Goal: Task Accomplishment & Management: Complete application form

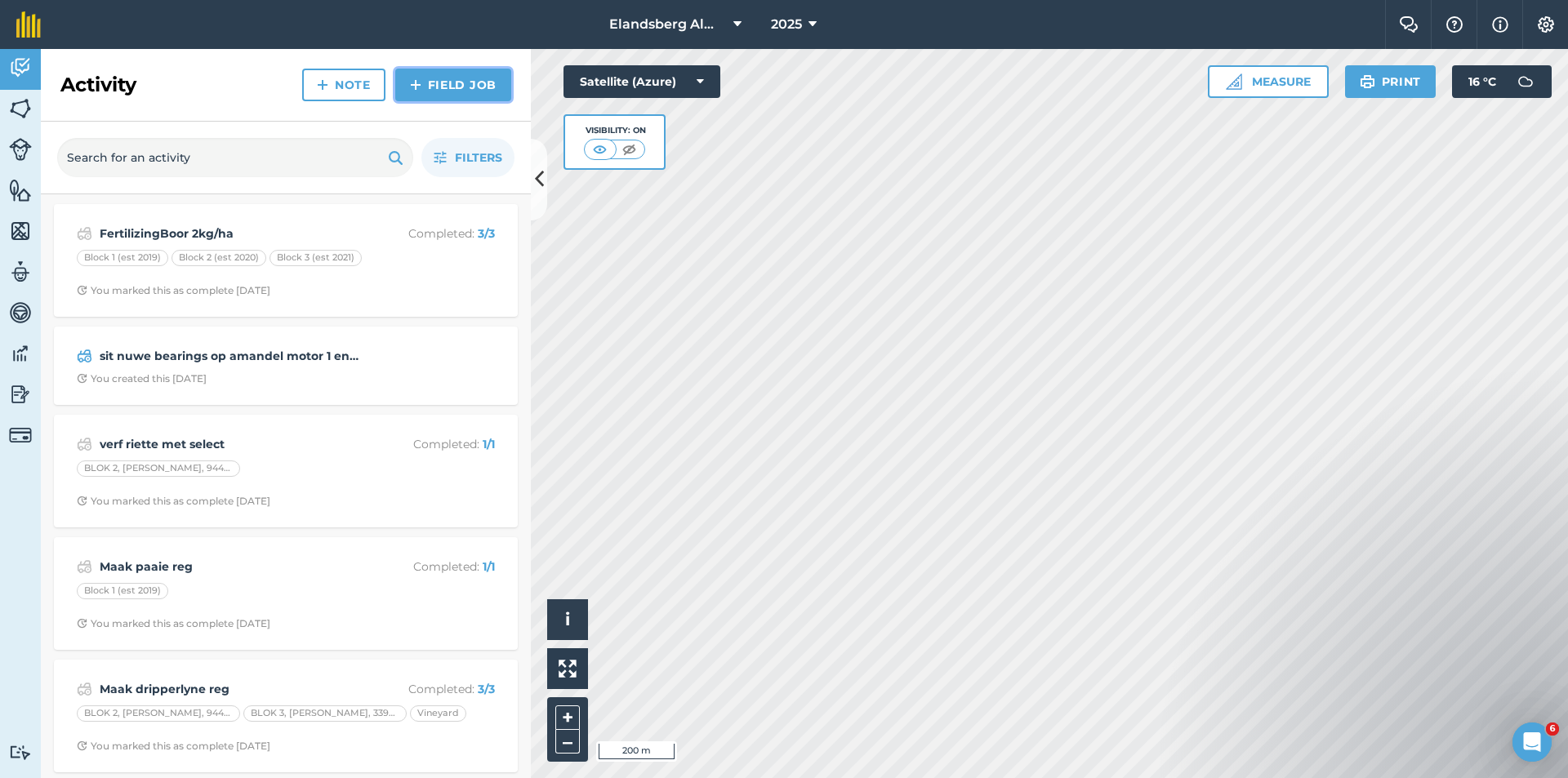
click at [446, 90] on link "Field Job" at bounding box center [453, 84] width 116 height 33
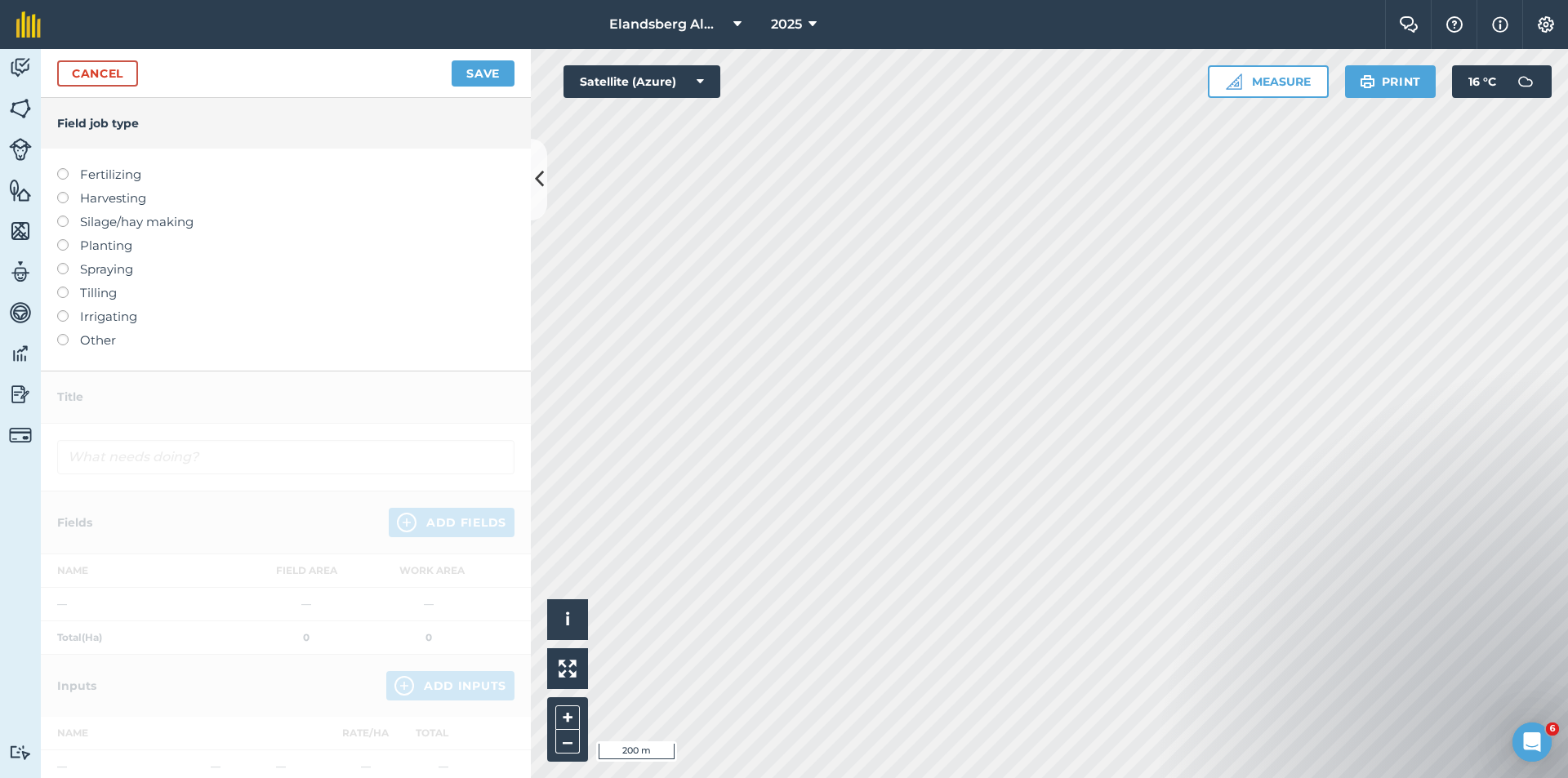
click at [66, 169] on label at bounding box center [68, 169] width 23 height 0
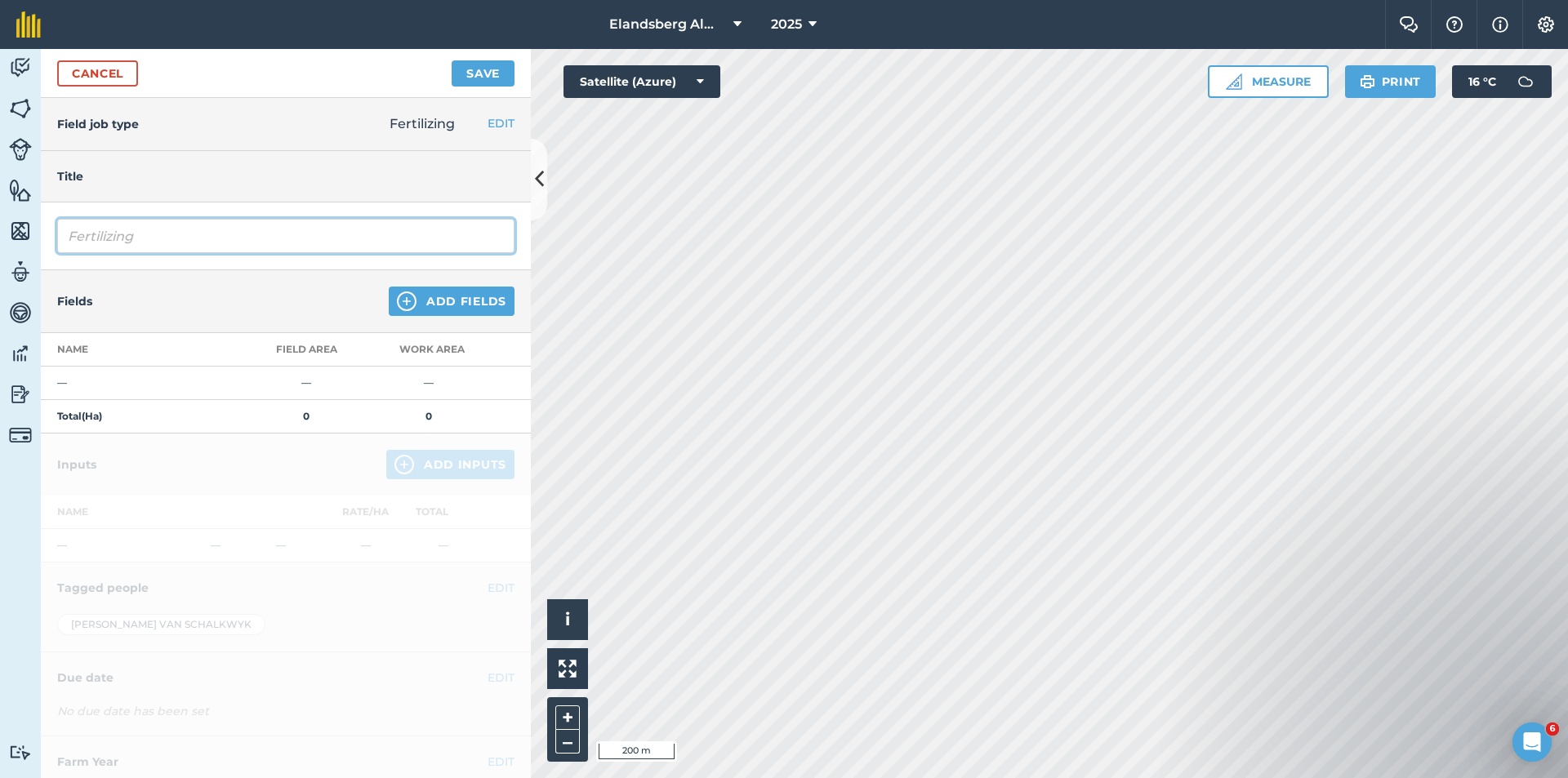
click at [122, 240] on input "Fertilizing" at bounding box center [285, 236] width 457 height 35
click at [163, 240] on input "Fertilizing" at bounding box center [285, 236] width 457 height 35
type input "Fertilizing - Orion"
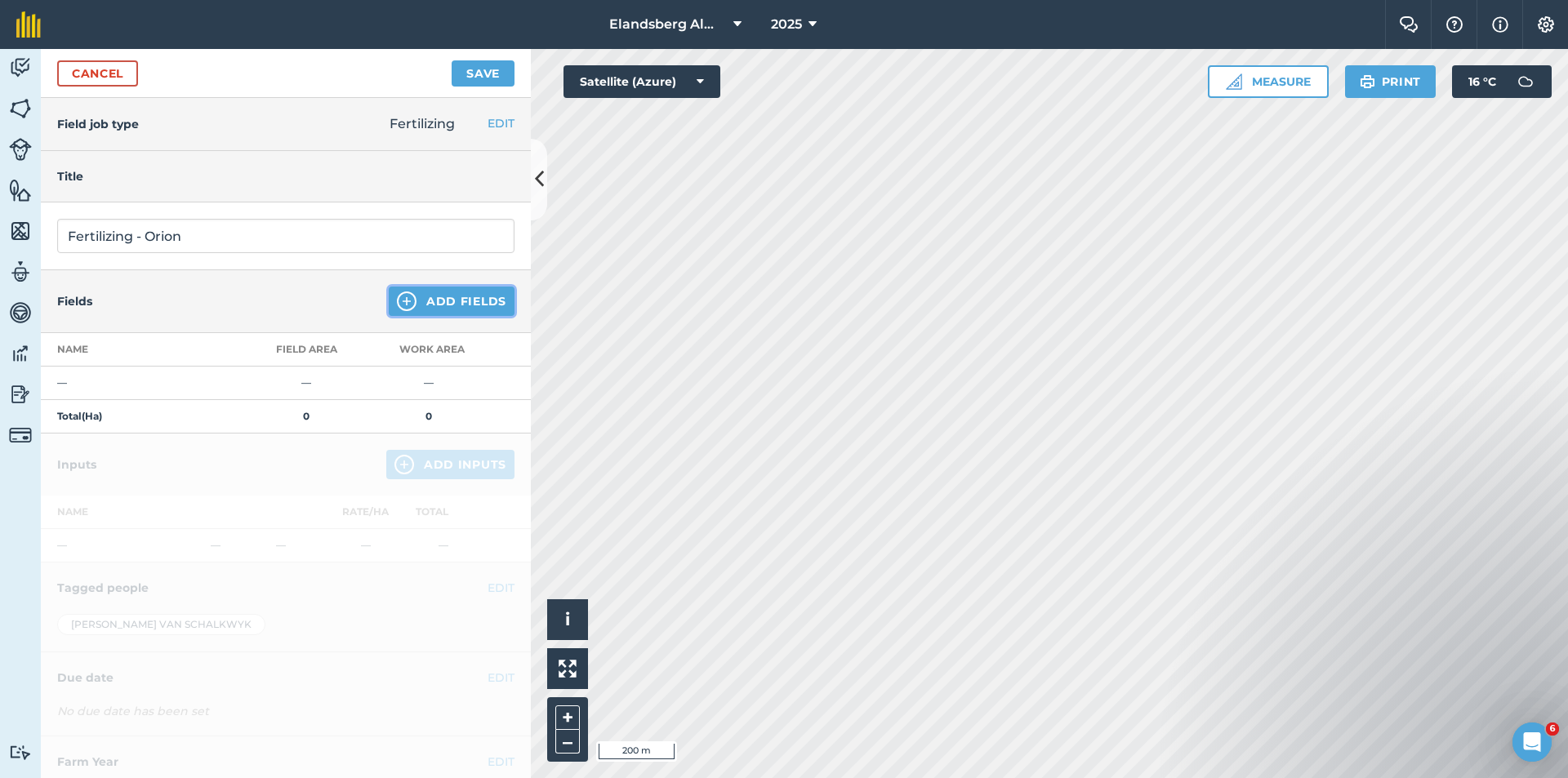
click at [457, 299] on button "Add Fields" at bounding box center [452, 301] width 126 height 29
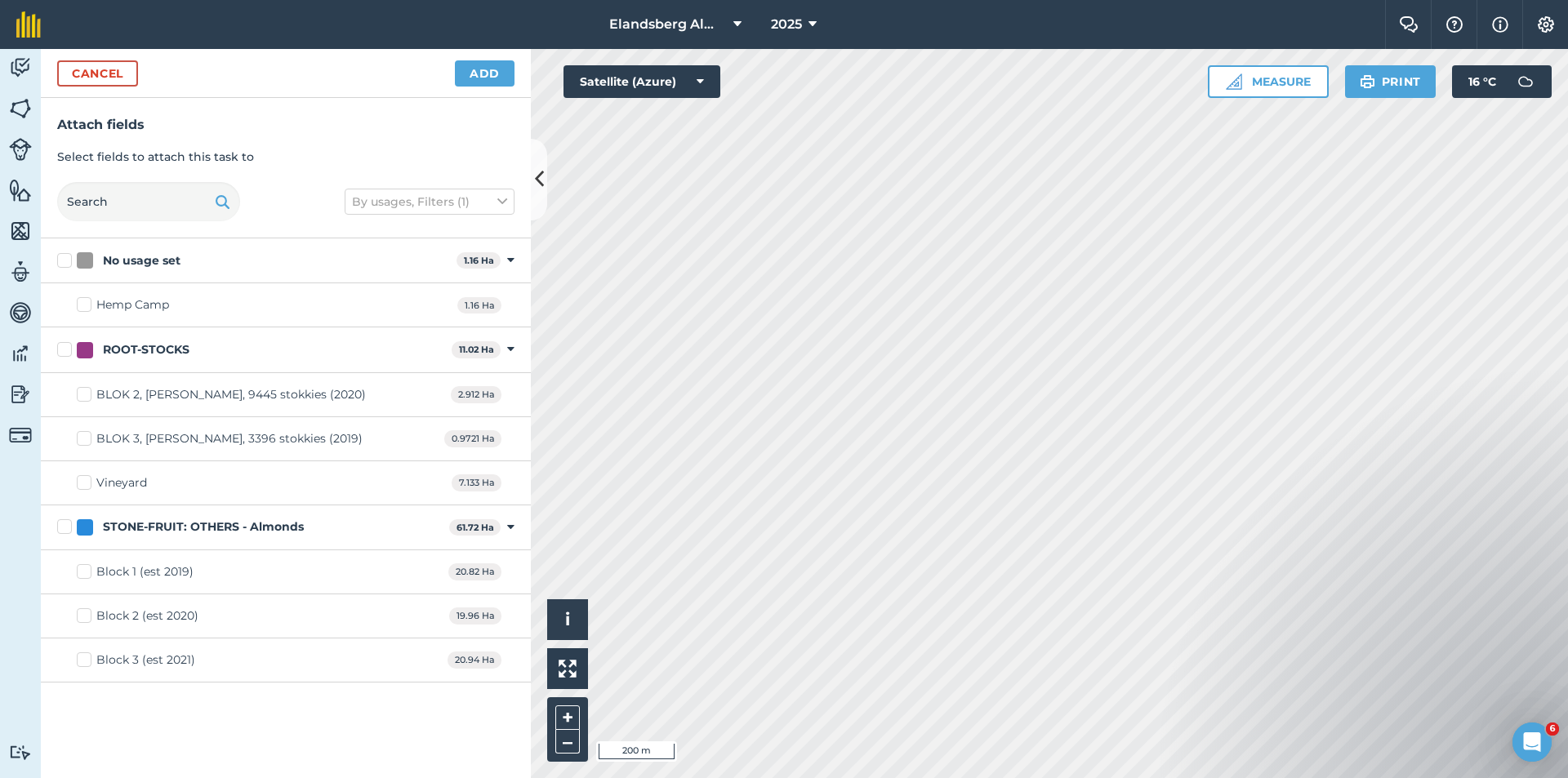
click at [200, 526] on div "STONE-FRUIT: OTHERS - Almonds" at bounding box center [203, 527] width 201 height 17
click at [67, 526] on input "STONE-FRUIT: OTHERS - Almonds" at bounding box center [62, 524] width 11 height 11
checkbox input "true"
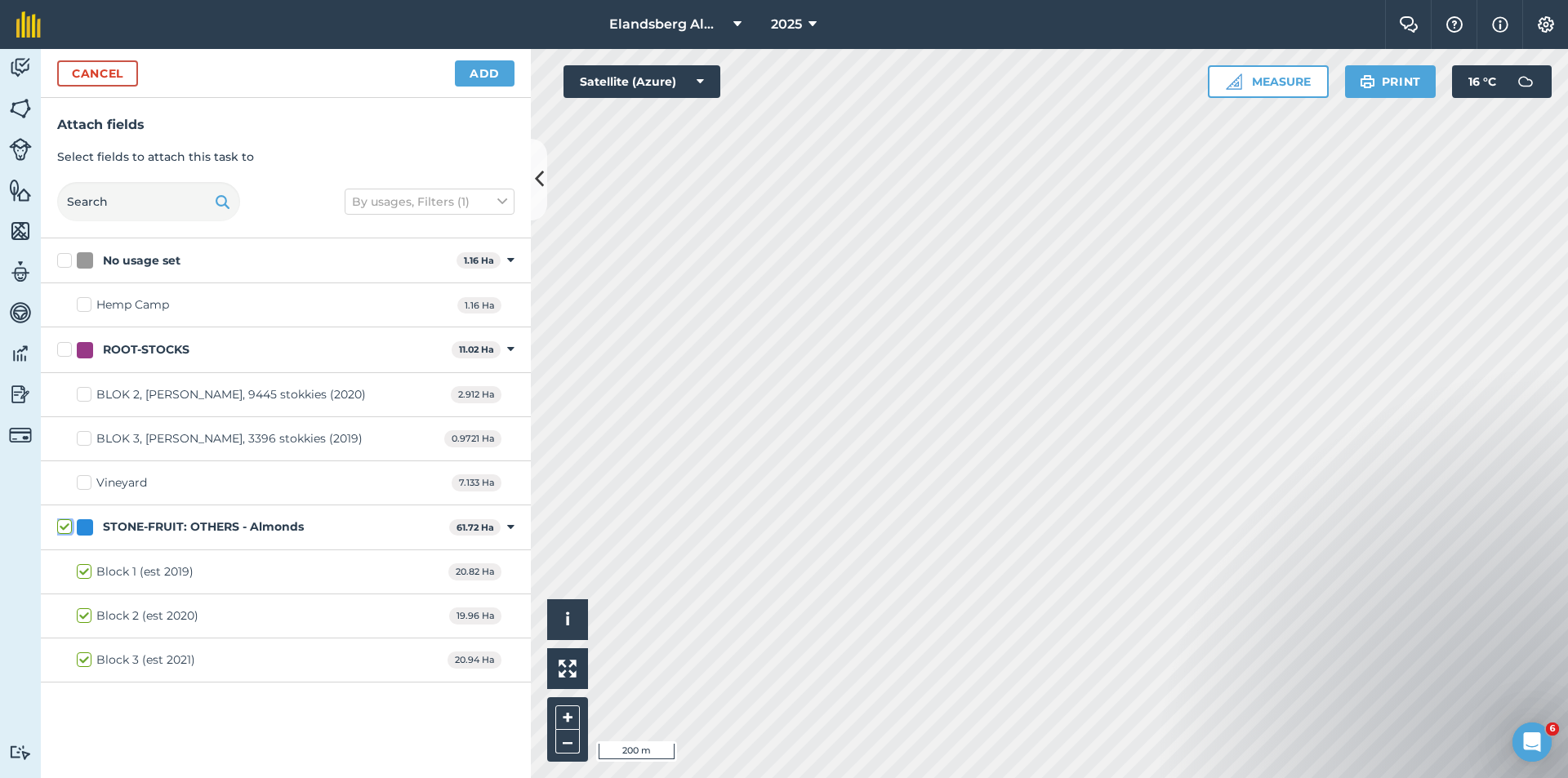
checkbox input "true"
click at [476, 75] on button "Add" at bounding box center [485, 73] width 59 height 26
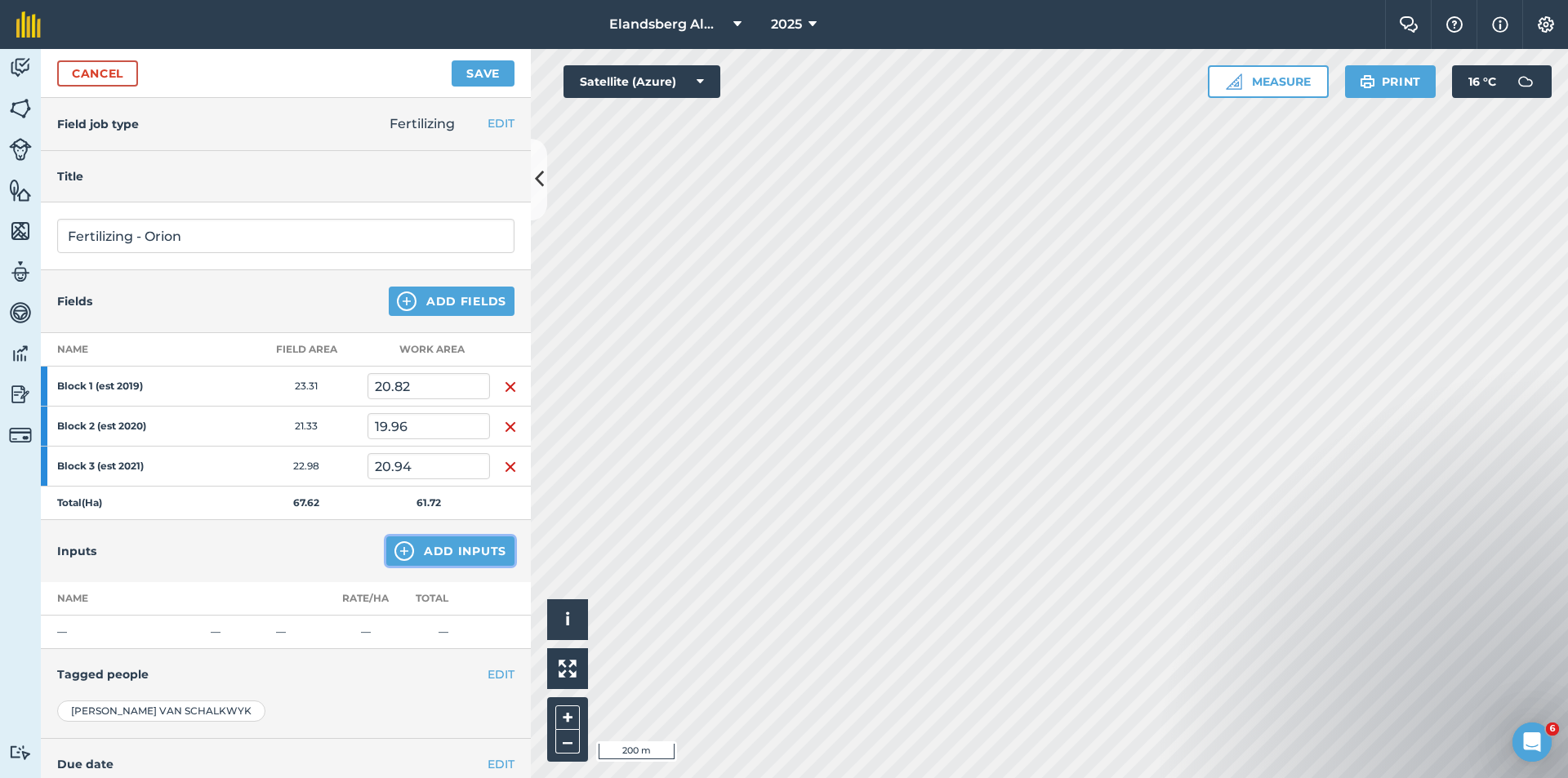
click at [415, 554] on button "Add Inputs" at bounding box center [450, 551] width 129 height 29
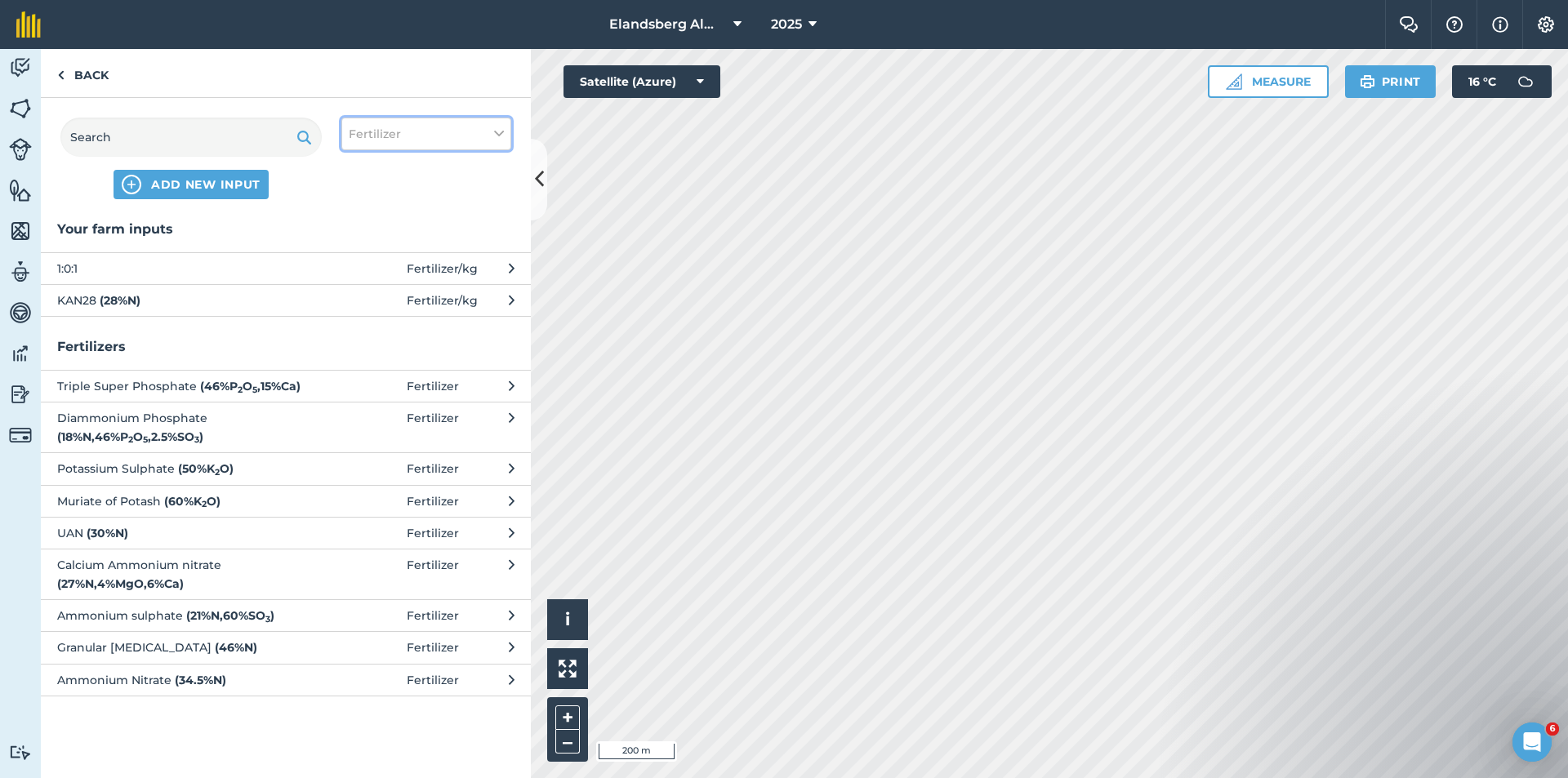
click at [407, 132] on button "Fertilizer" at bounding box center [426, 134] width 169 height 33
click at [252, 136] on input "text" at bounding box center [191, 138] width 262 height 39
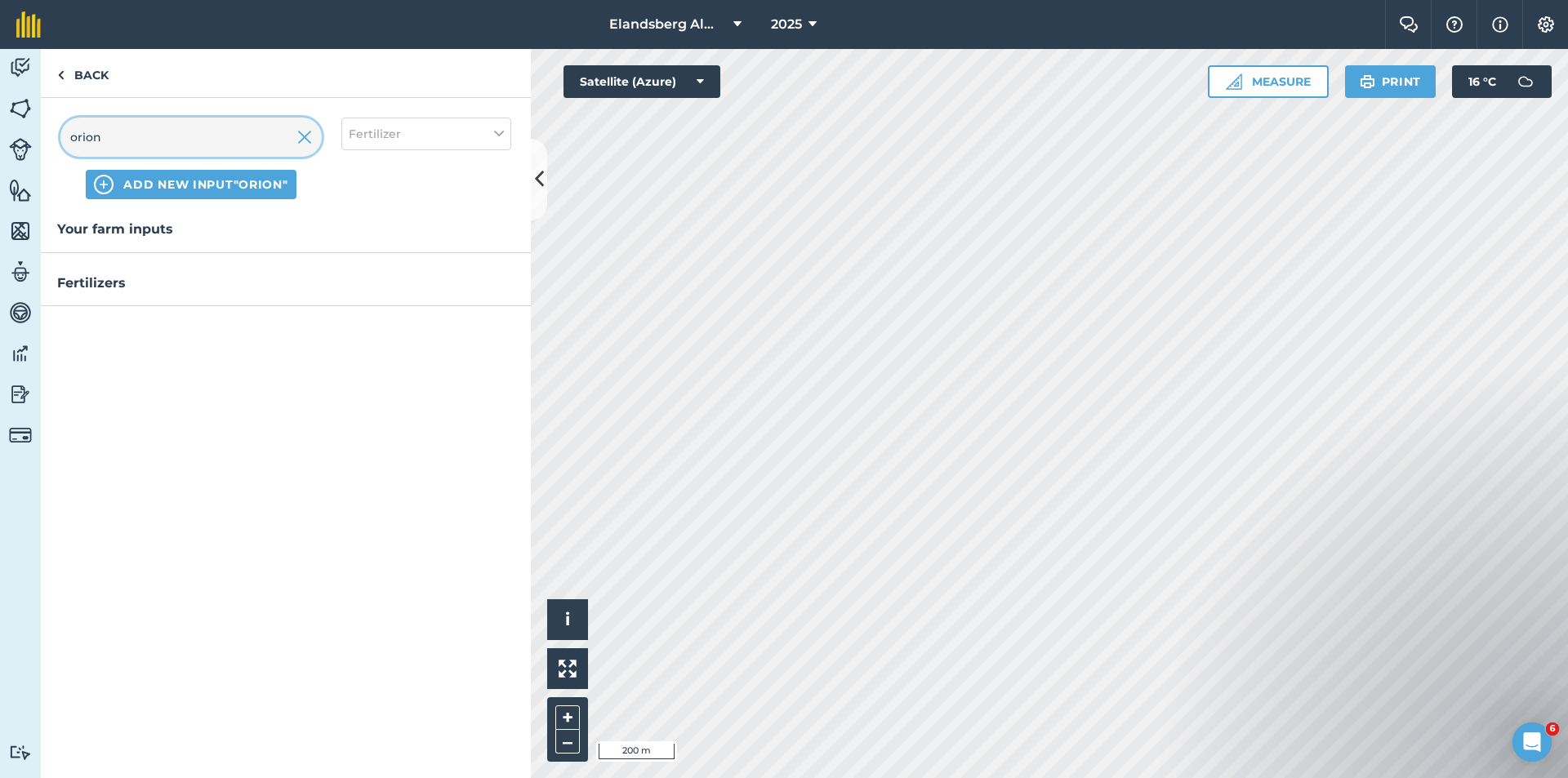
type input "orion"
click at [231, 188] on span "ADD NEW INPUT "orion"" at bounding box center [205, 185] width 164 height 16
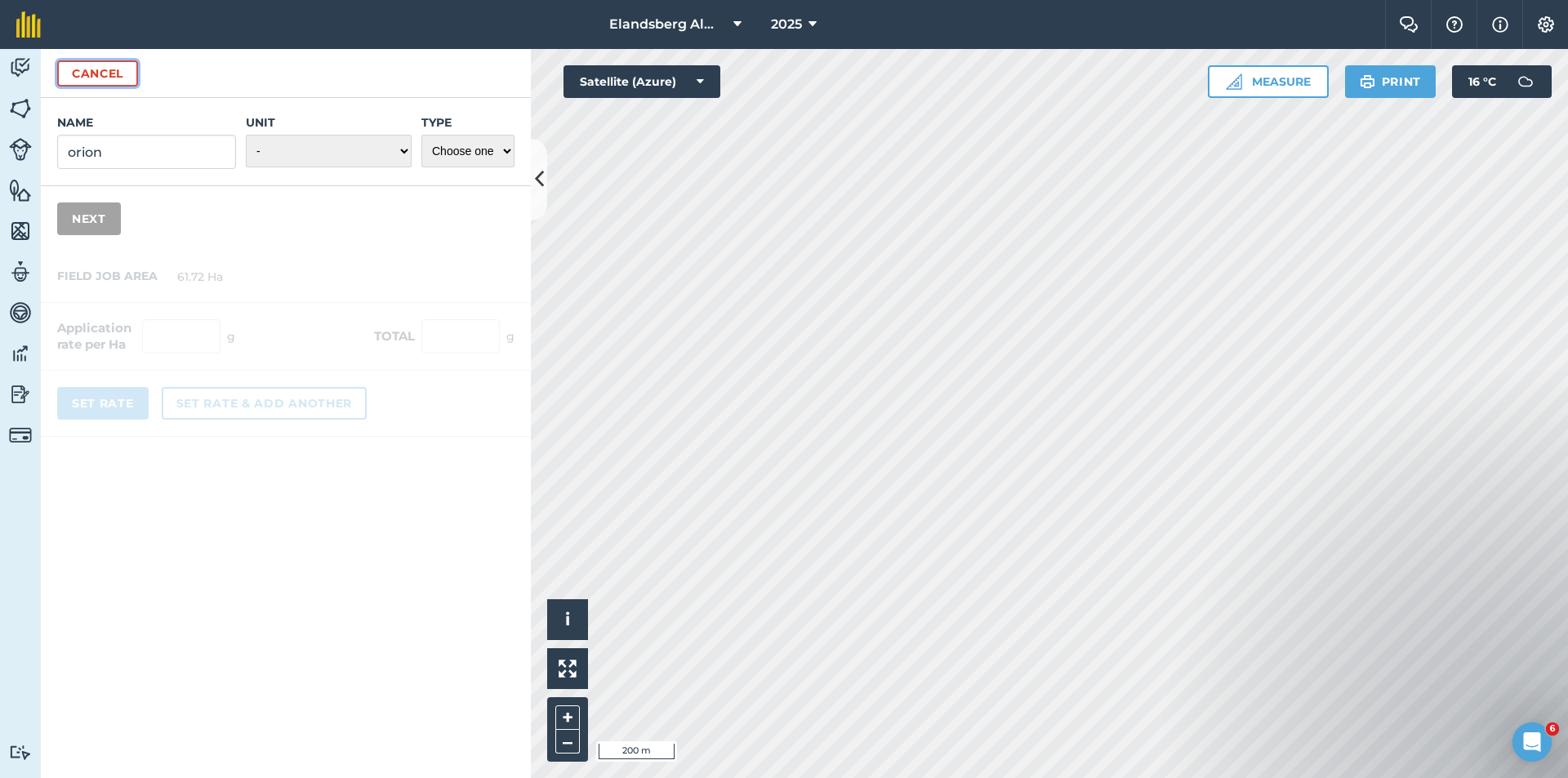
click at [97, 71] on button "Cancel" at bounding box center [97, 73] width 81 height 26
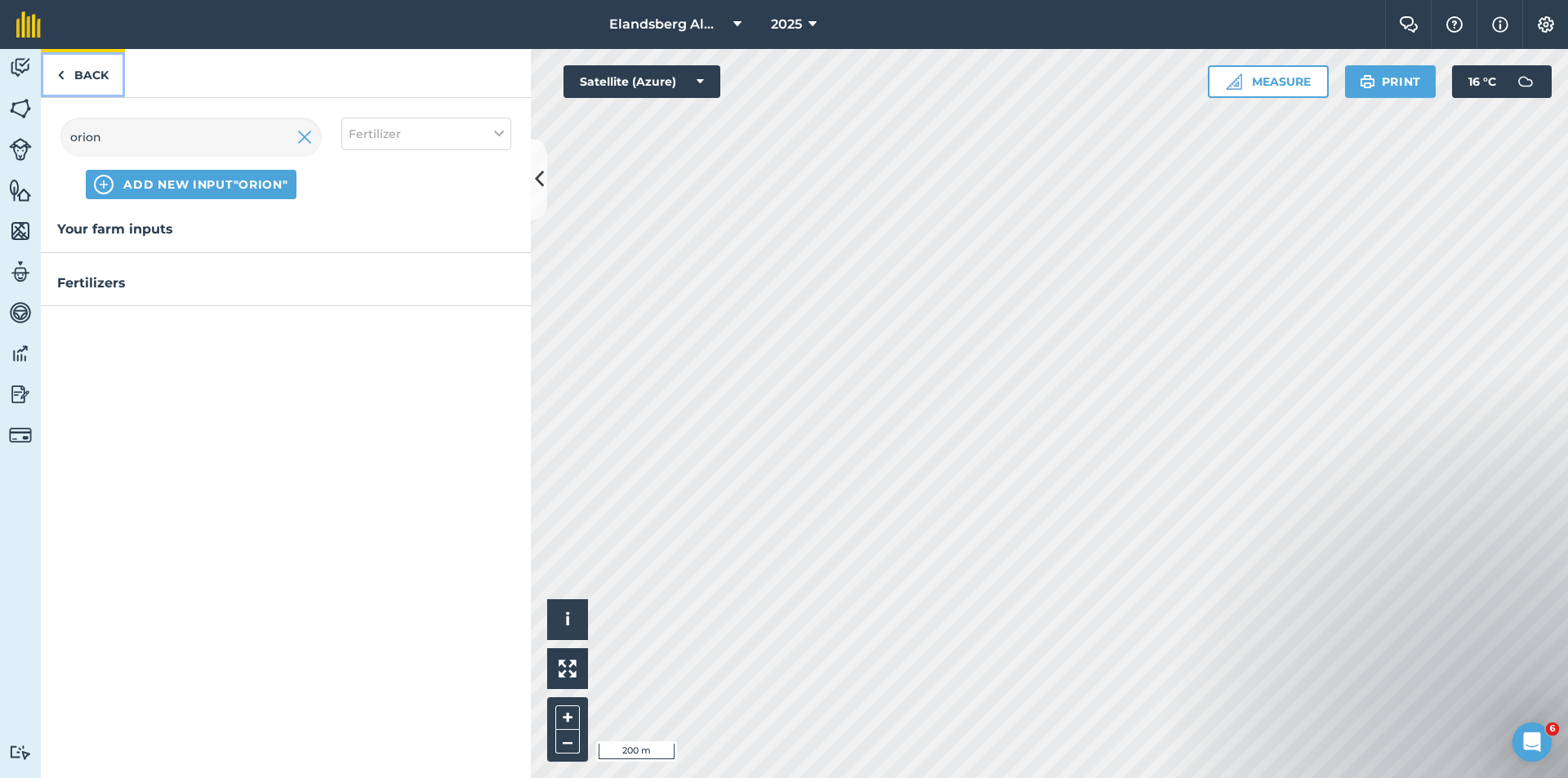
click at [87, 73] on link "Back" at bounding box center [83, 73] width 84 height 48
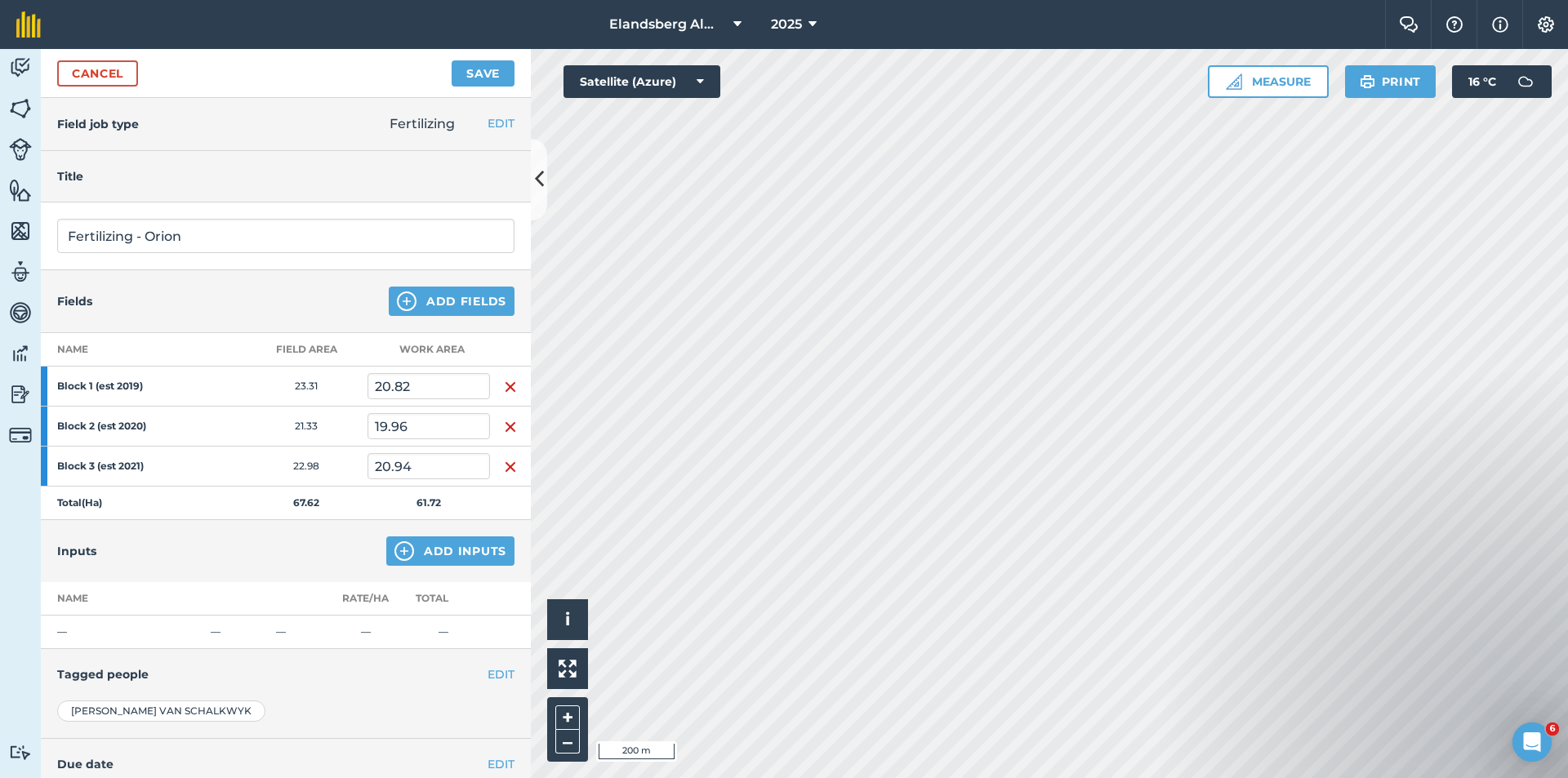
click at [104, 182] on h4 "Title" at bounding box center [285, 177] width 457 height 18
click at [91, 192] on div "Title" at bounding box center [286, 177] width 490 height 51
click at [100, 177] on h4 "Title" at bounding box center [285, 177] width 457 height 18
click at [322, 178] on h4 "Title" at bounding box center [285, 177] width 457 height 18
click at [224, 241] on input "Fertilizing - Orion" at bounding box center [285, 236] width 457 height 35
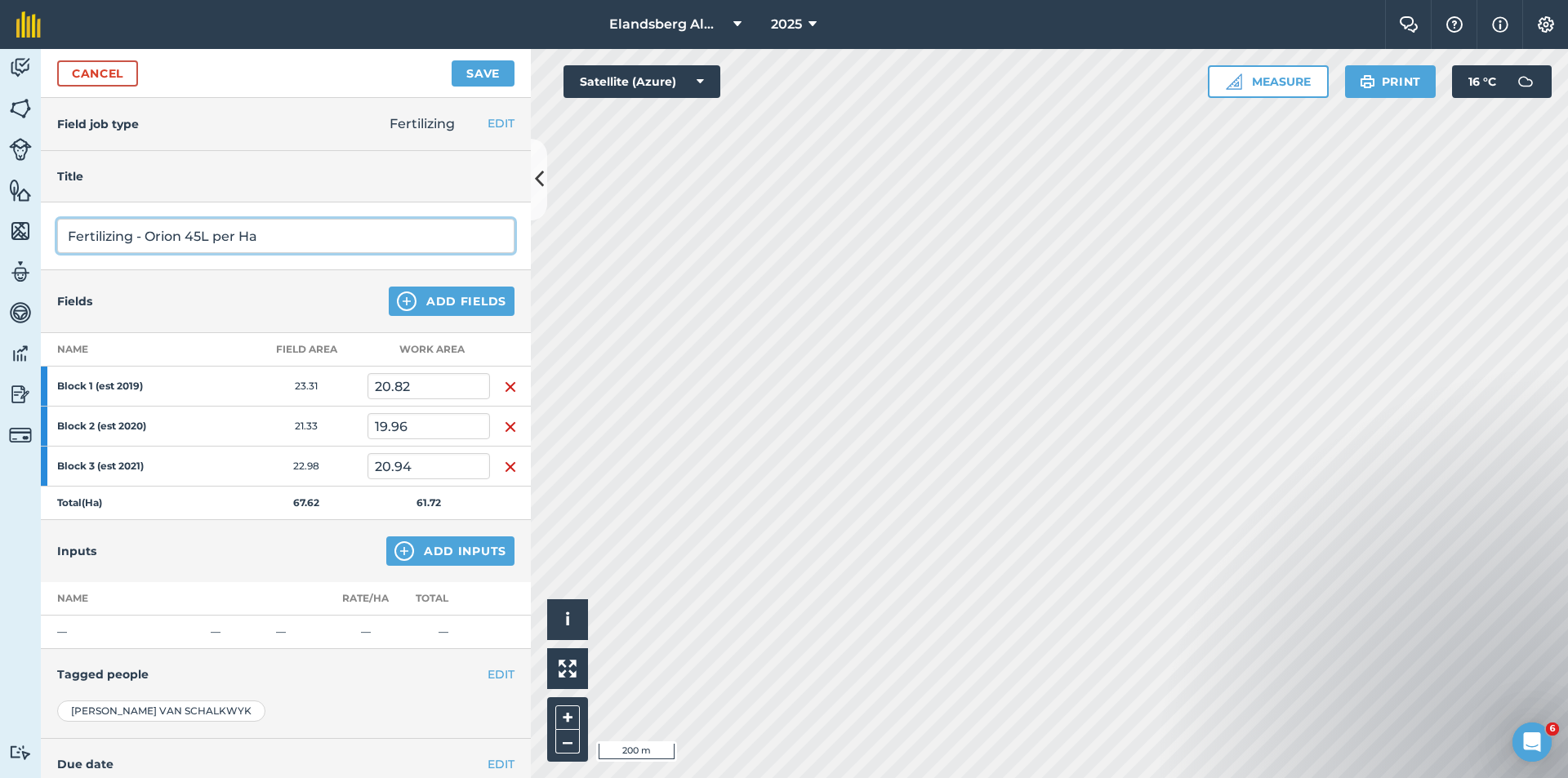
type input "Fertilizing - Orion 45L per Ha"
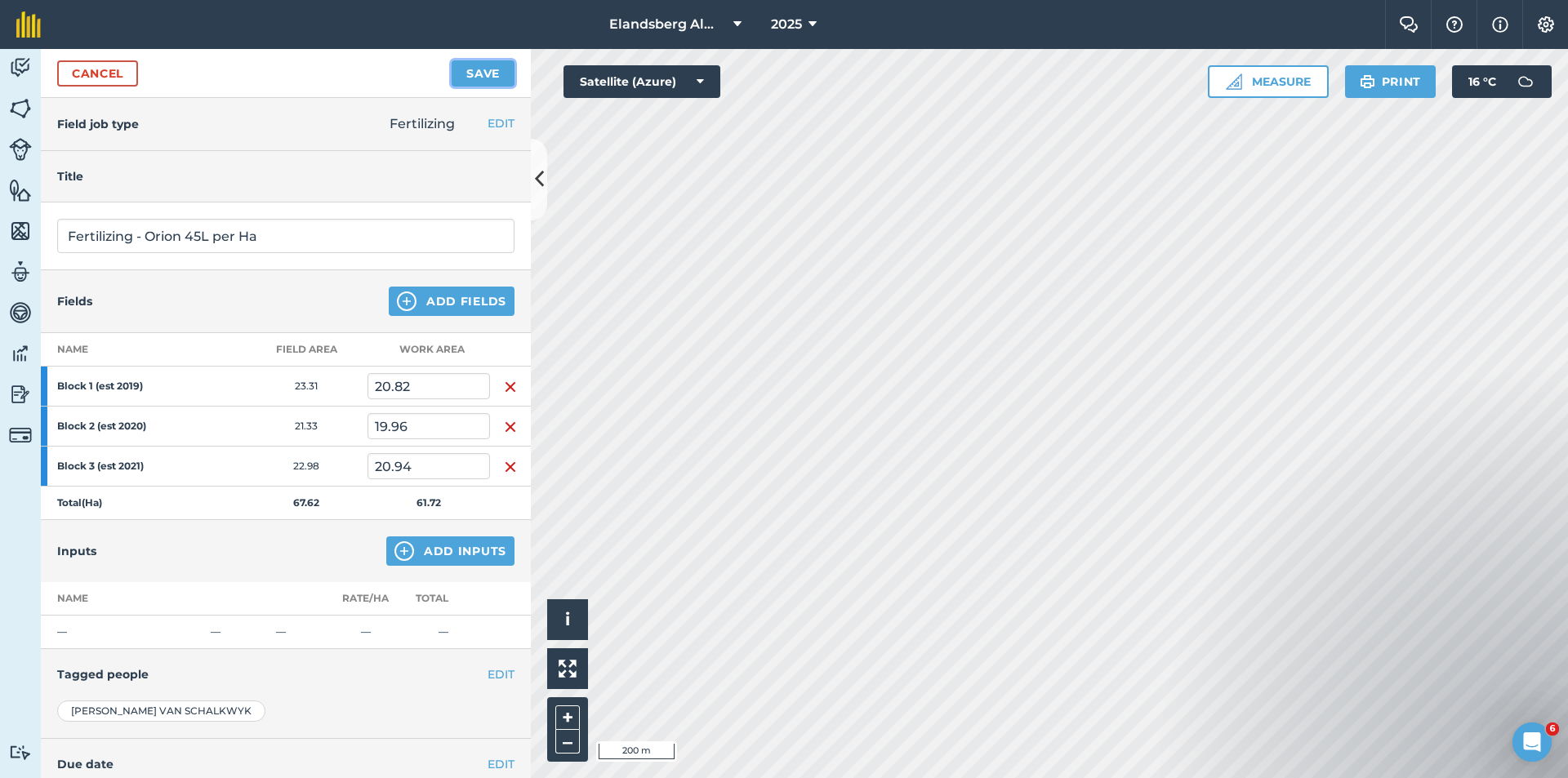
click at [482, 71] on button "Save" at bounding box center [483, 73] width 63 height 26
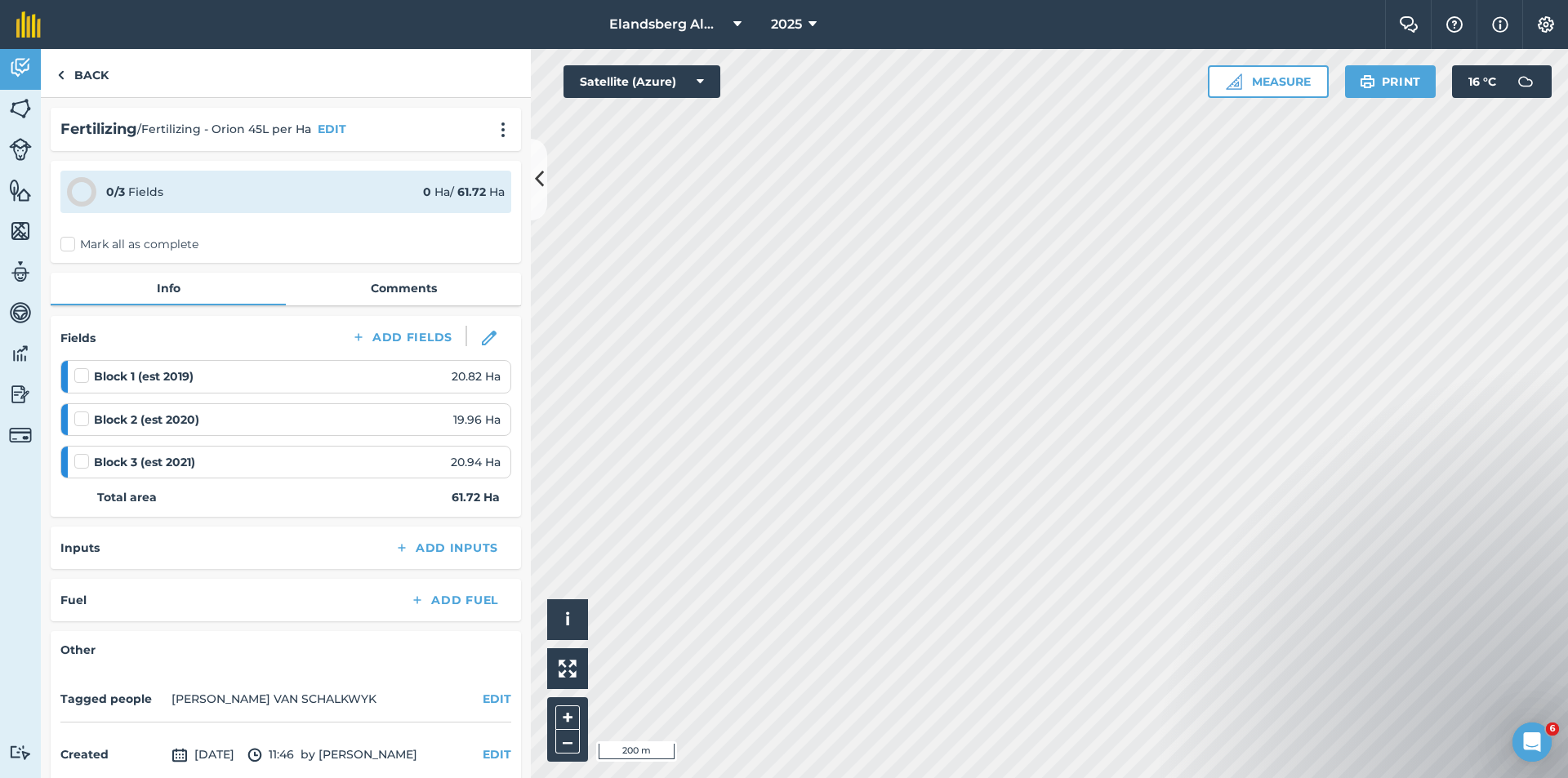
click at [84, 367] on label at bounding box center [84, 367] width 20 height 0
click at [84, 378] on input "checkbox" at bounding box center [80, 373] width 11 height 11
checkbox input "false"
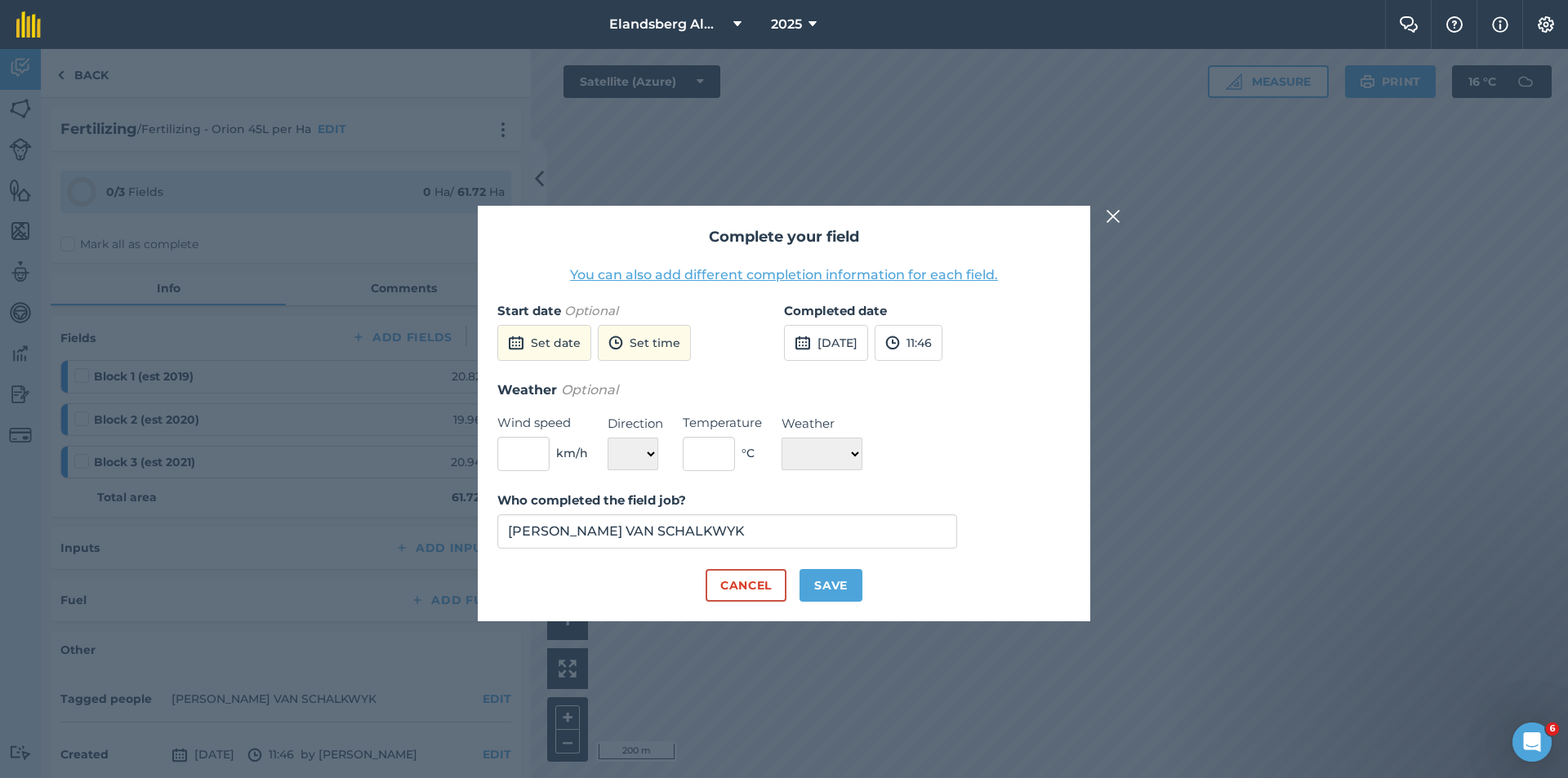
click at [1107, 214] on img at bounding box center [1113, 216] width 15 height 20
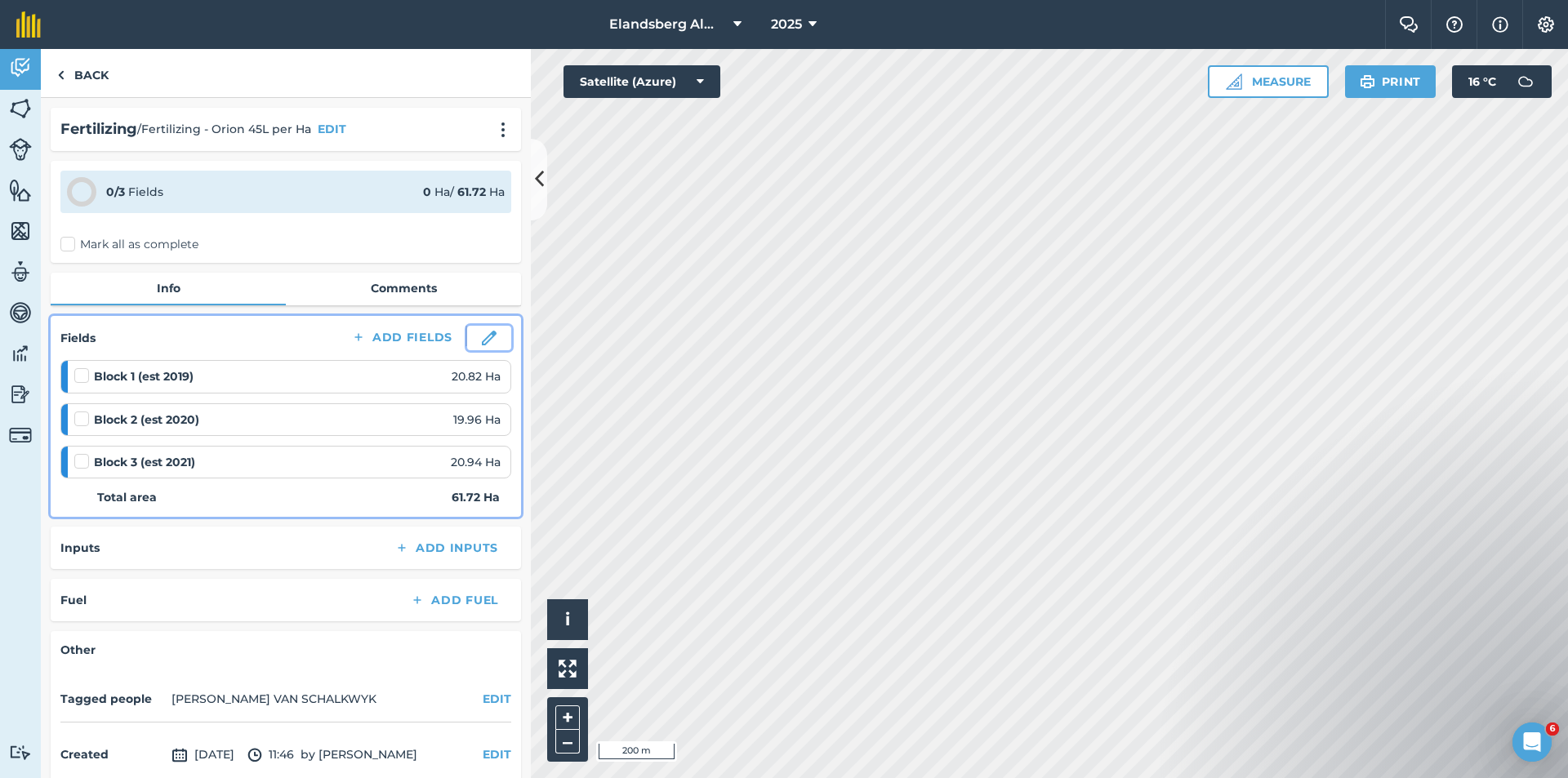
click at [482, 344] on img at bounding box center [489, 338] width 15 height 15
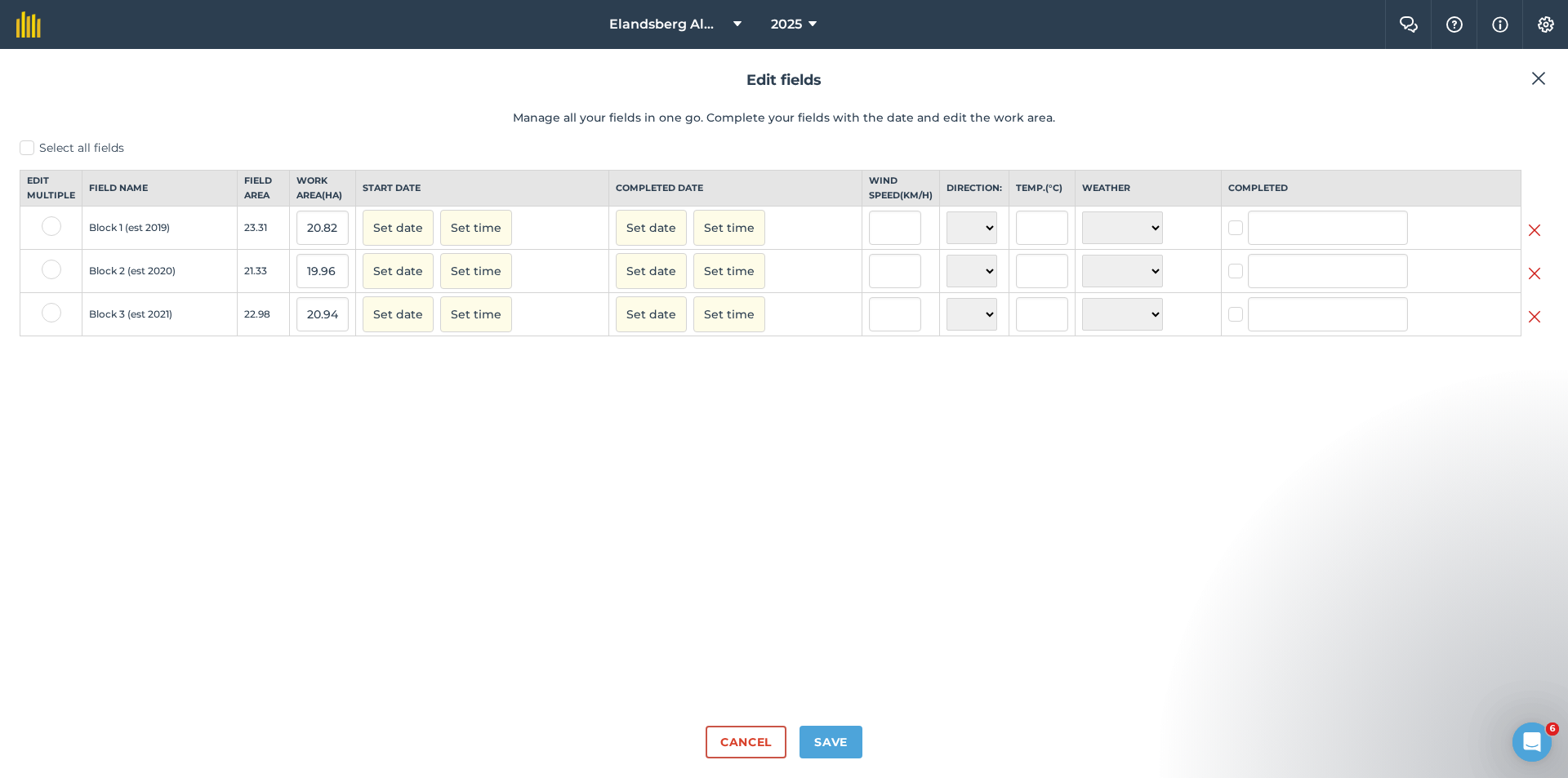
click at [26, 146] on label "Select all fields" at bounding box center [784, 147] width 1529 height 17
click at [26, 146] on input "Select all fields" at bounding box center [25, 145] width 11 height 11
checkbox input "true"
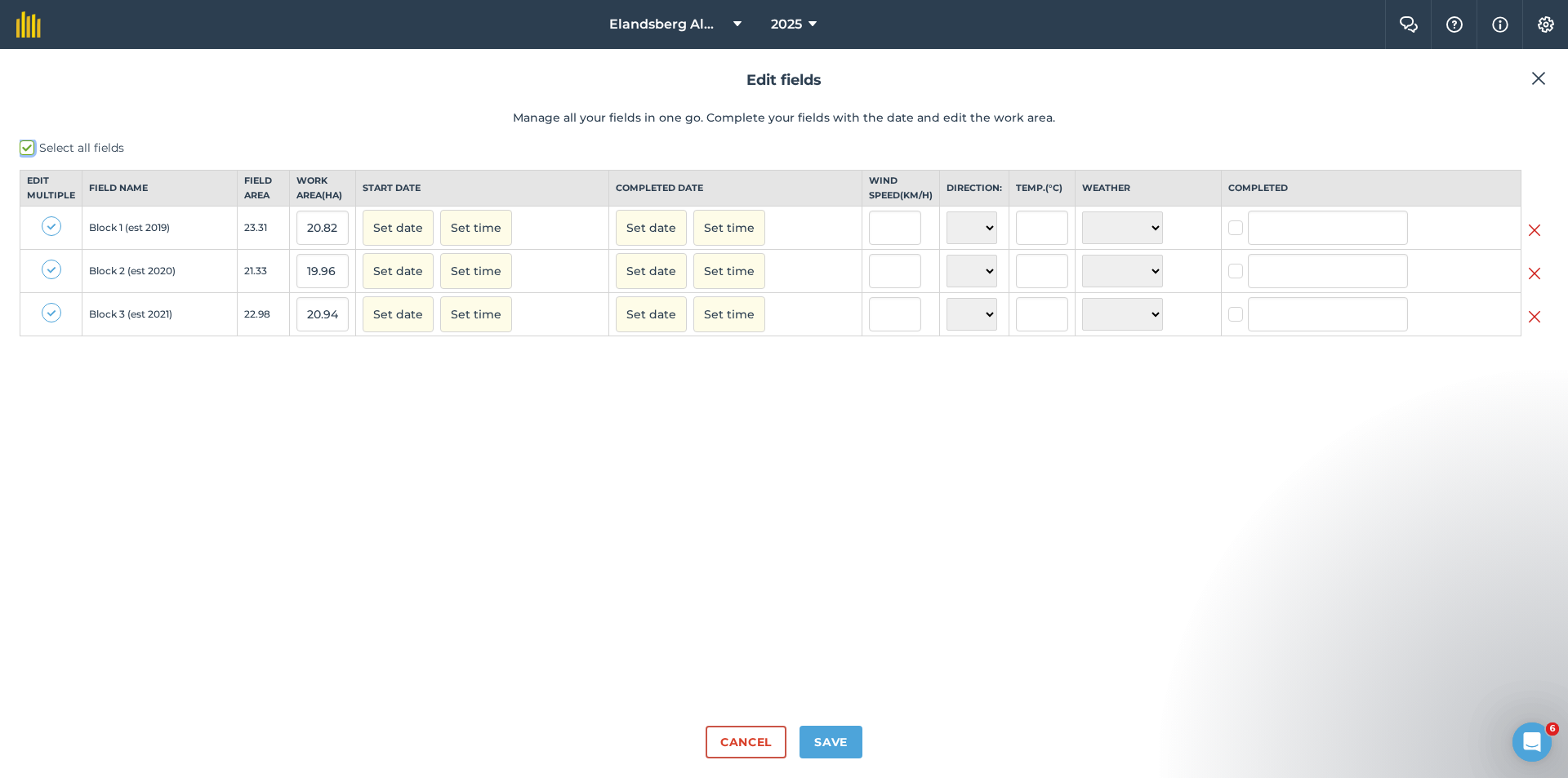
checkbox input "true"
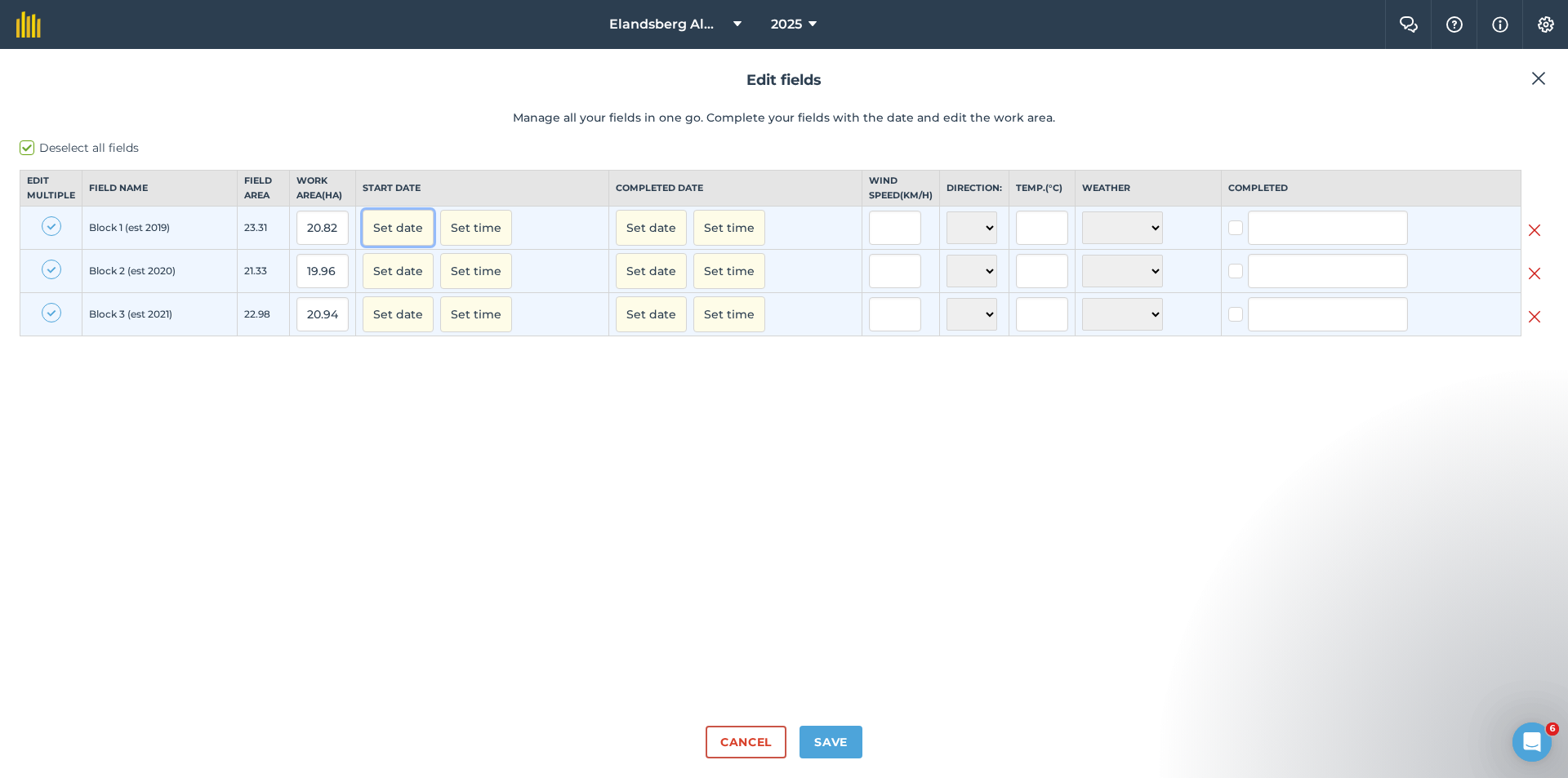
click at [390, 244] on button "Set date" at bounding box center [398, 228] width 71 height 36
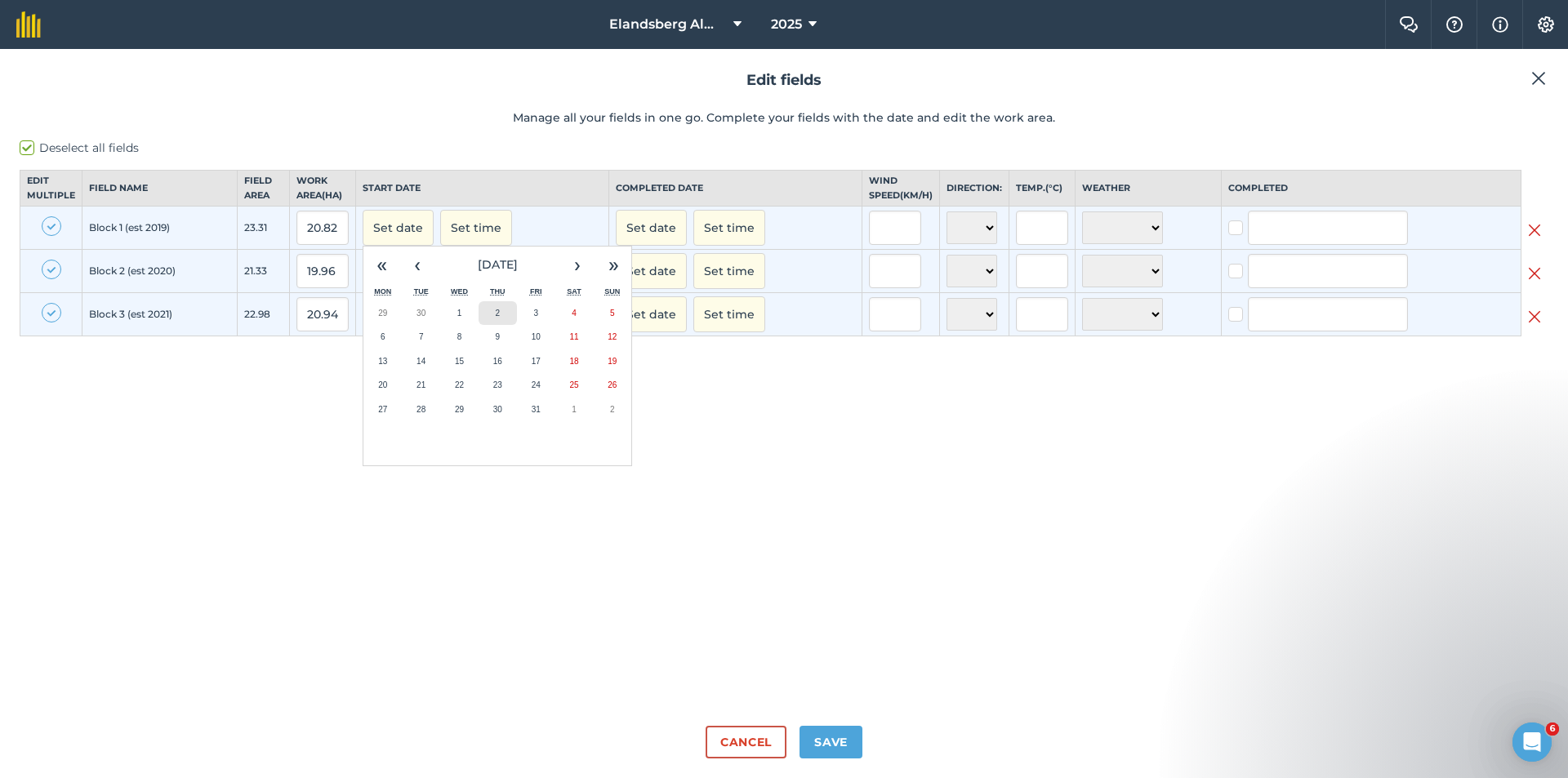
click at [500, 326] on button "2" at bounding box center [497, 314] width 38 height 25
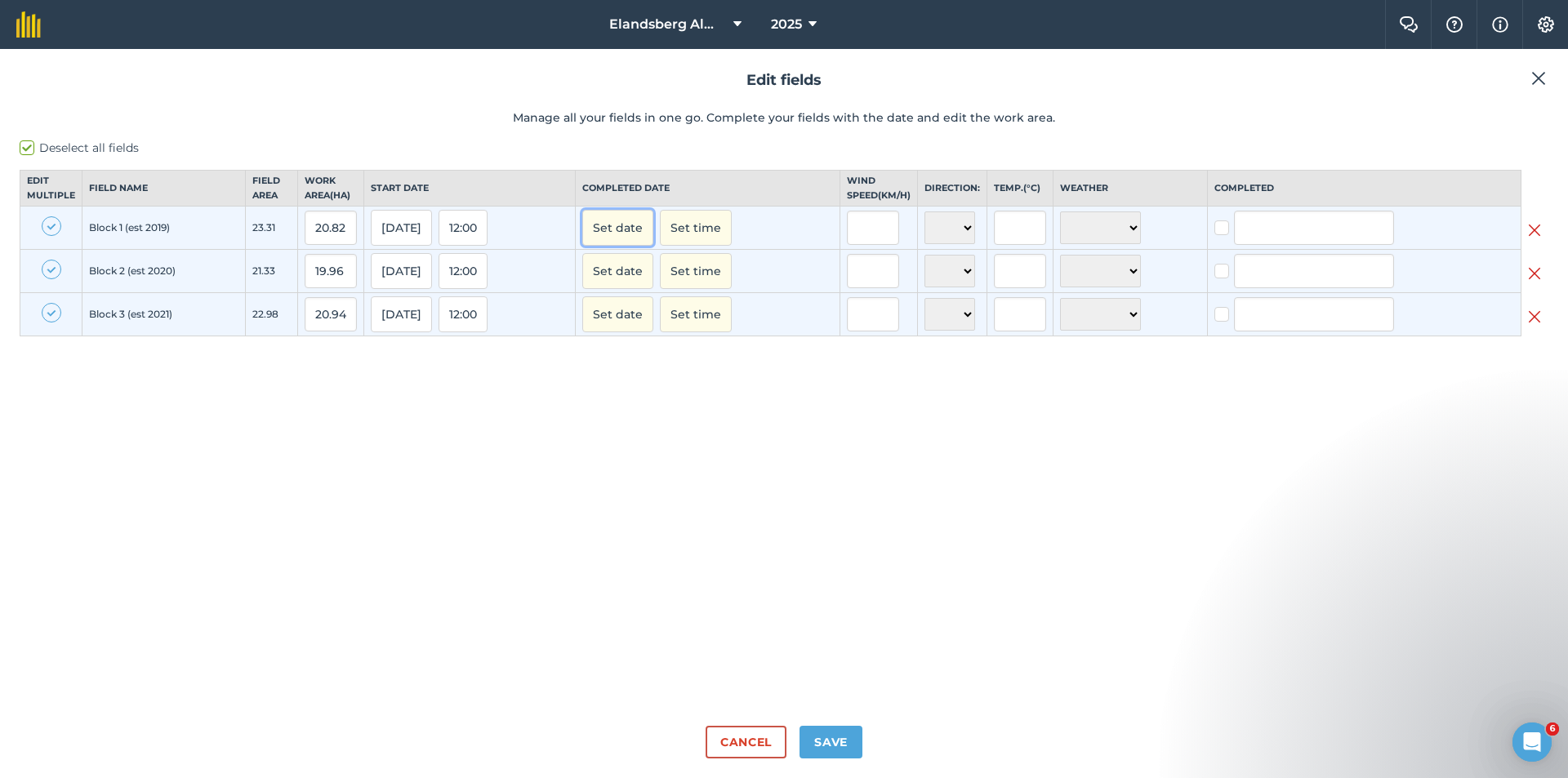
click at [630, 246] on button "Set date" at bounding box center [618, 228] width 71 height 36
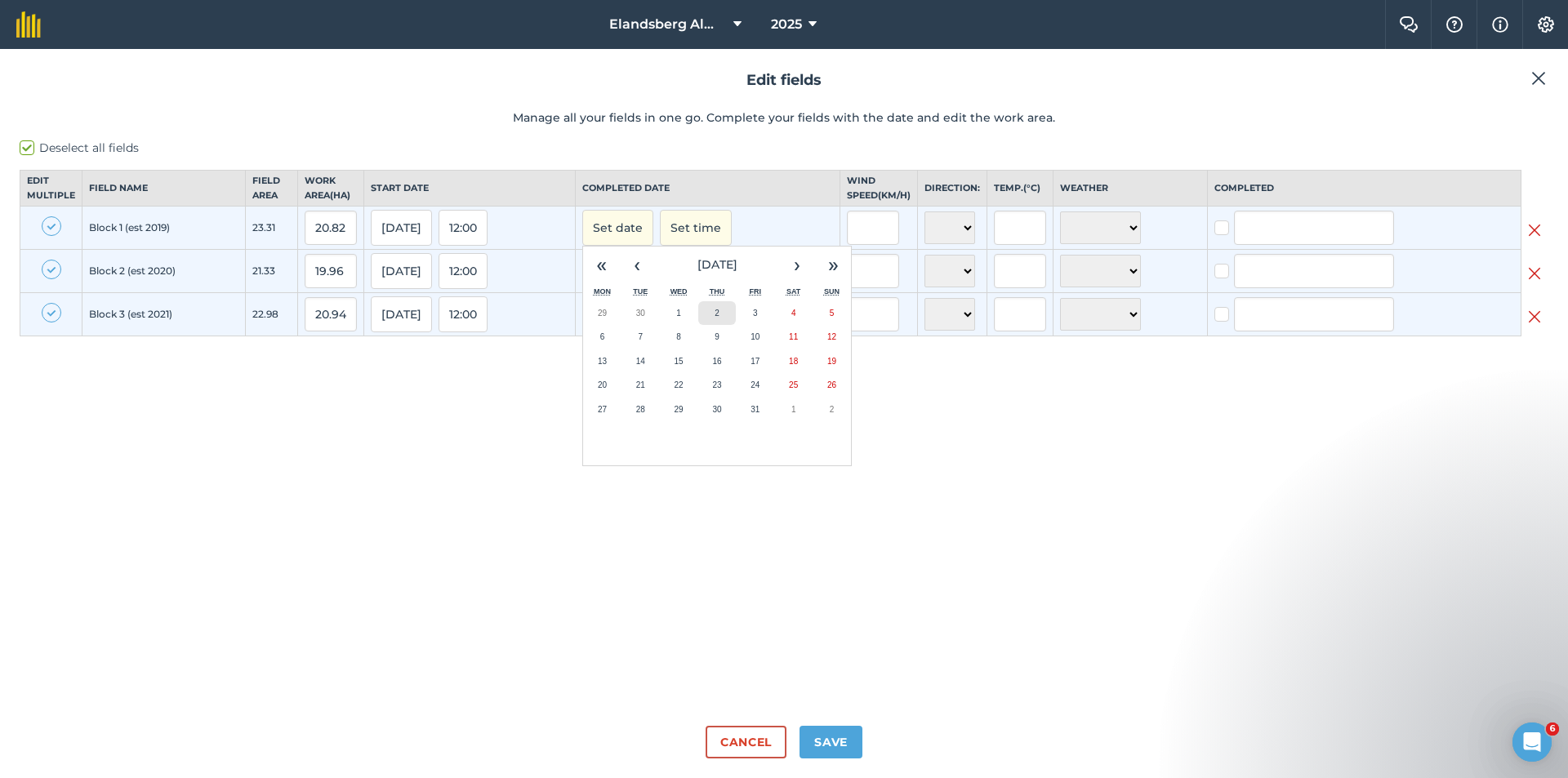
click at [720, 318] on abbr "2" at bounding box center [717, 313] width 5 height 9
checkbox input "true"
type input "[PERSON_NAME] VAN SCHALKWYK"
checkbox input "true"
type input "[PERSON_NAME] VAN SCHALKWYK"
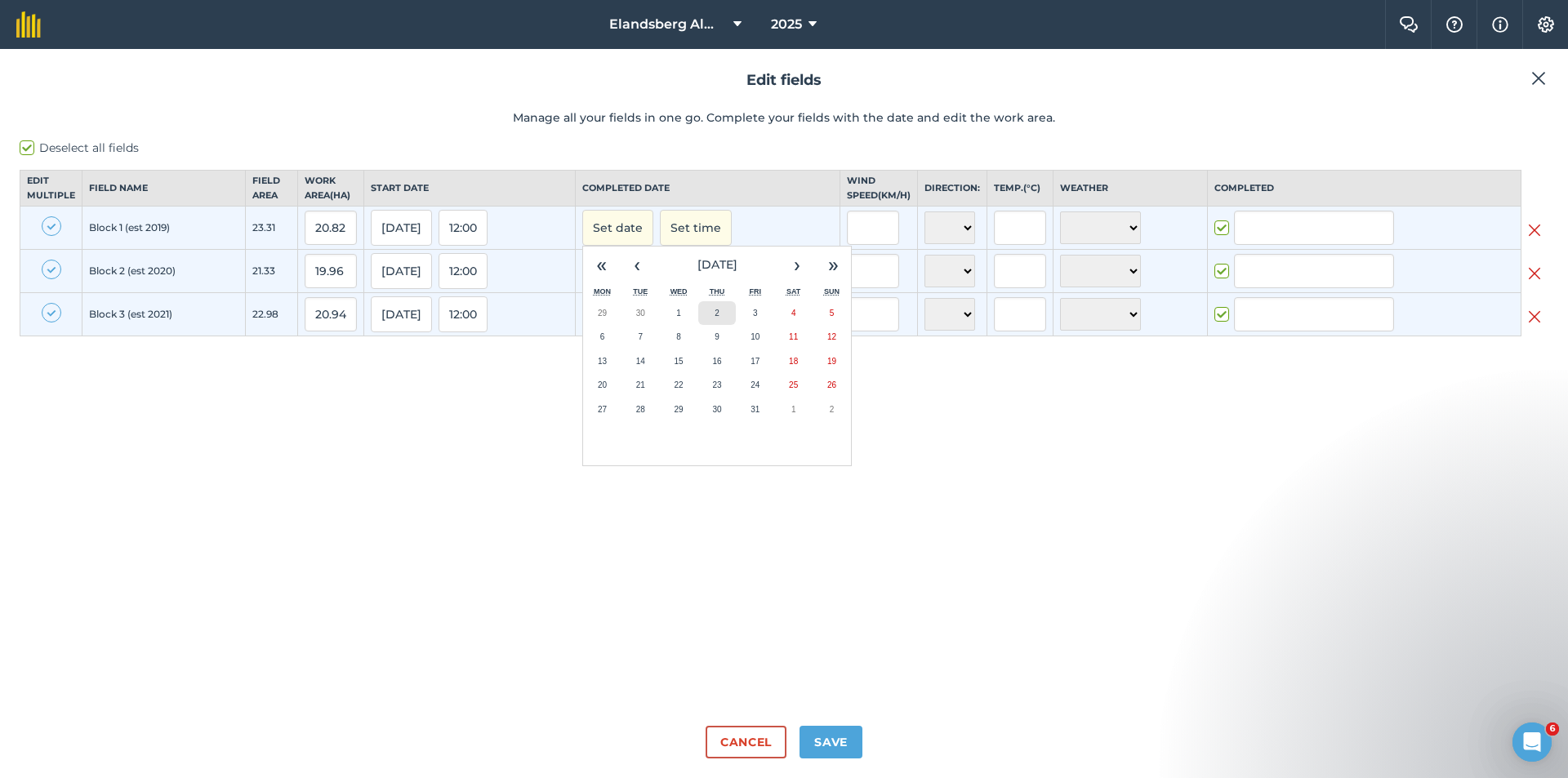
checkbox input "true"
type input "[PERSON_NAME] VAN SCHALKWYK"
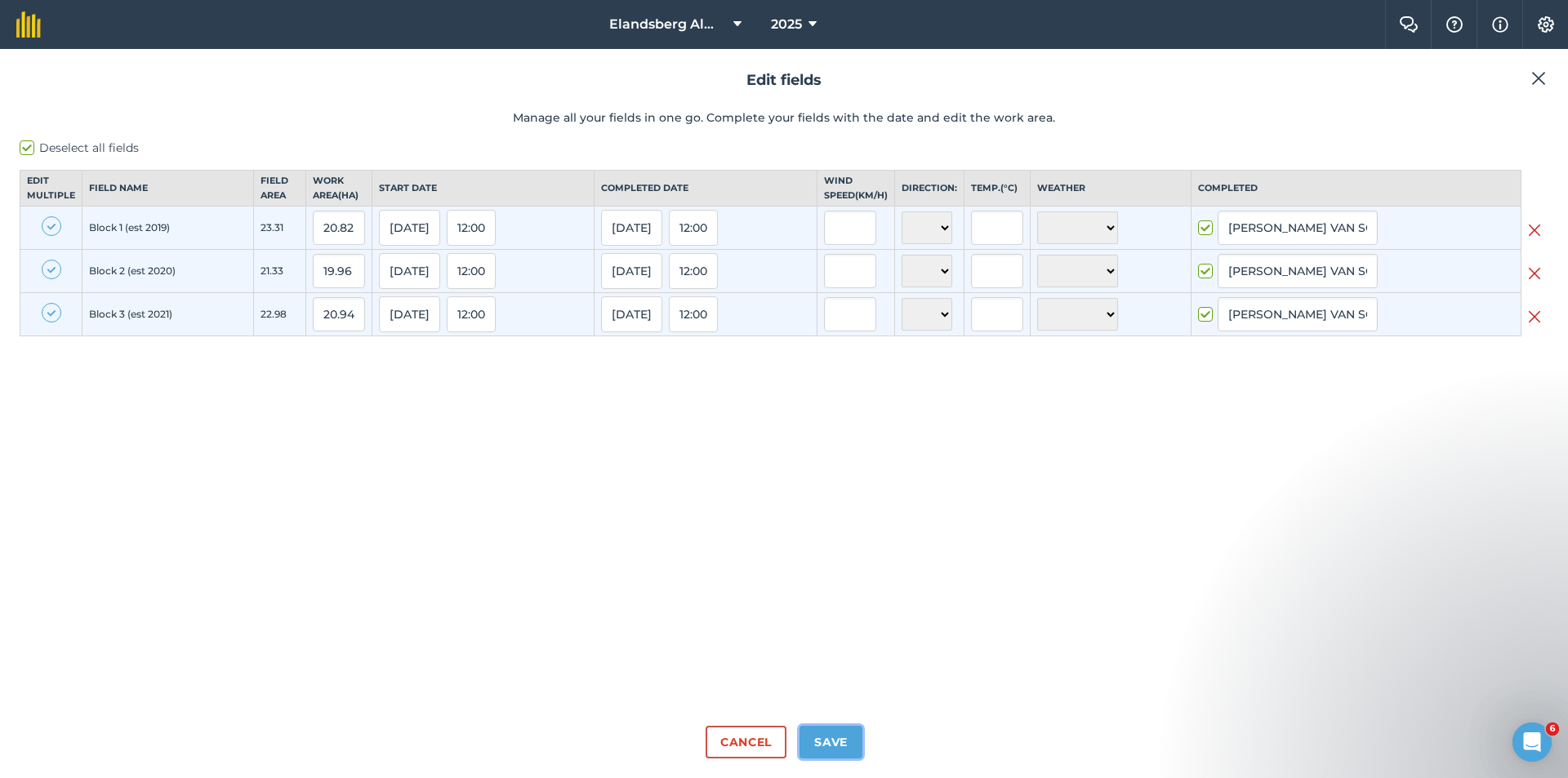
click at [827, 736] on button "Save" at bounding box center [831, 742] width 63 height 33
checkbox input "true"
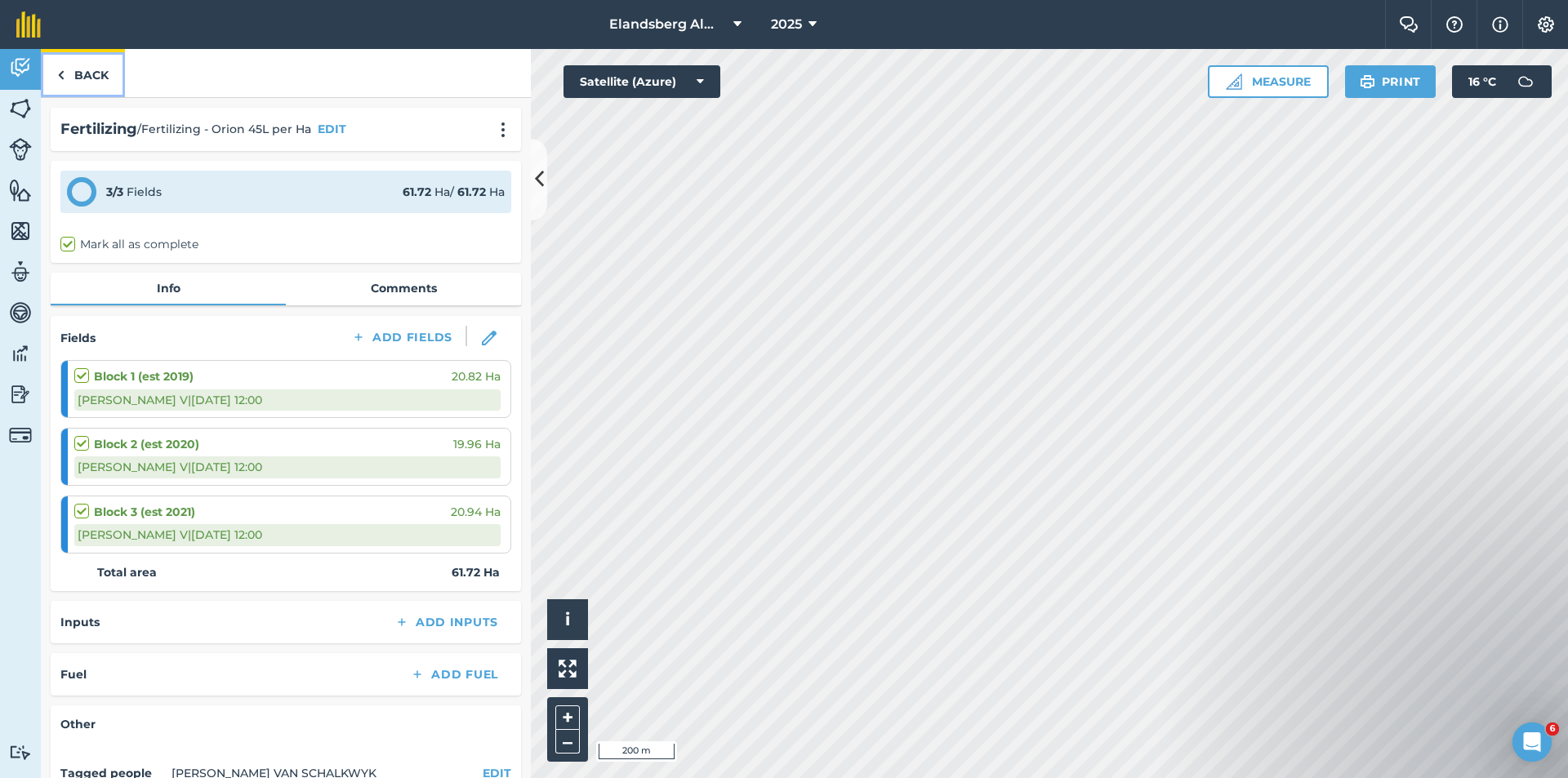
click at [90, 77] on link "Back" at bounding box center [83, 73] width 84 height 48
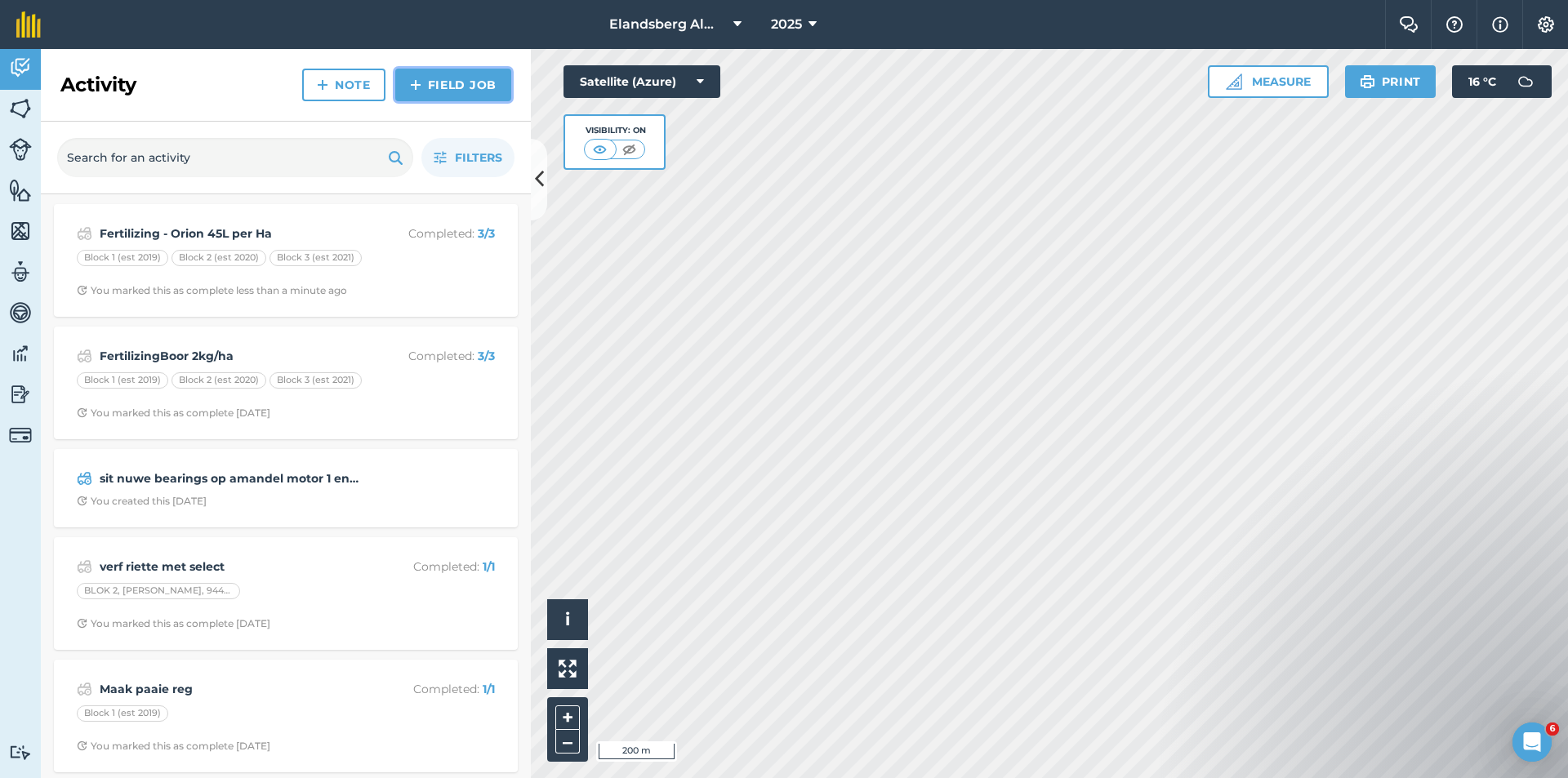
click at [452, 90] on link "Field Job" at bounding box center [453, 84] width 116 height 33
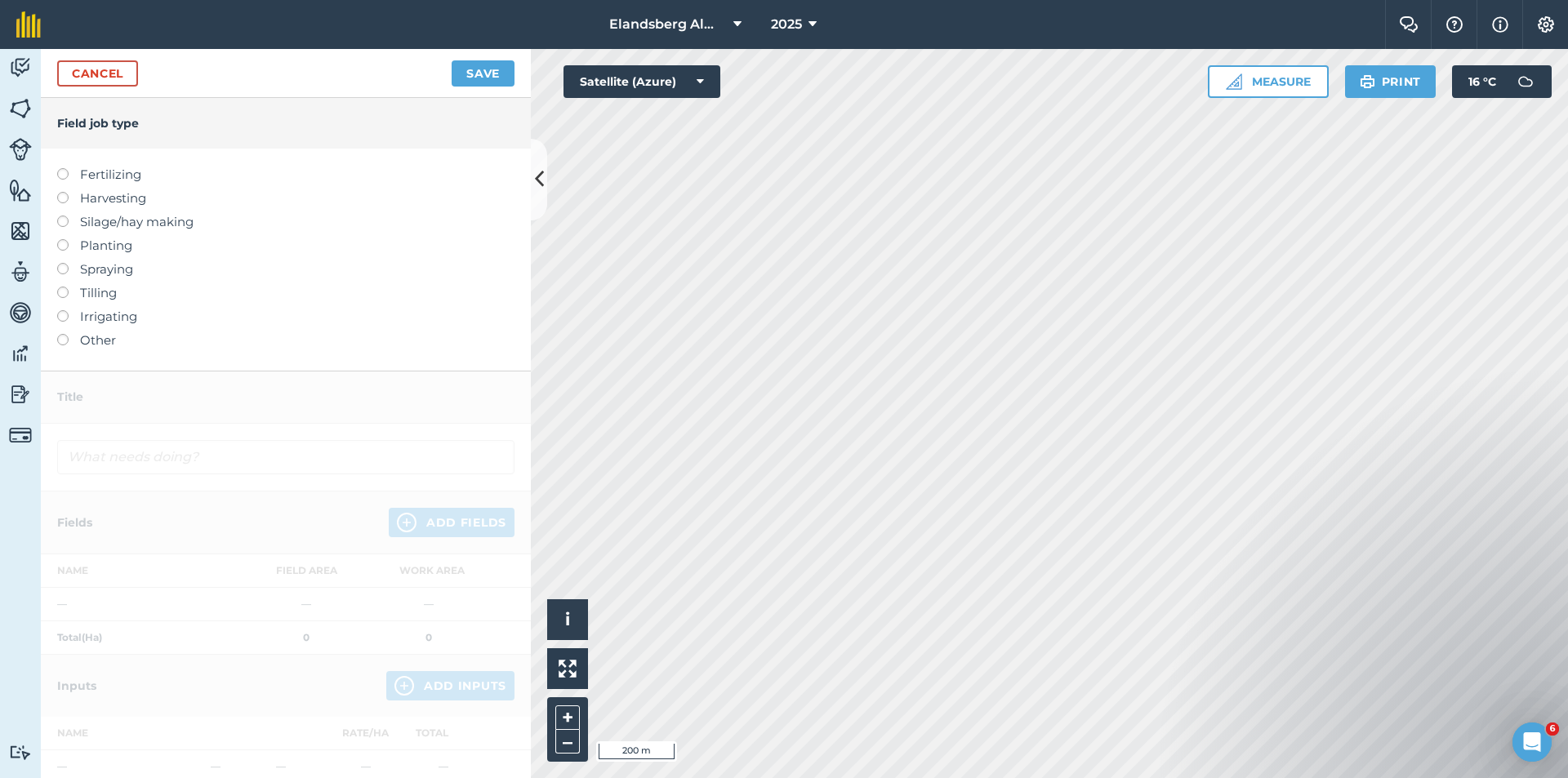
click at [61, 169] on label at bounding box center [68, 169] width 23 height 0
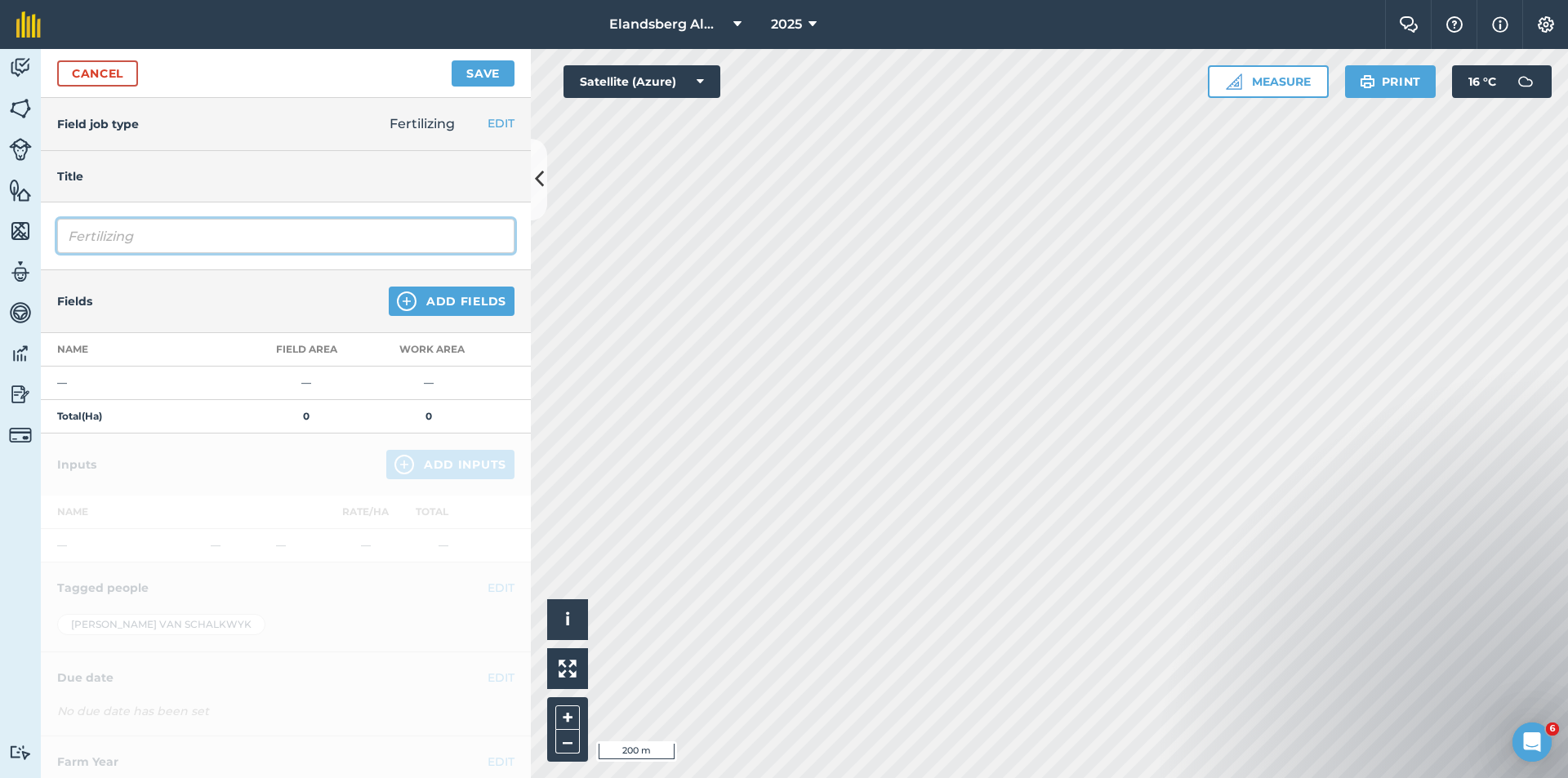
click at [108, 239] on input "Fertilizing" at bounding box center [285, 236] width 457 height 35
click at [161, 237] on input "Fertilizing" at bounding box center [285, 236] width 457 height 35
type input "Fertilizing - Mars 90L per Ha"
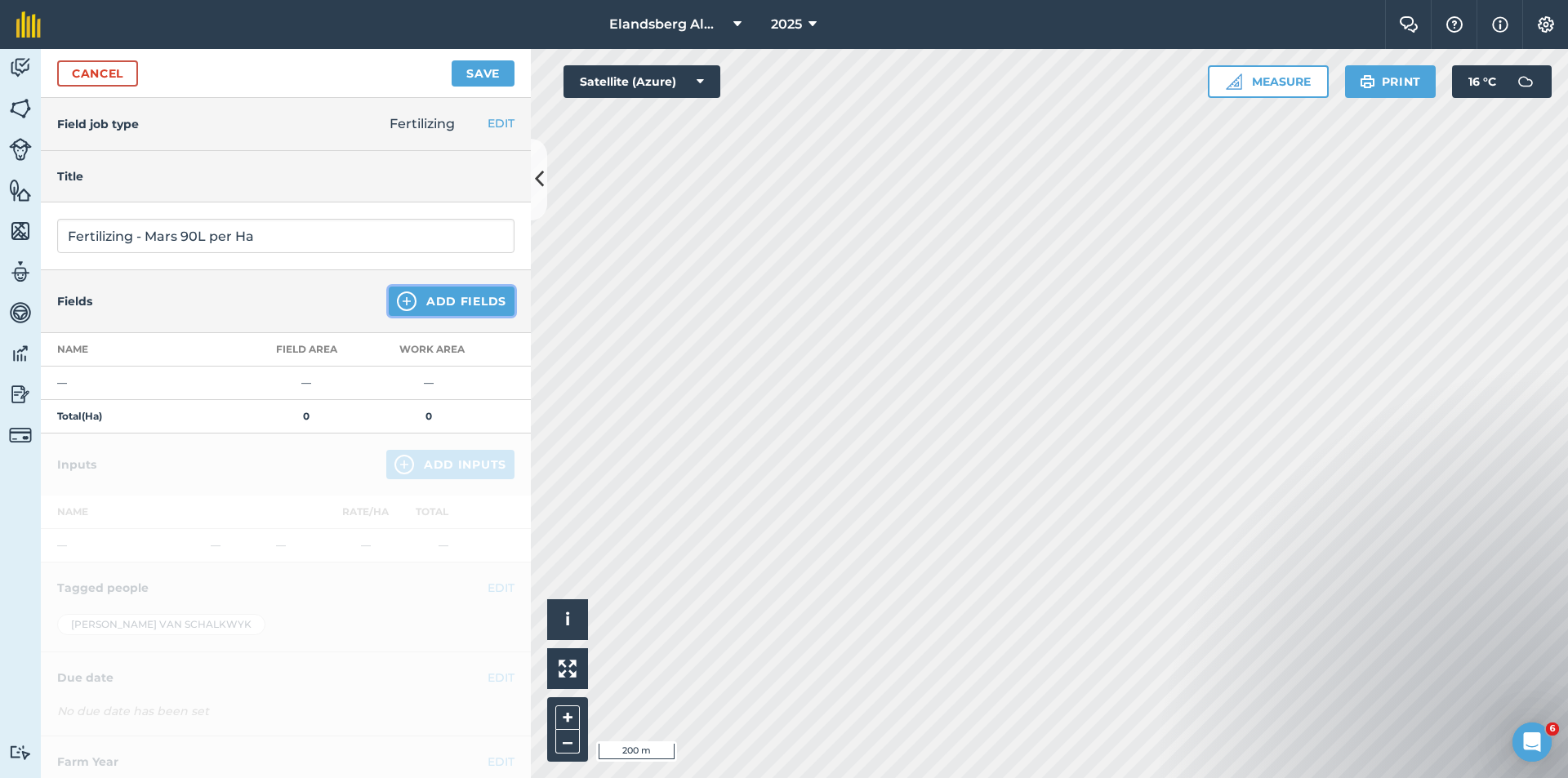
click at [460, 296] on button "Add Fields" at bounding box center [452, 301] width 126 height 29
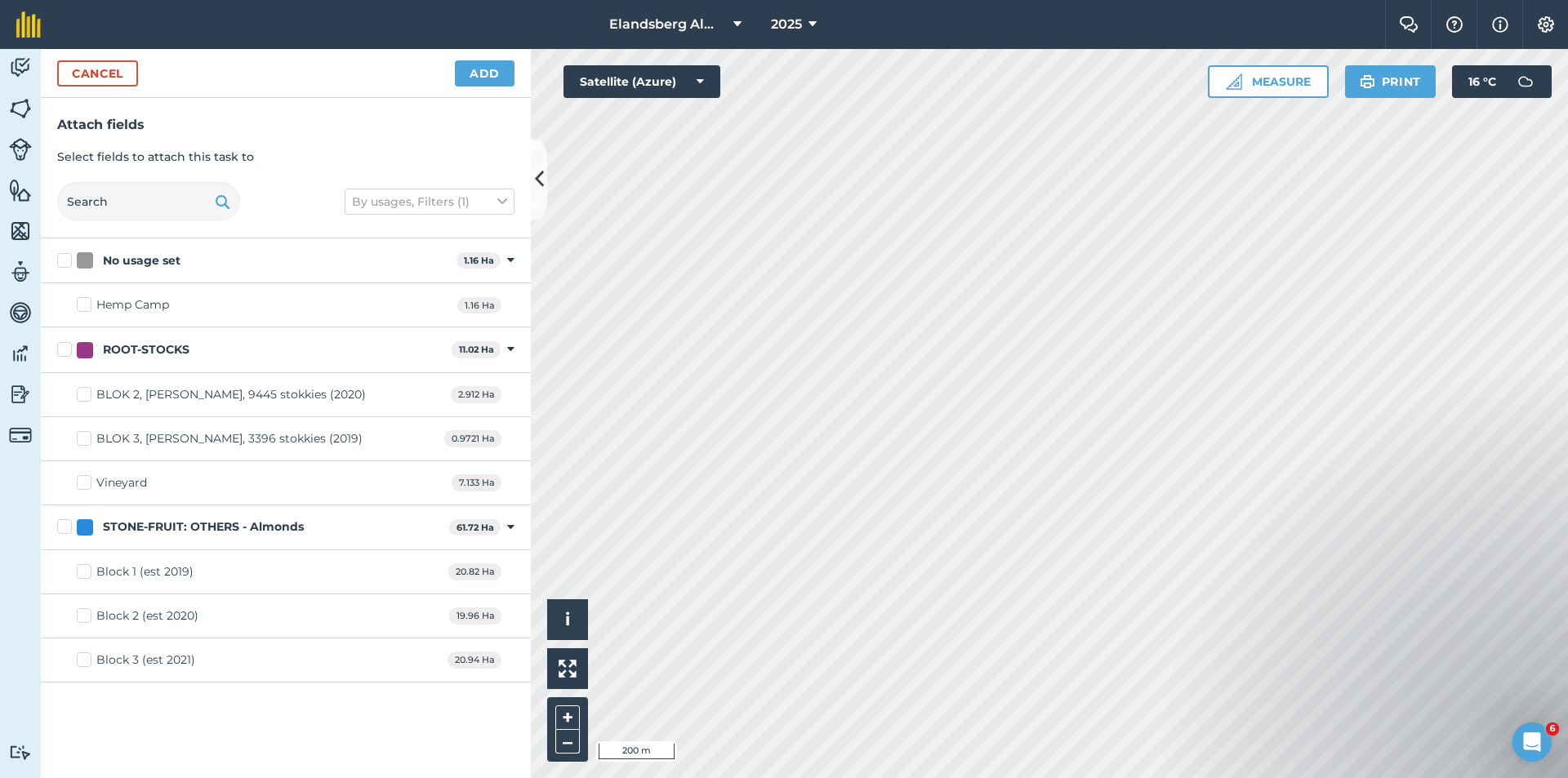
click at [63, 523] on label "STONE-FRUIT: OTHERS - Almonds" at bounding box center [249, 527] width 385 height 17
click at [63, 523] on input "STONE-FRUIT: OTHERS - Almonds" at bounding box center [62, 524] width 11 height 11
checkbox input "true"
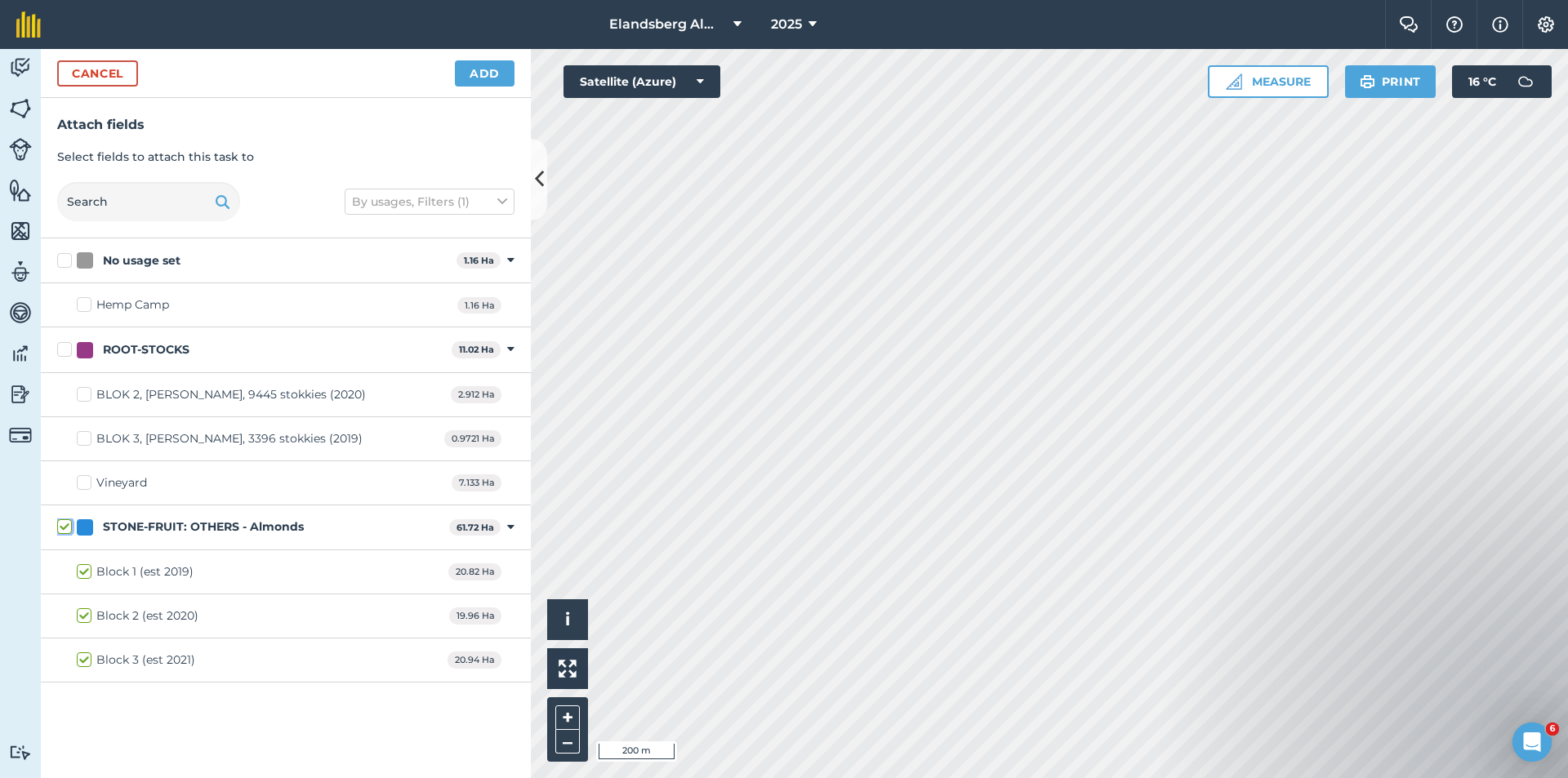
checkbox input "true"
click at [488, 71] on button "Add" at bounding box center [485, 73] width 59 height 26
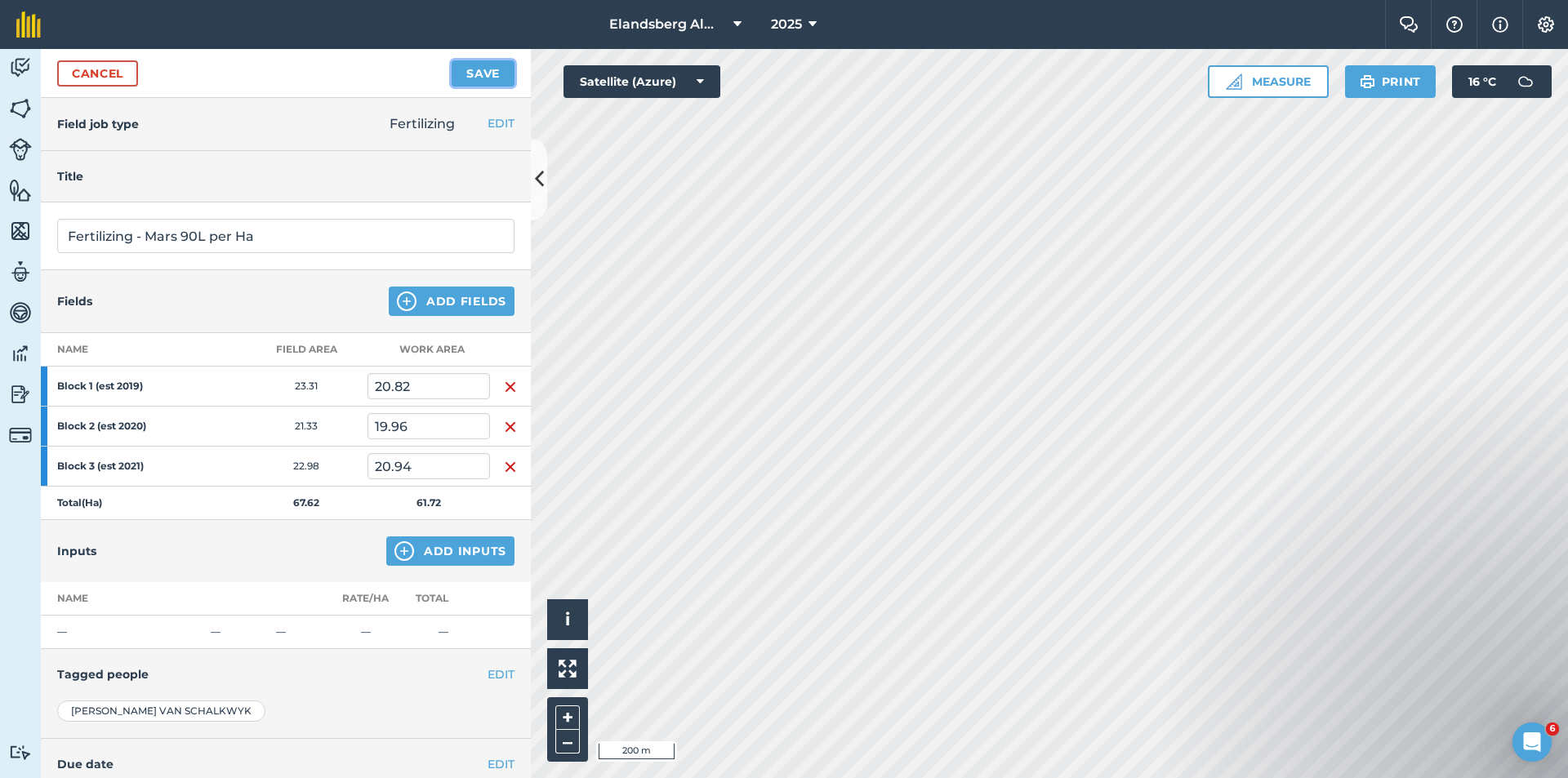
click at [486, 68] on button "Save" at bounding box center [483, 73] width 63 height 26
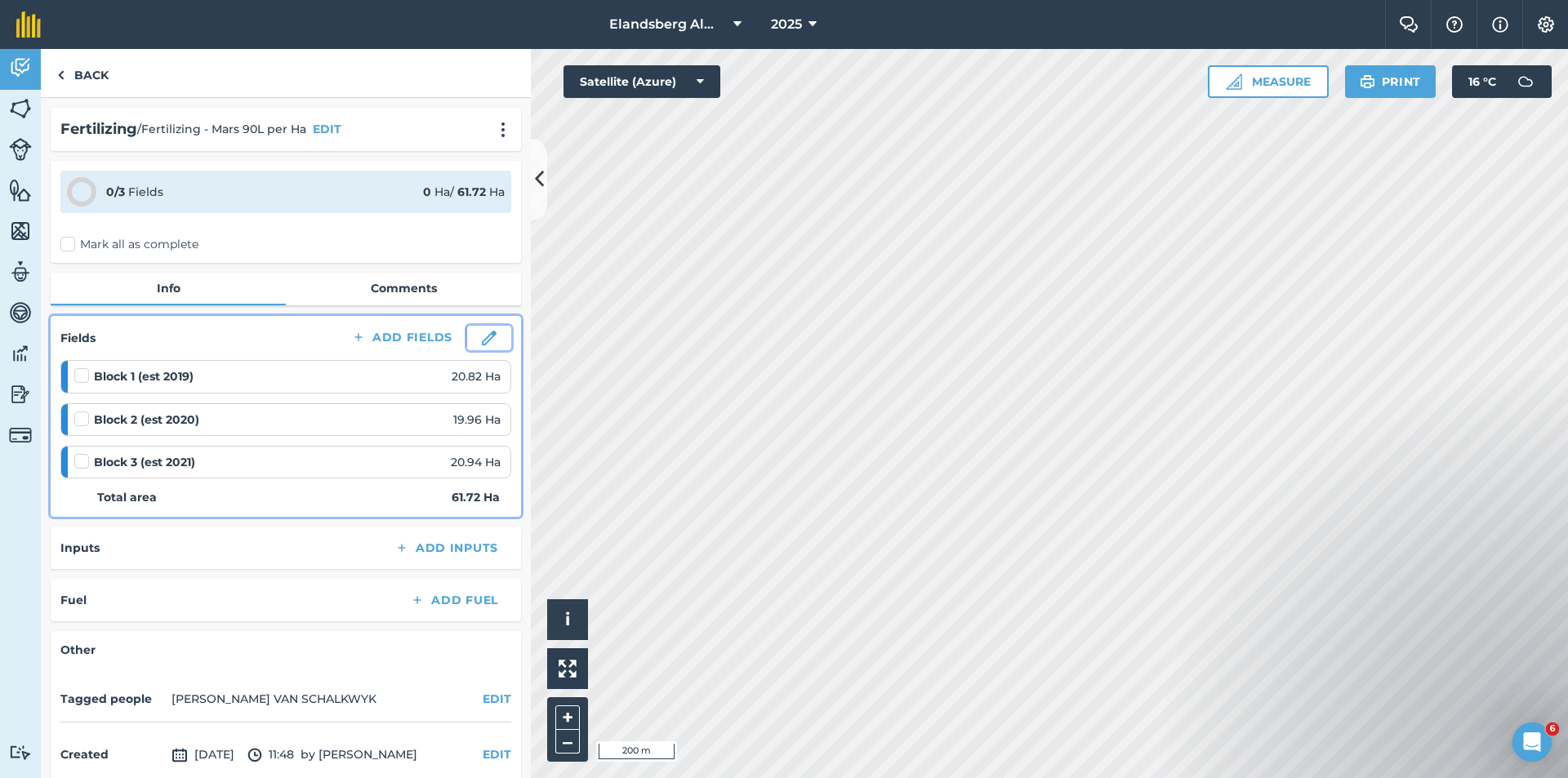
click at [482, 335] on img at bounding box center [489, 338] width 15 height 15
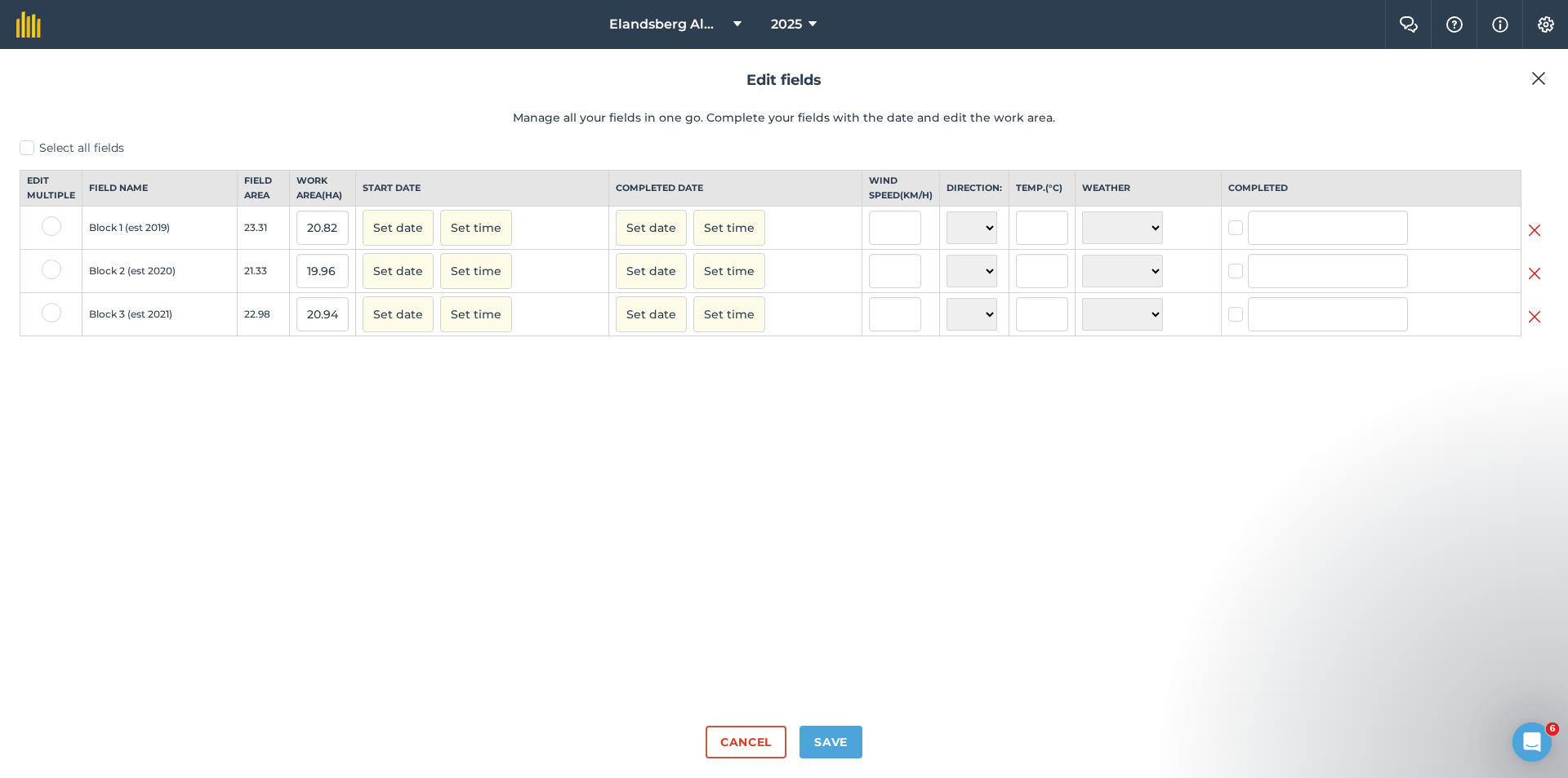
click at [30, 147] on label "Select all fields" at bounding box center [784, 147] width 1529 height 17
click at [30, 147] on input "Select all fields" at bounding box center [25, 145] width 11 height 11
checkbox input "true"
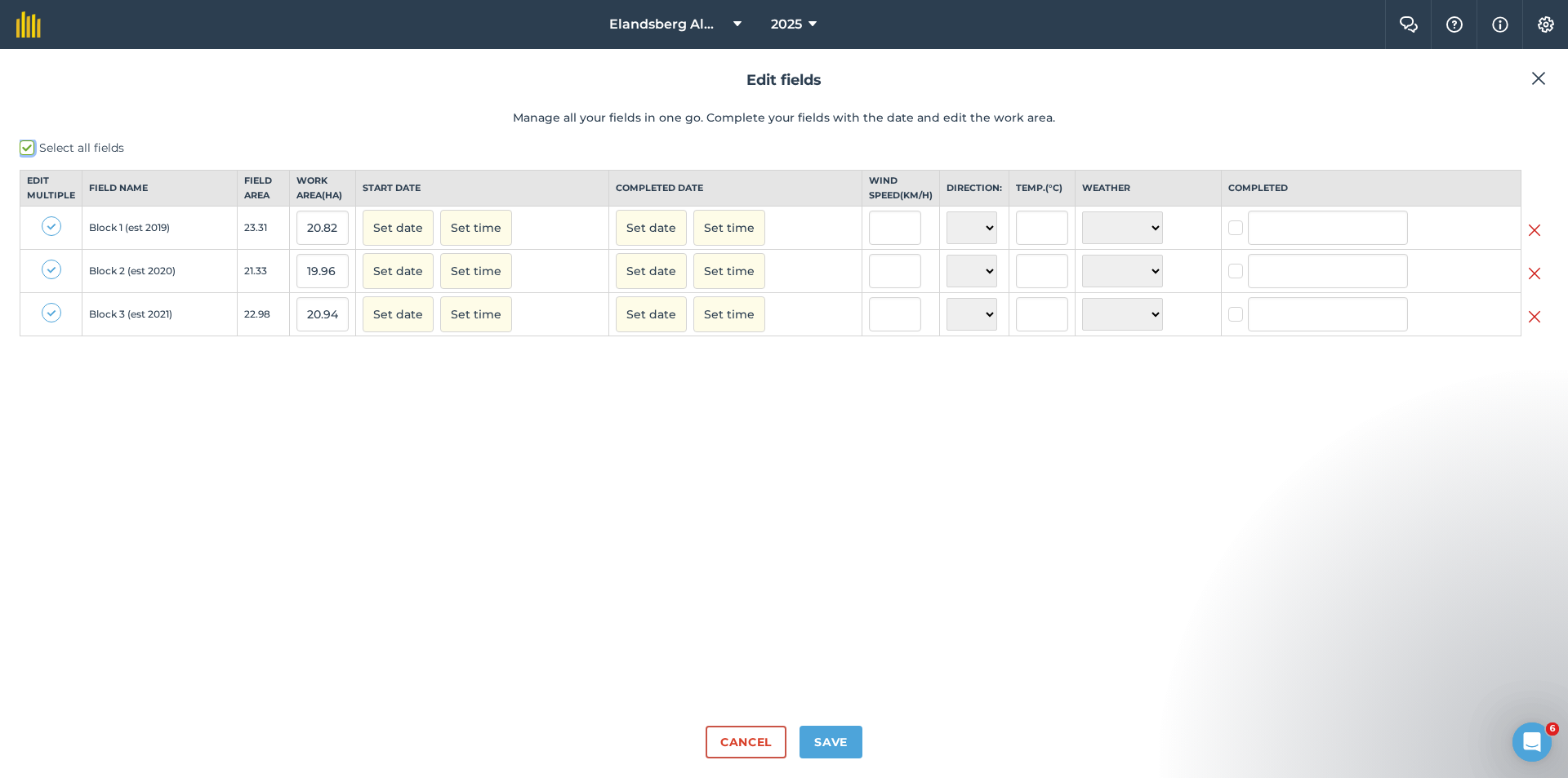
checkbox input "true"
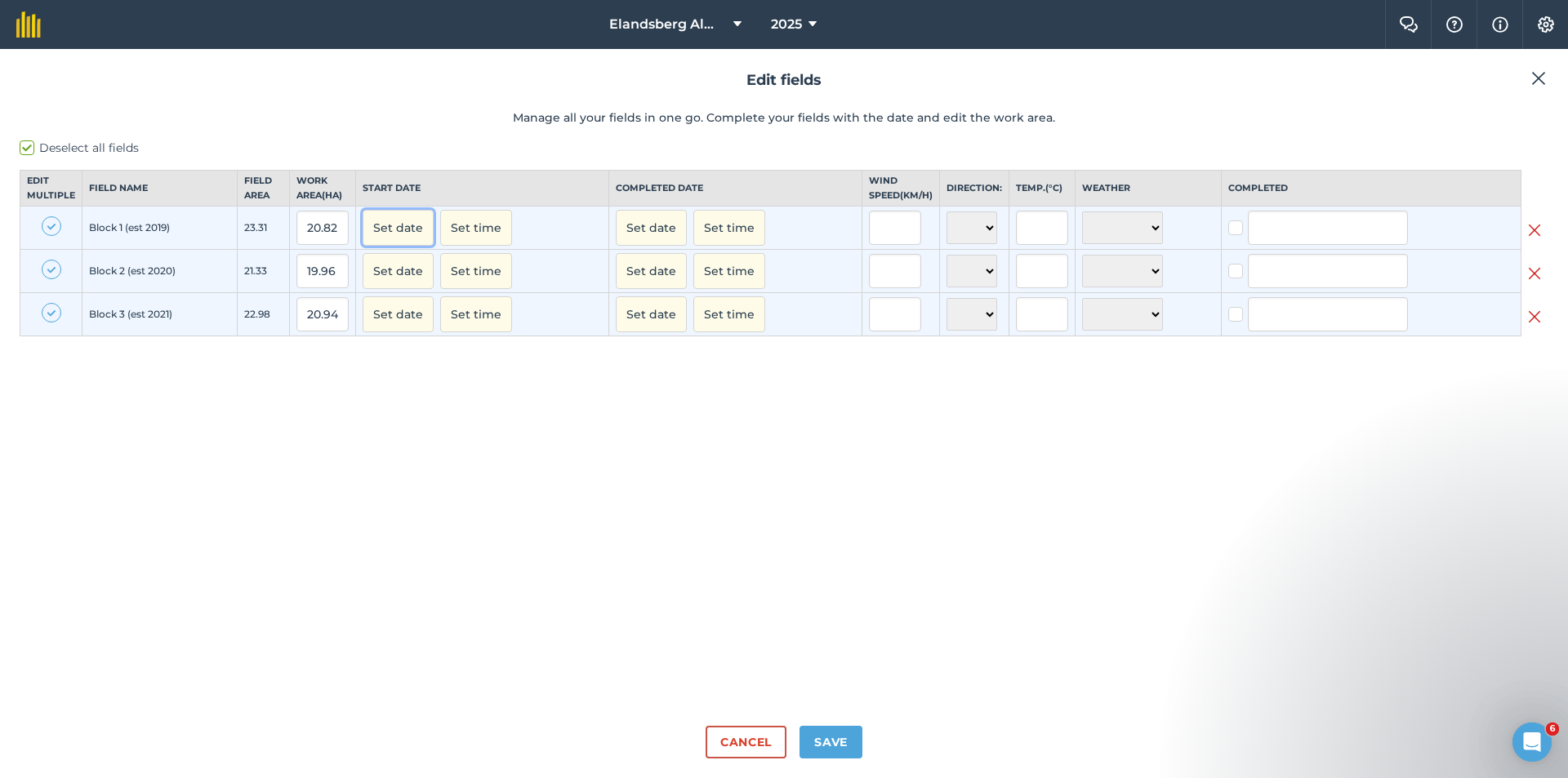
click at [389, 245] on button "Set date" at bounding box center [398, 228] width 71 height 36
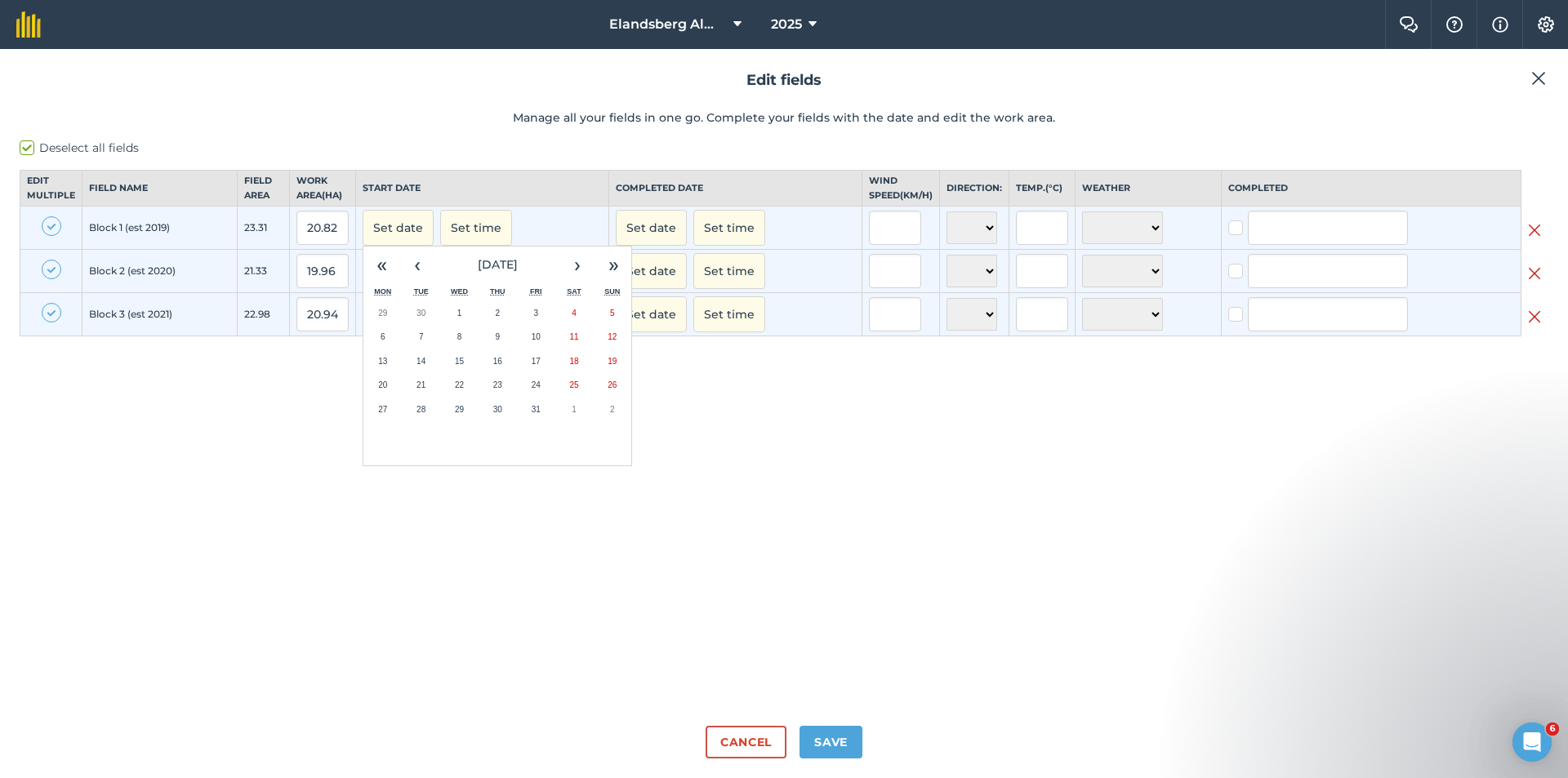
click at [387, 350] on button "6" at bounding box center [382, 337] width 38 height 25
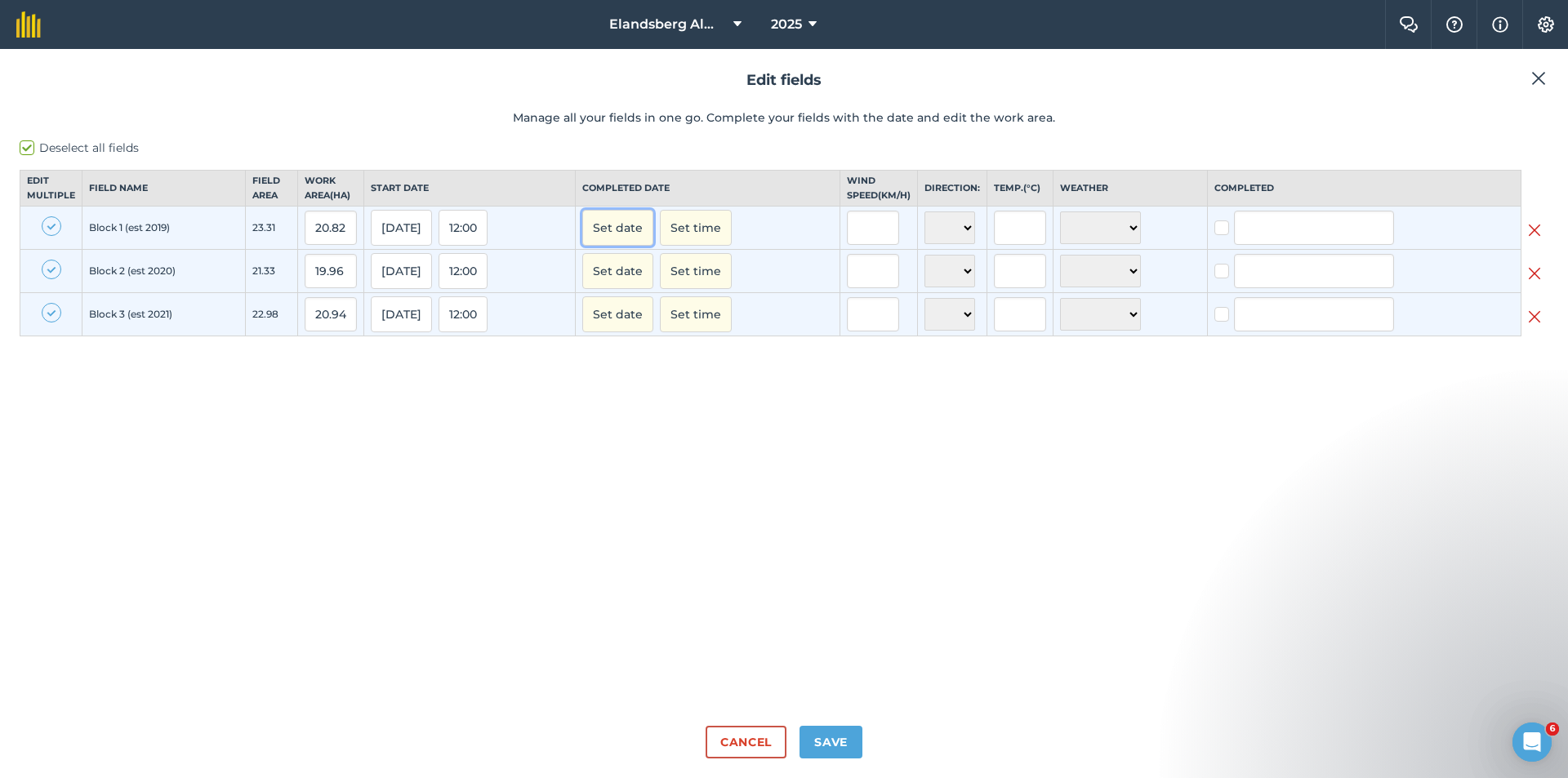
click at [630, 246] on button "Set date" at bounding box center [618, 228] width 71 height 36
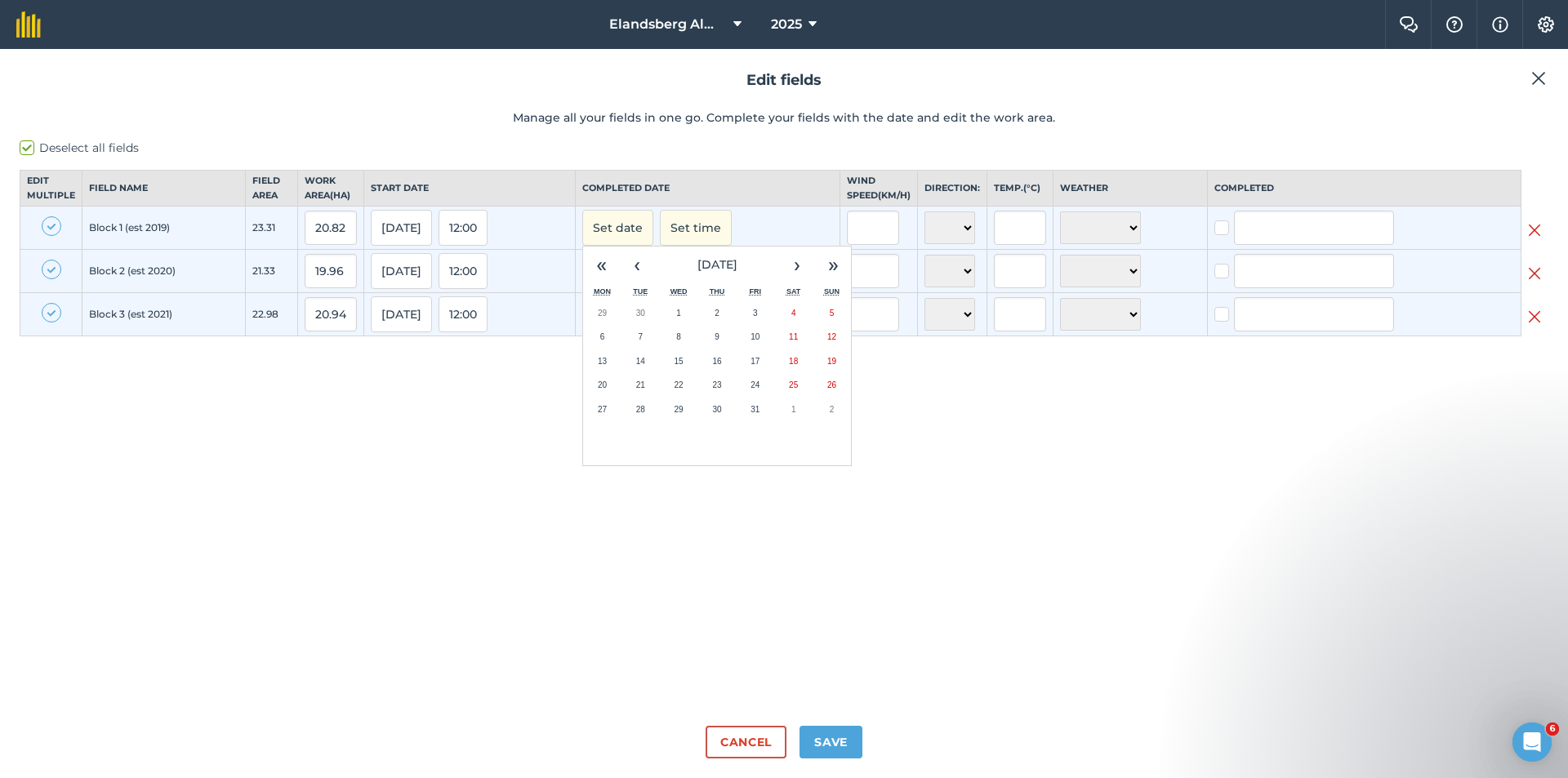
click at [605, 342] on abbr "6" at bounding box center [603, 337] width 5 height 9
checkbox input "true"
type input "[PERSON_NAME] VAN SCHALKWYK"
checkbox input "true"
type input "[PERSON_NAME] VAN SCHALKWYK"
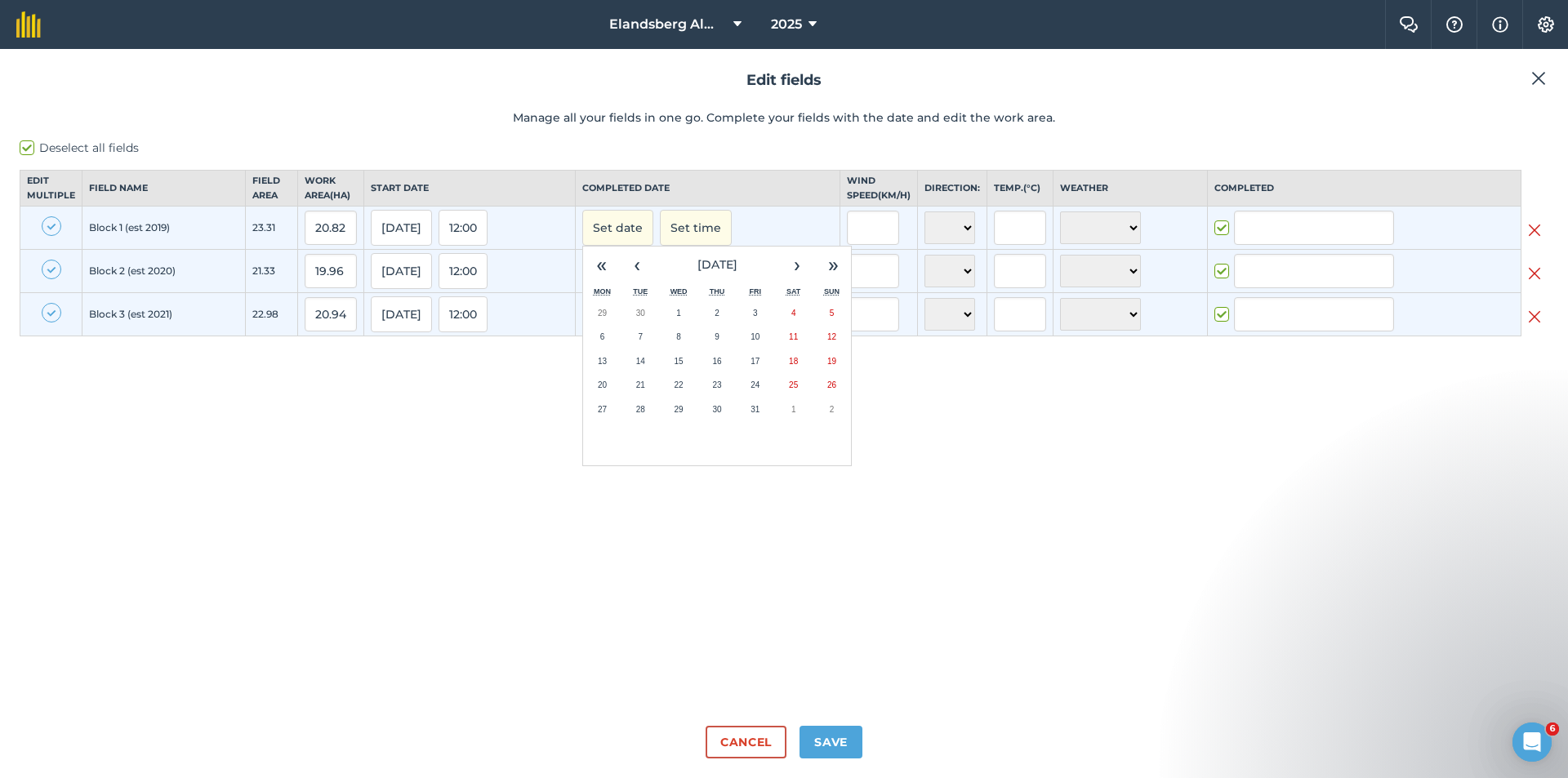
checkbox input "true"
type input "[PERSON_NAME] VAN SCHALKWYK"
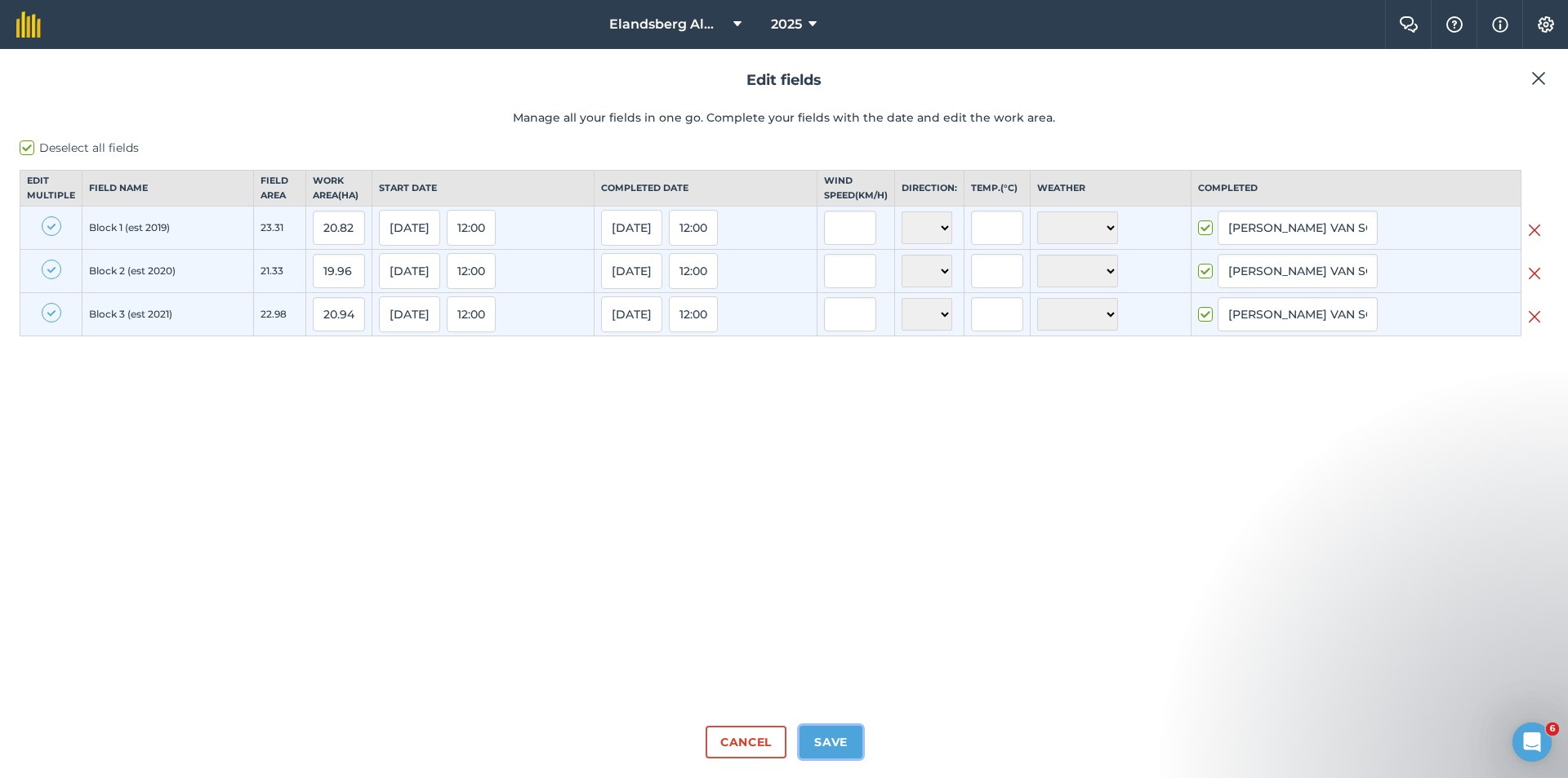
click at [823, 742] on button "Save" at bounding box center [831, 742] width 63 height 33
checkbox input "true"
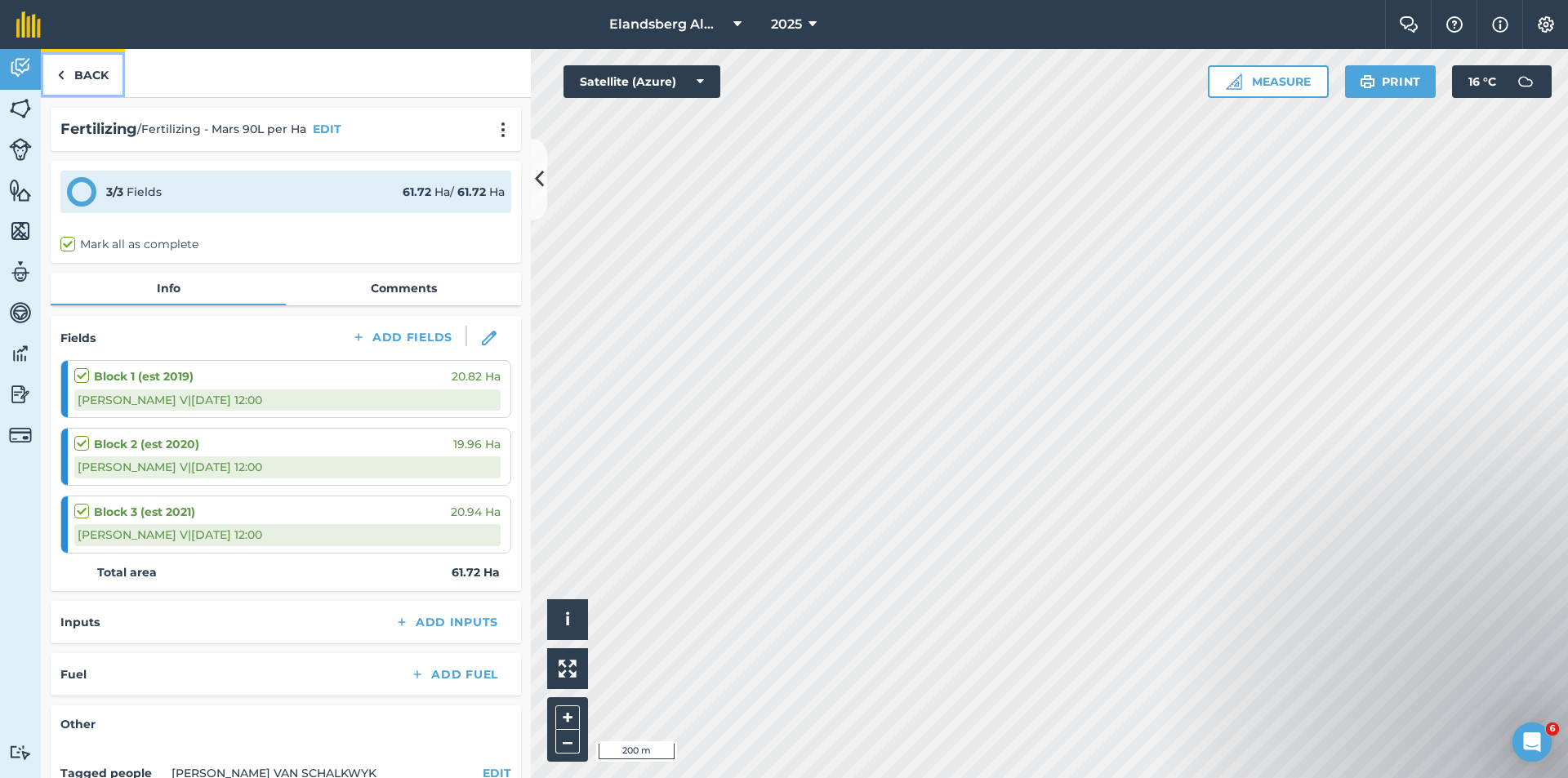
click at [84, 77] on link "Back" at bounding box center [83, 73] width 84 height 48
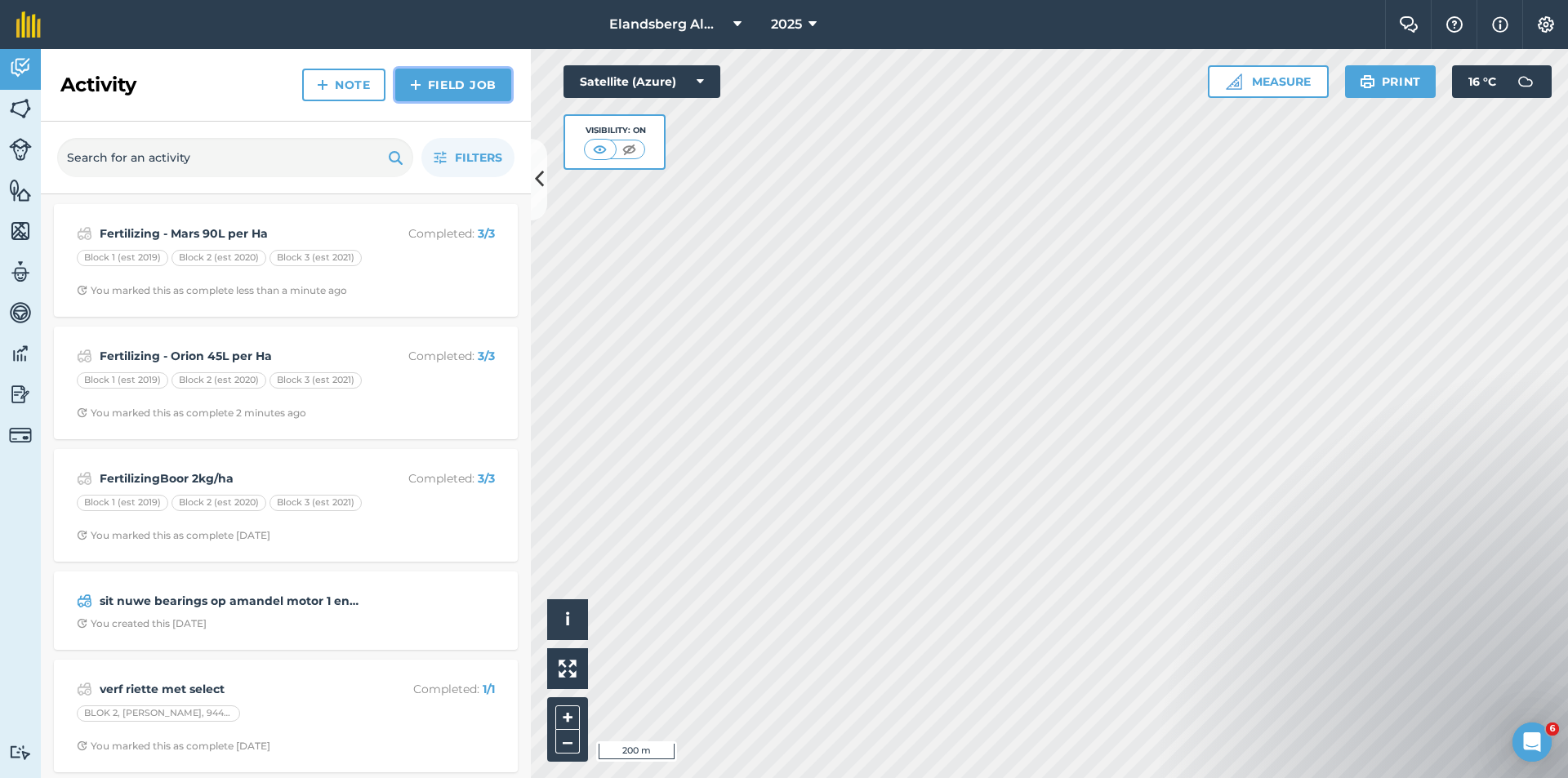
click at [437, 81] on link "Field Job" at bounding box center [453, 84] width 116 height 33
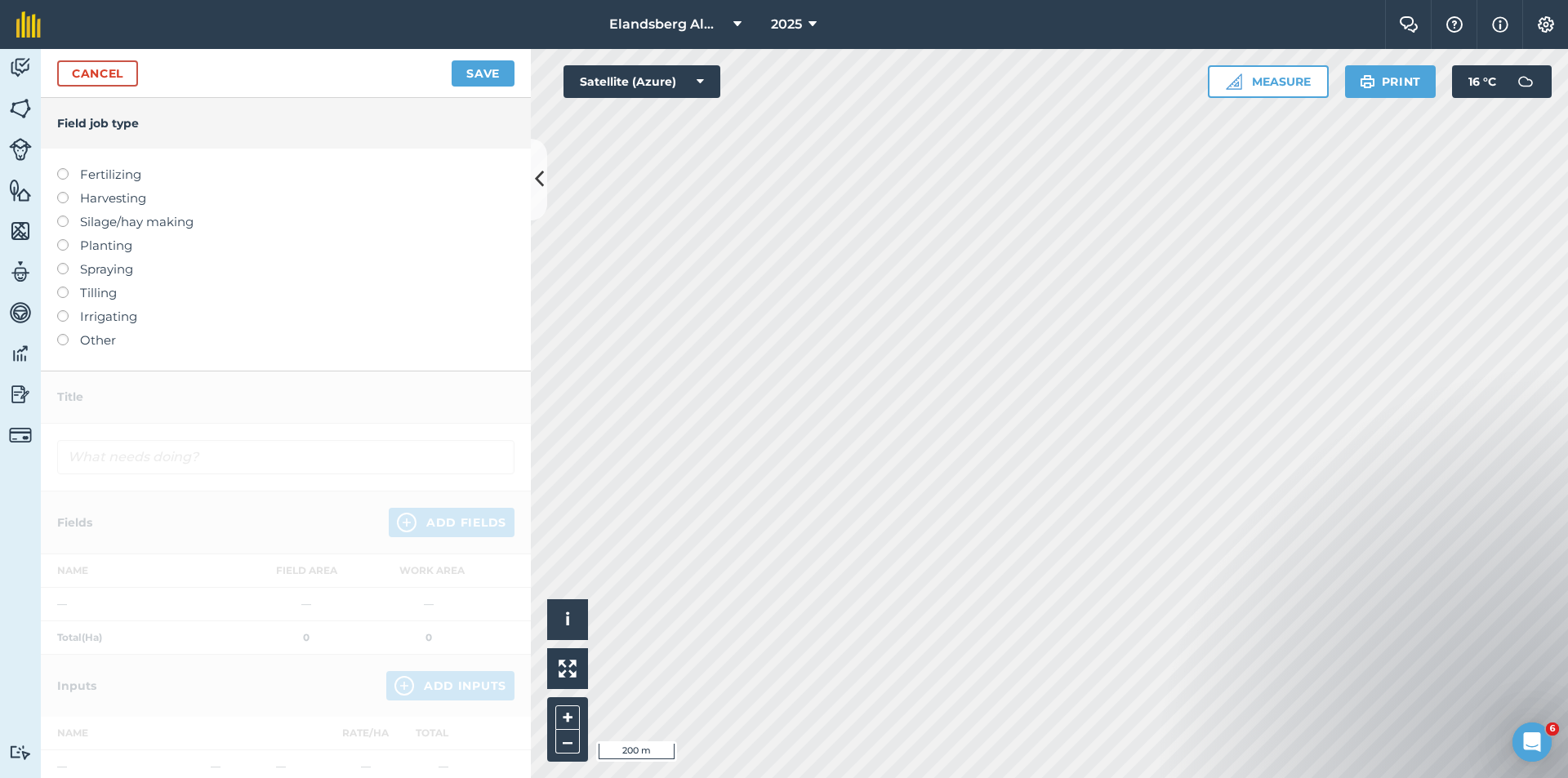
click at [63, 263] on label at bounding box center [68, 263] width 23 height 0
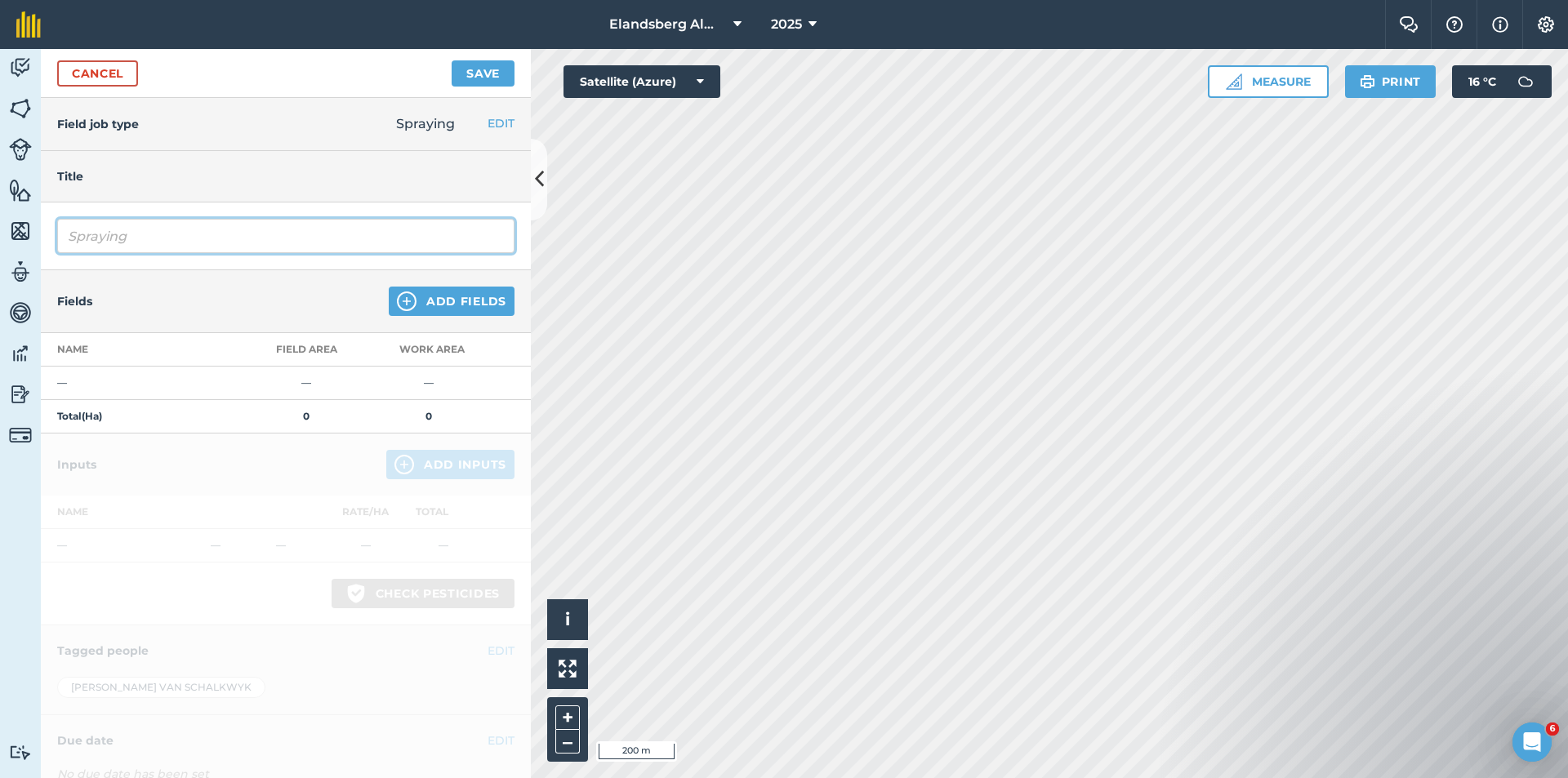
click at [106, 235] on input "Spraying" at bounding box center [285, 236] width 457 height 35
click at [162, 242] on input "Spraying" at bounding box center [285, 236] width 457 height 35
type input "Spraying -"
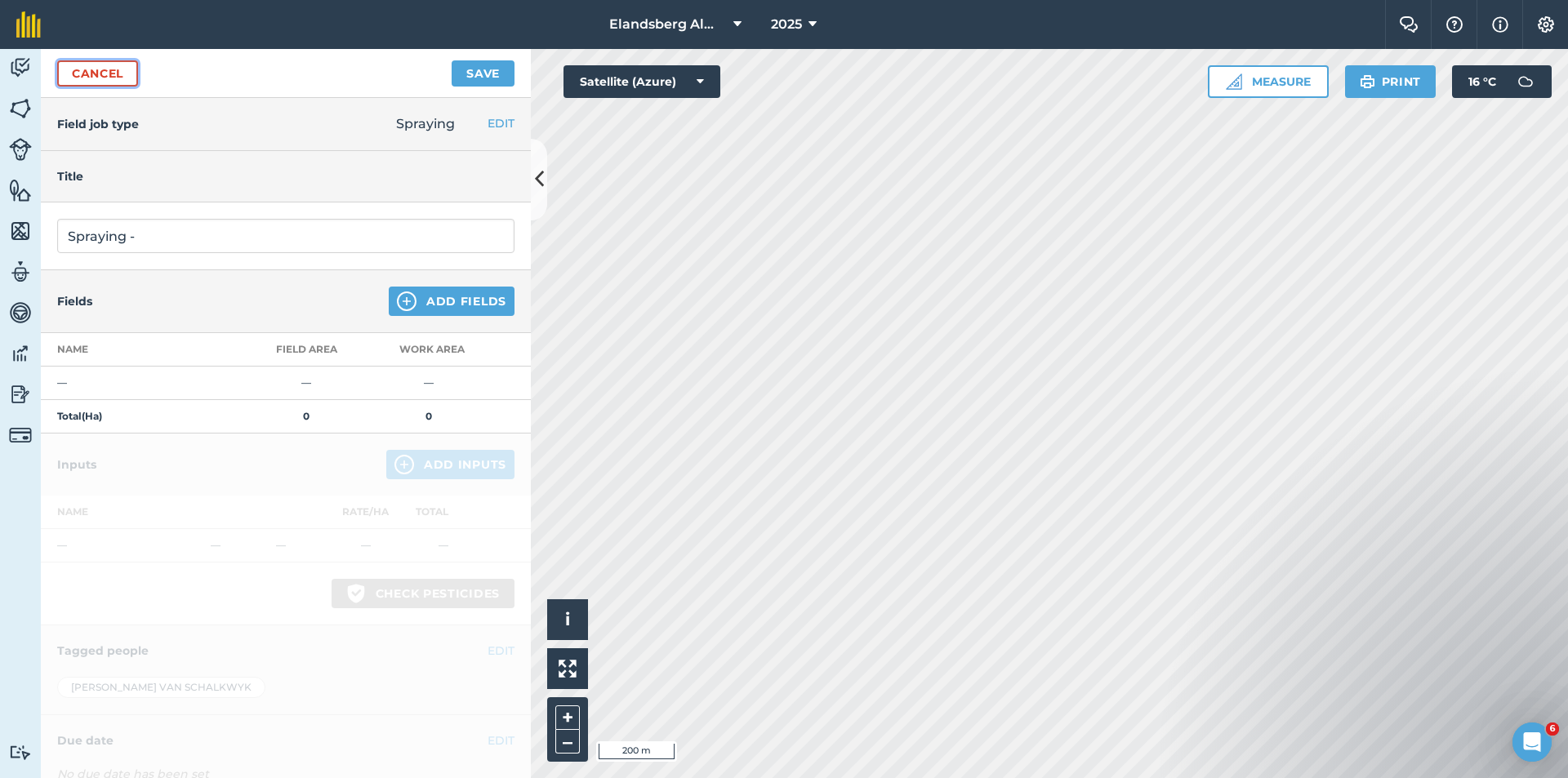
click at [105, 70] on link "Cancel" at bounding box center [97, 73] width 81 height 26
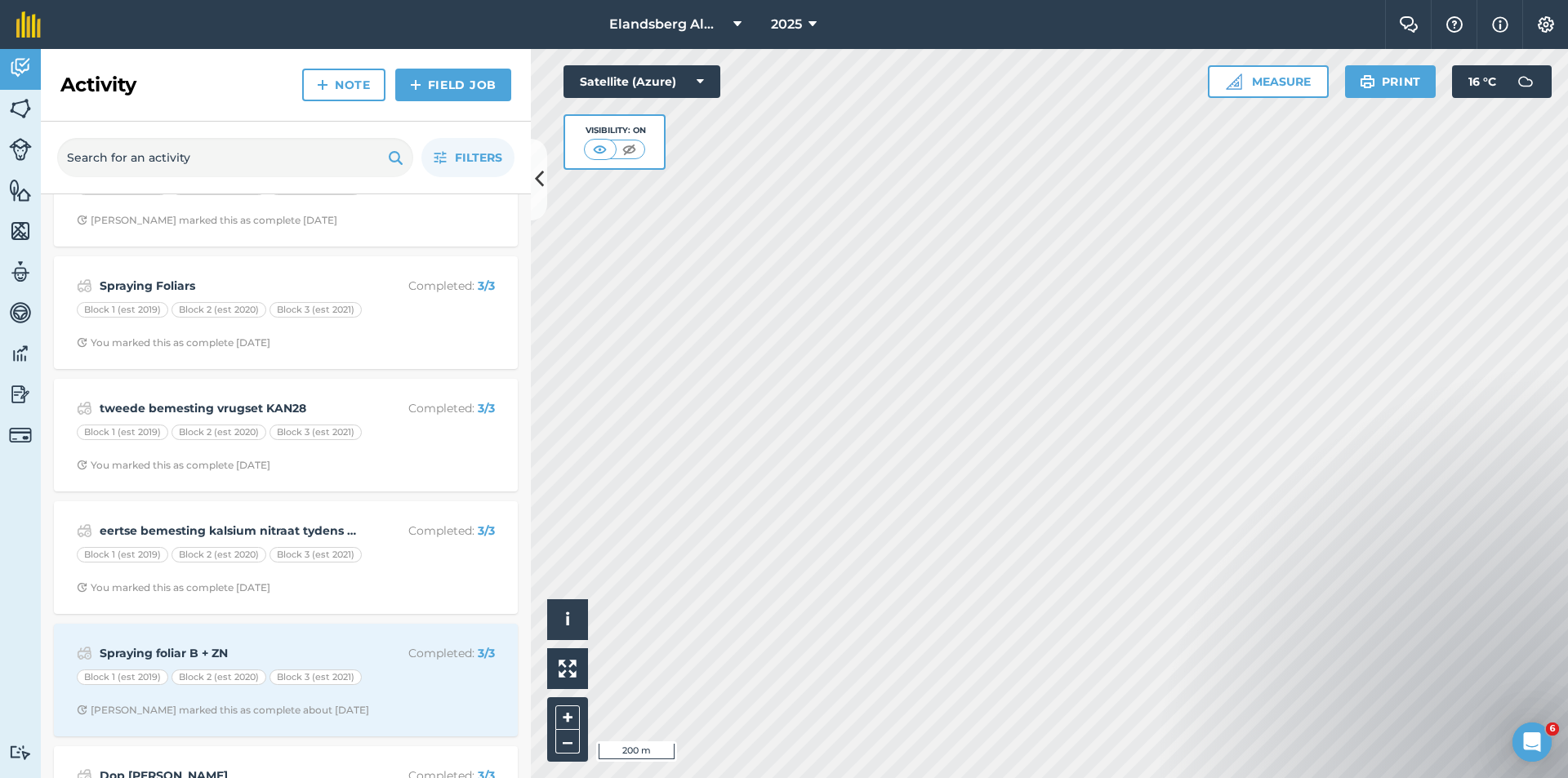
scroll to position [1106, 0]
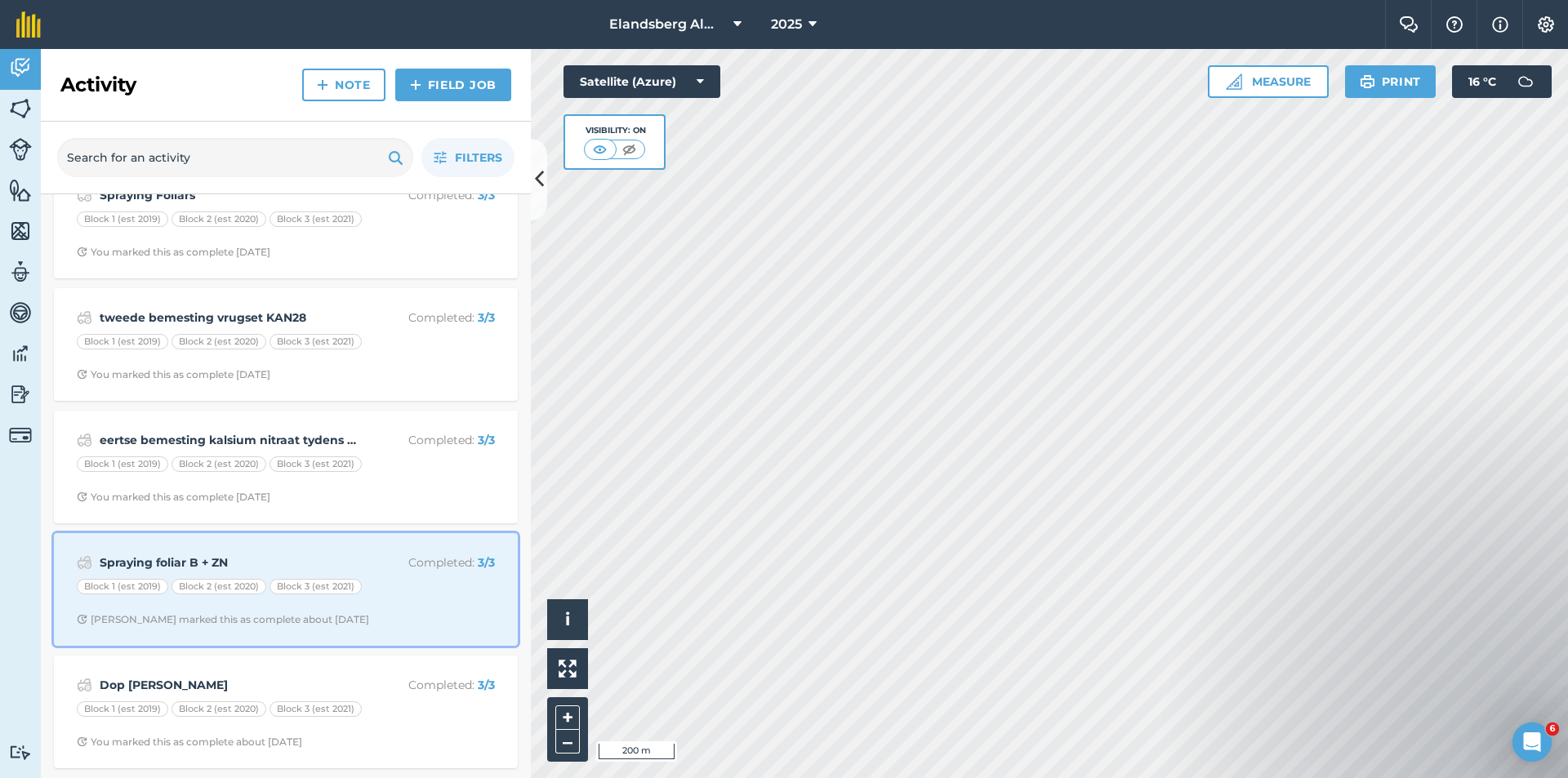
click at [164, 562] on strong "Spraying foliar B + ZN" at bounding box center [229, 562] width 259 height 18
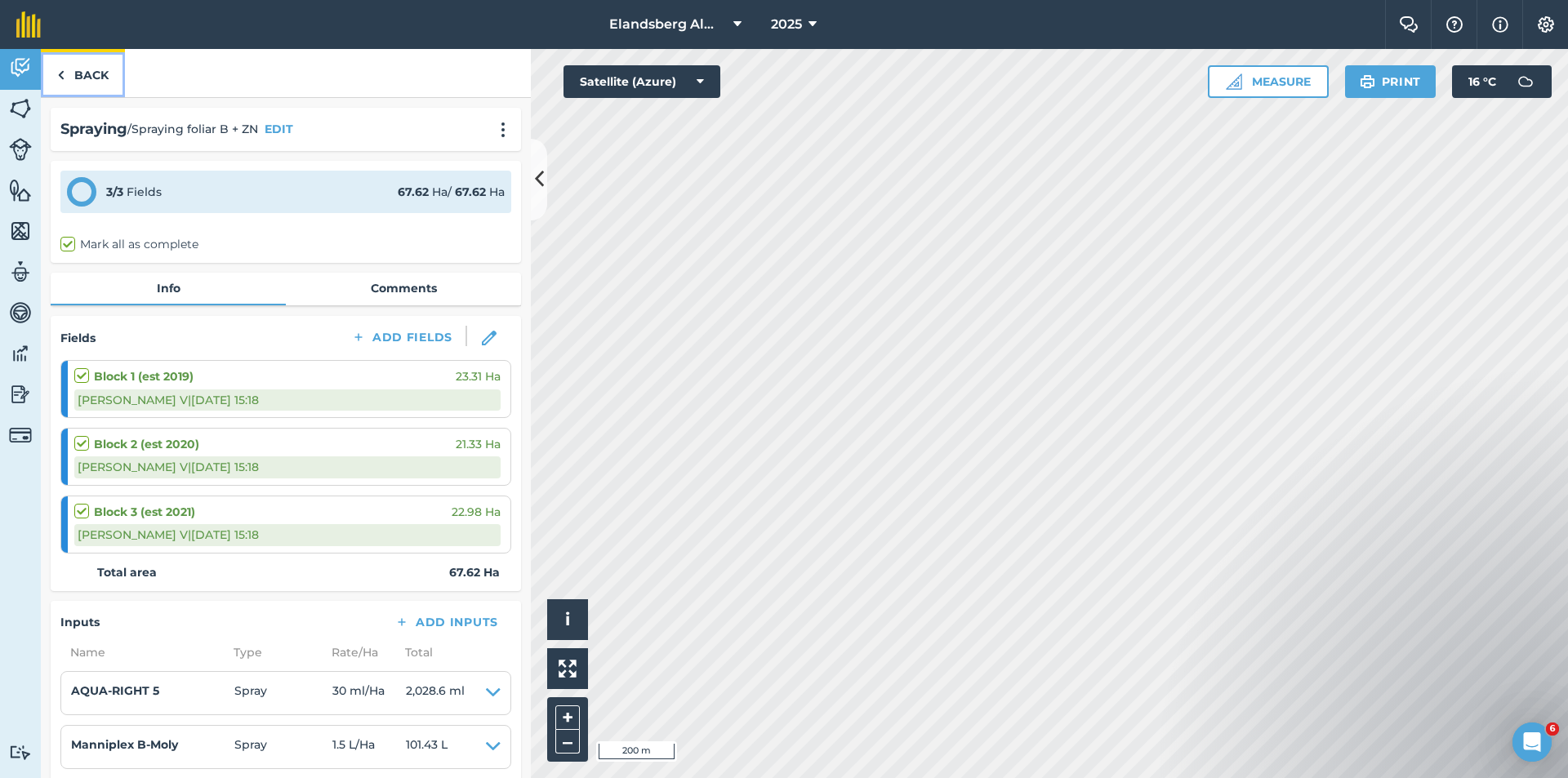
click at [91, 75] on link "Back" at bounding box center [83, 73] width 84 height 48
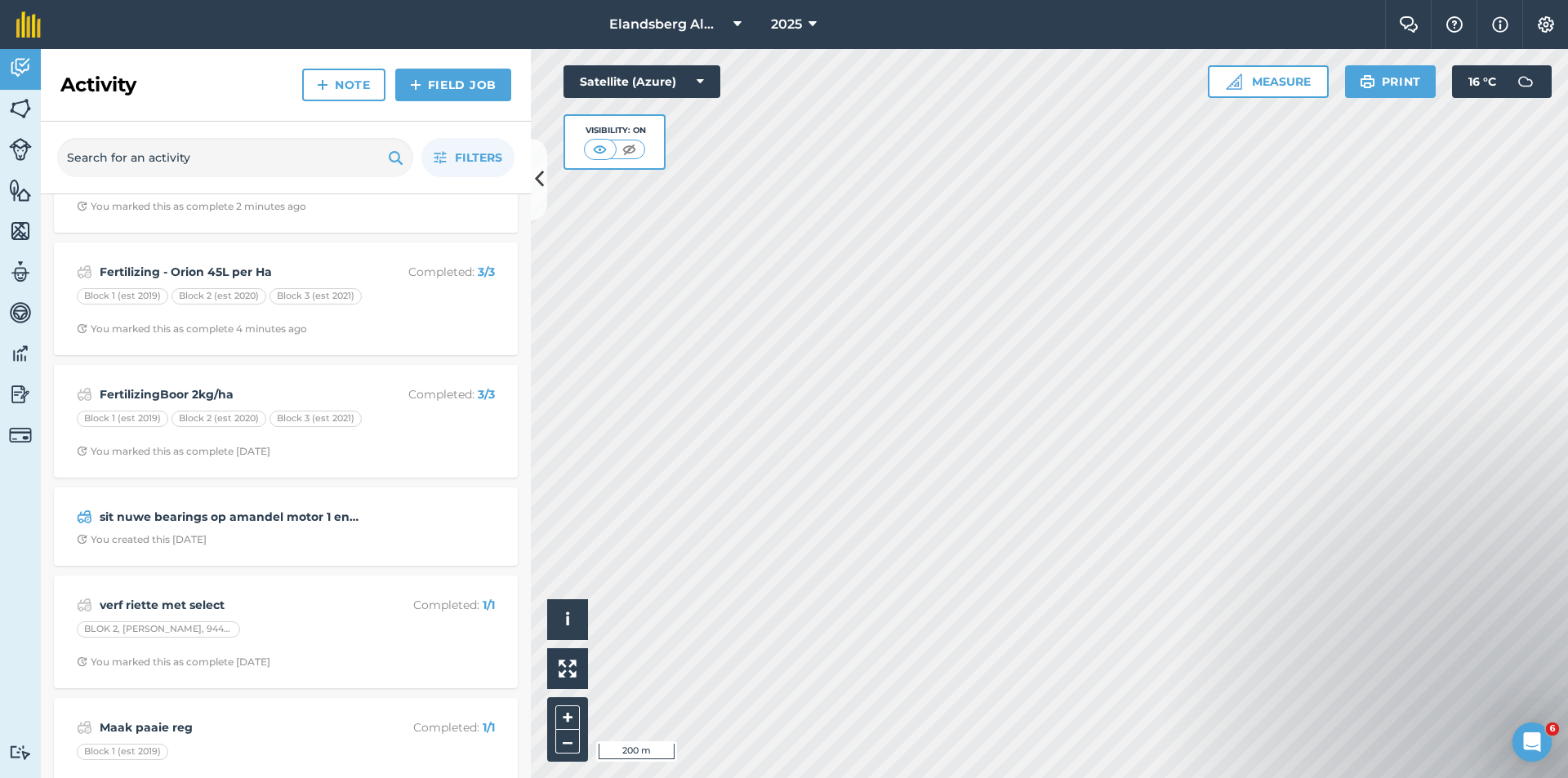
scroll to position [163, 0]
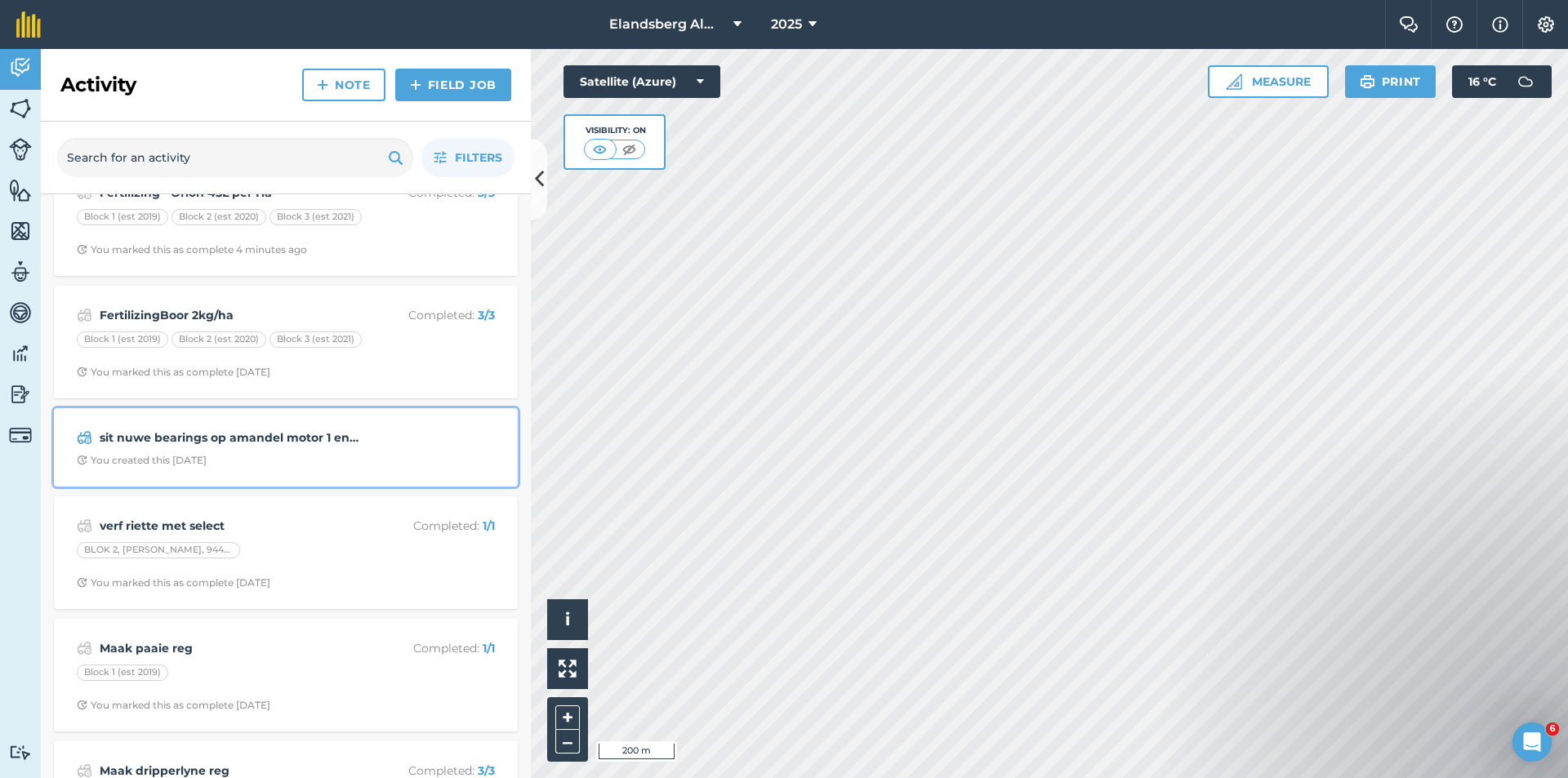
click at [273, 436] on strong "sit nuwe bearings op amandel motor 1 en toets [PERSON_NAME]" at bounding box center [229, 437] width 259 height 18
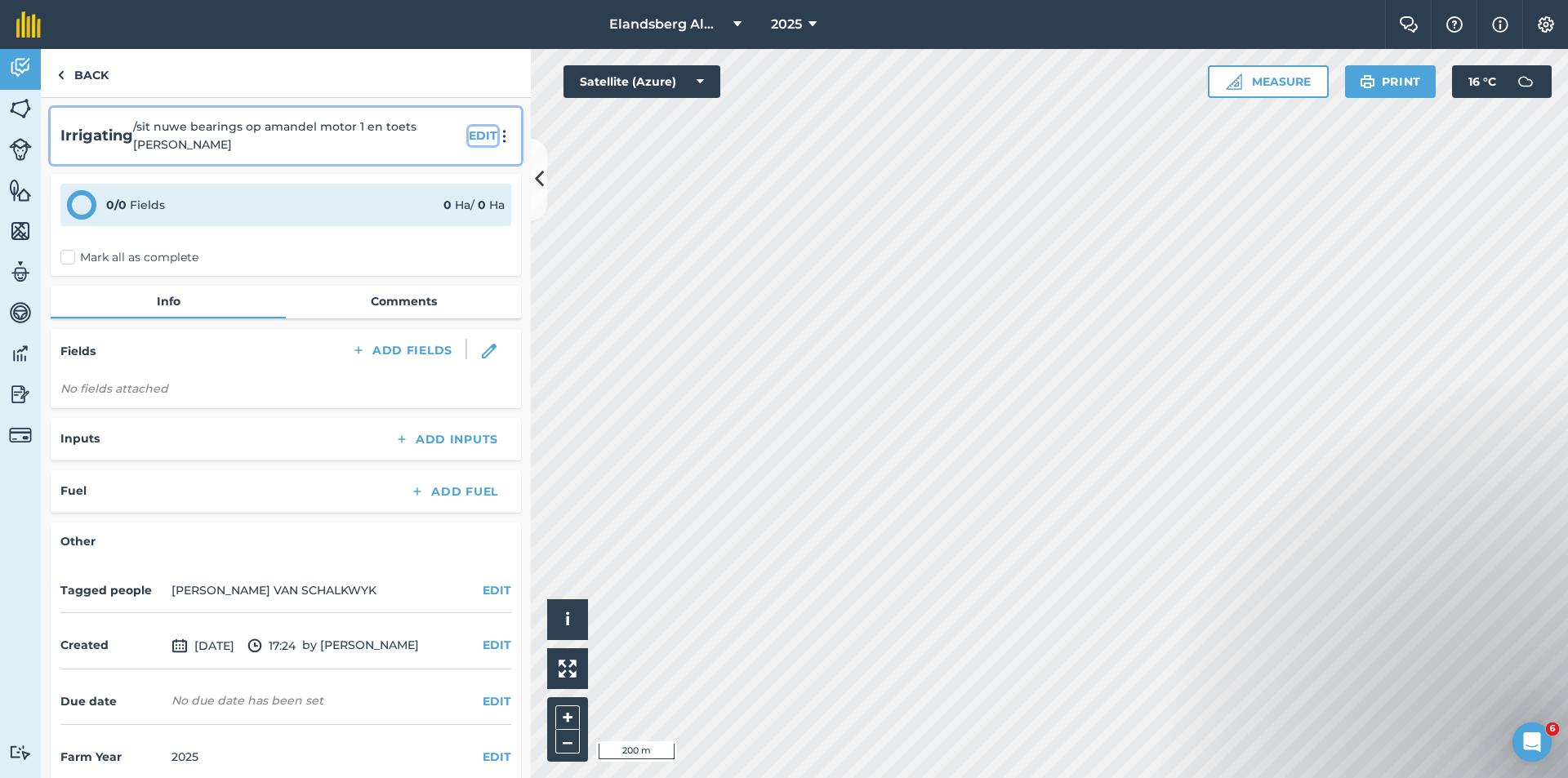
click at [469, 137] on button "EDIT" at bounding box center [483, 136] width 28 height 18
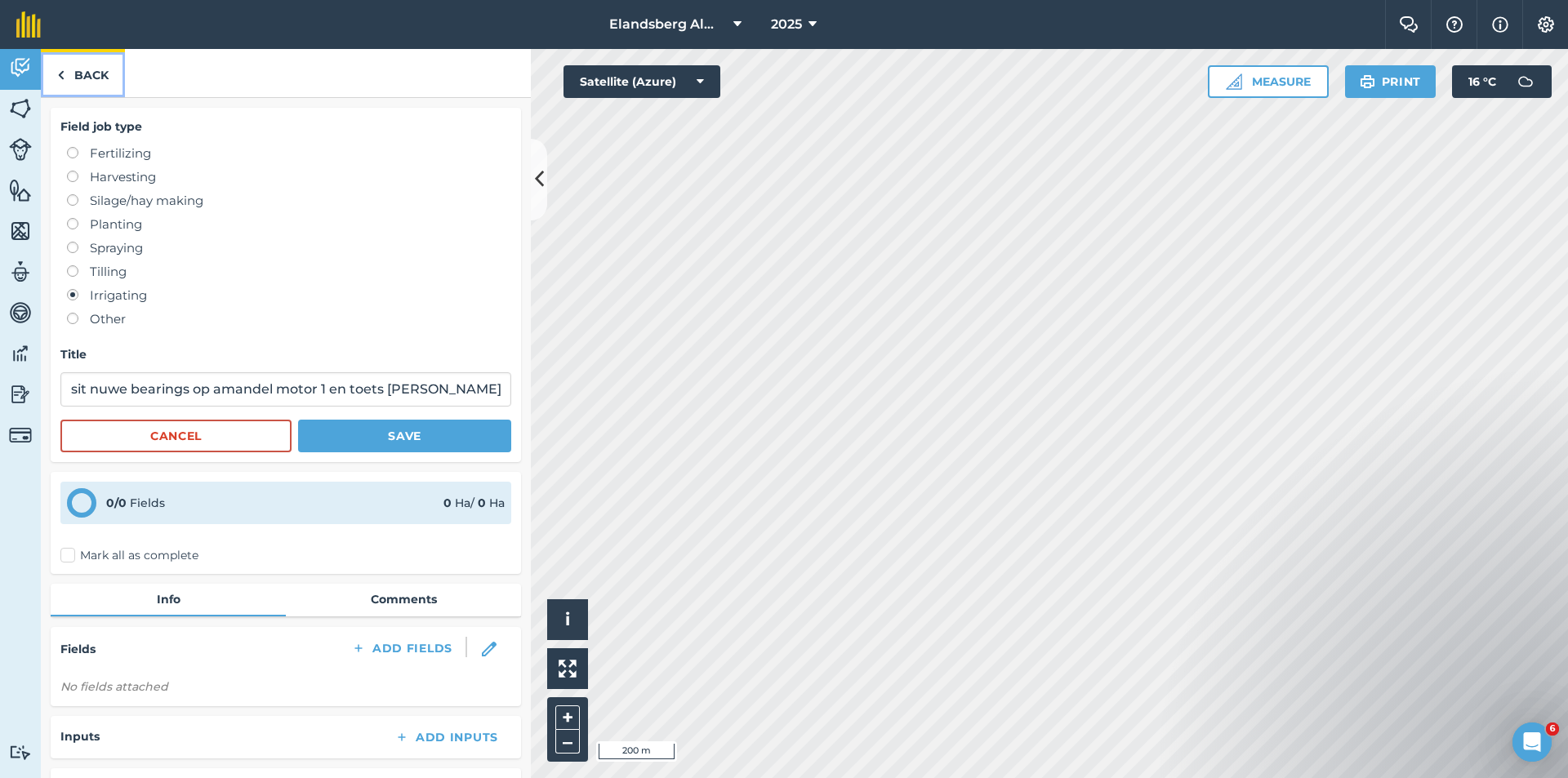
click at [86, 79] on link "Back" at bounding box center [83, 73] width 84 height 48
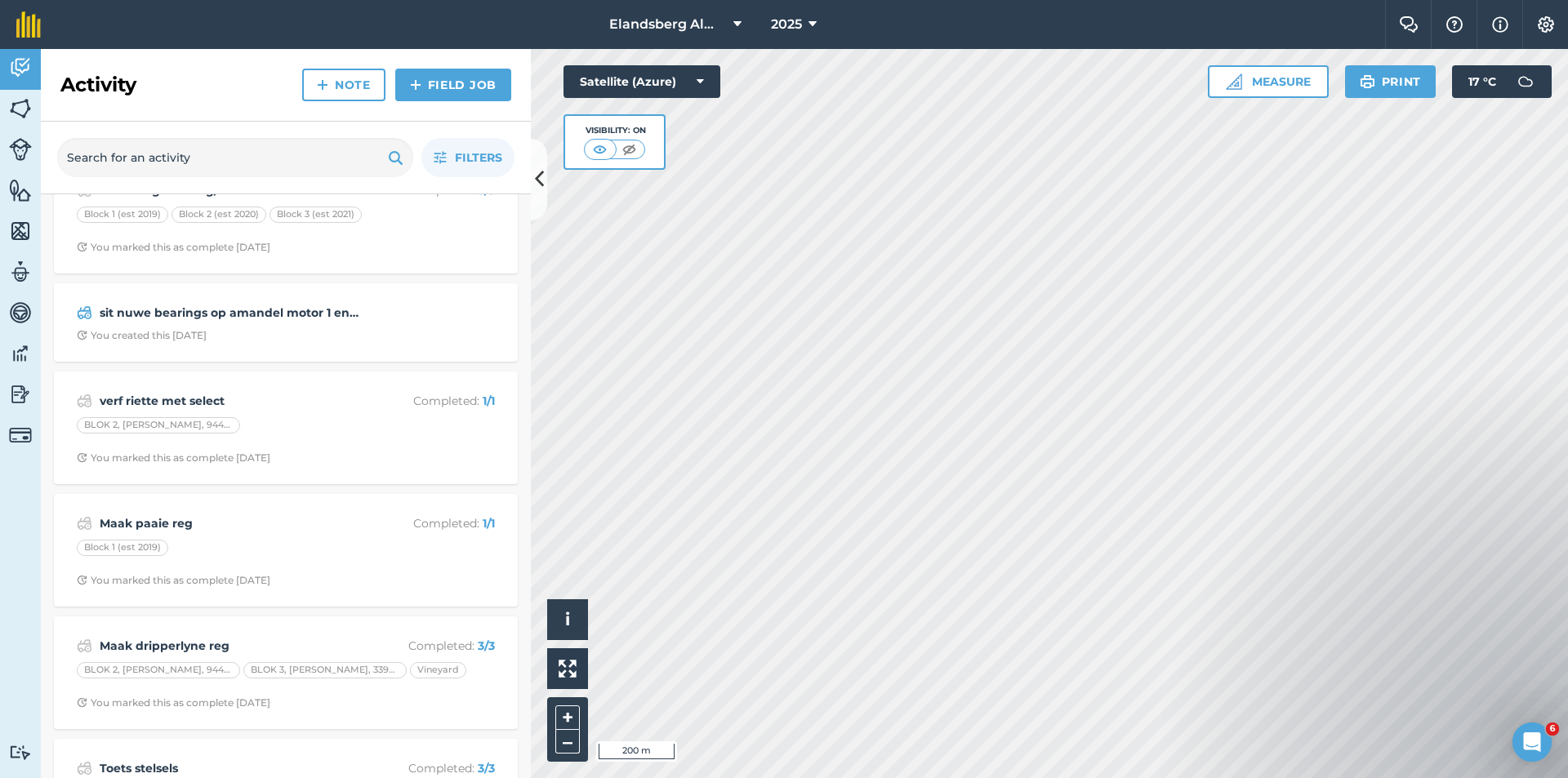
scroll to position [245, 0]
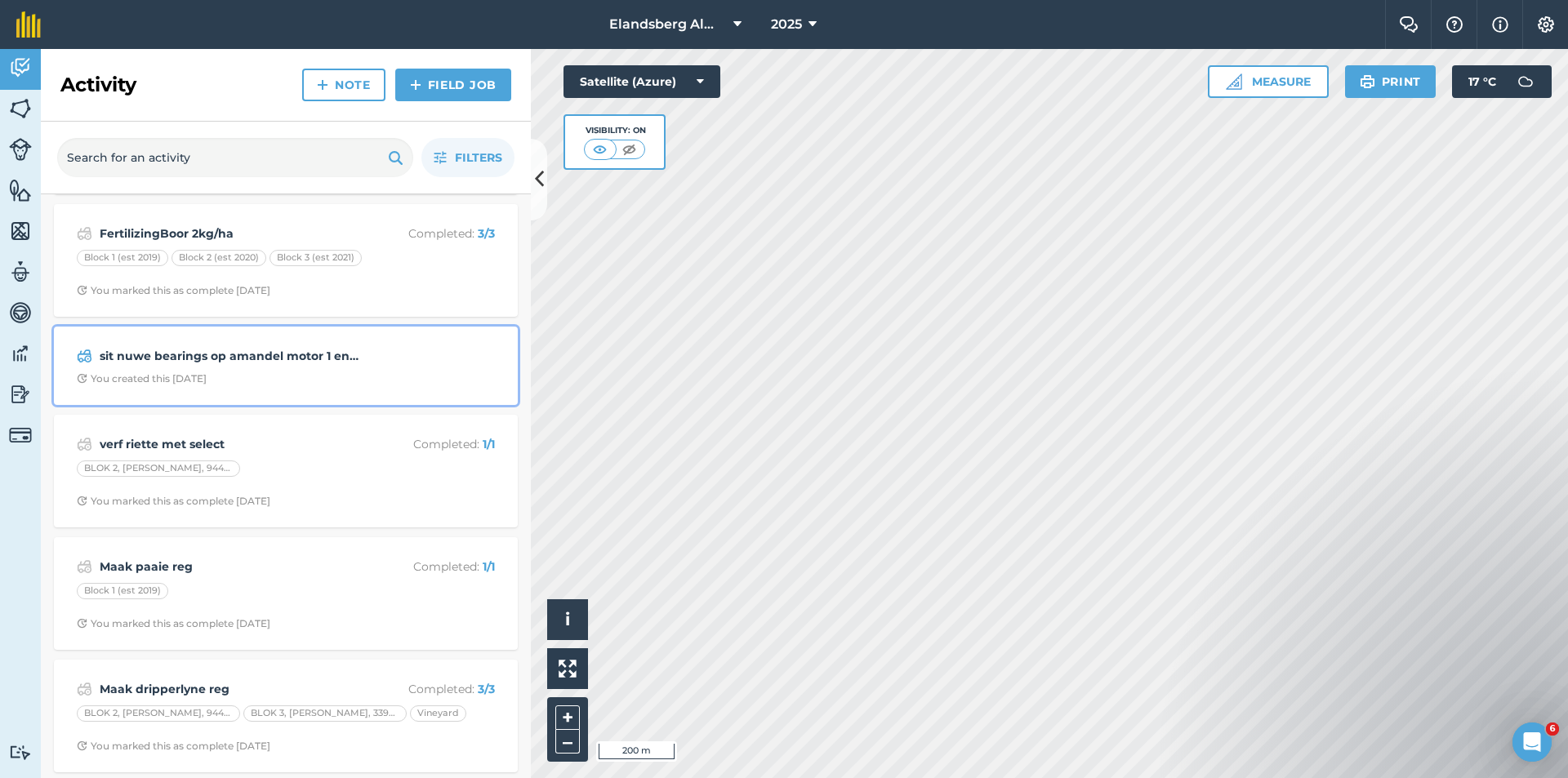
click at [168, 359] on strong "sit nuwe bearings op amandel motor 1 en toets [PERSON_NAME]" at bounding box center [229, 356] width 259 height 18
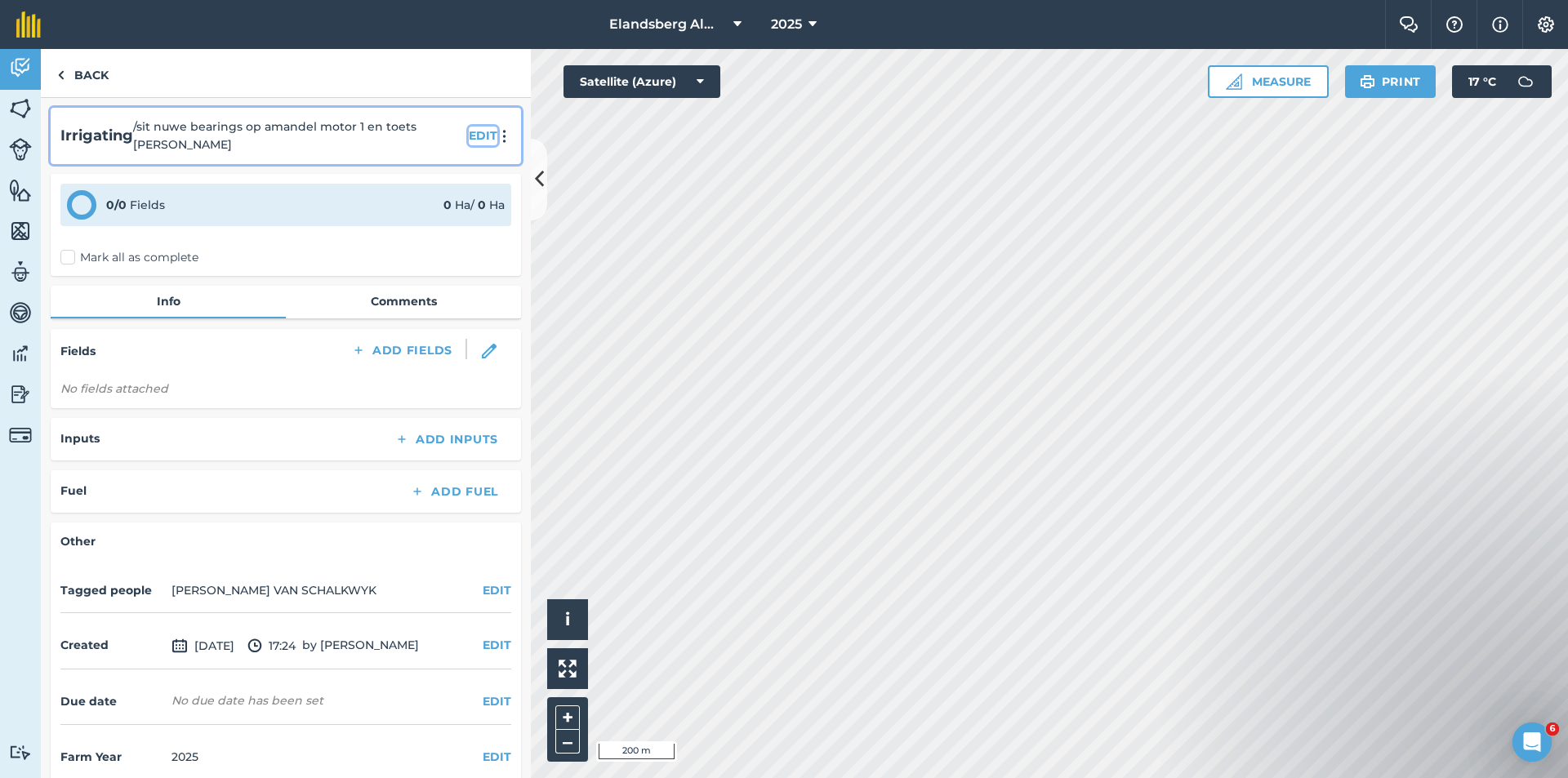
click at [471, 138] on button "EDIT" at bounding box center [483, 136] width 28 height 18
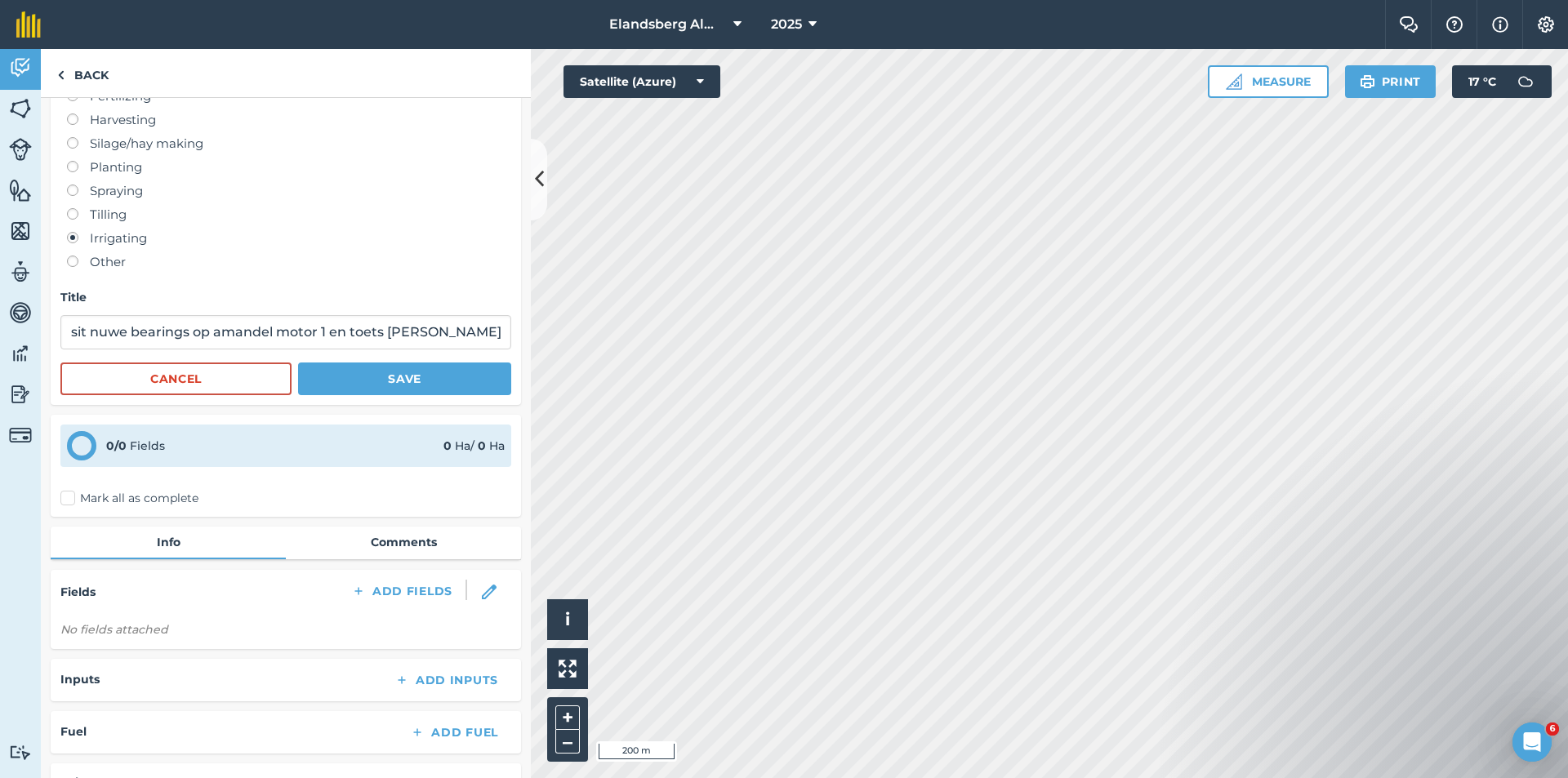
scroll to position [82, 0]
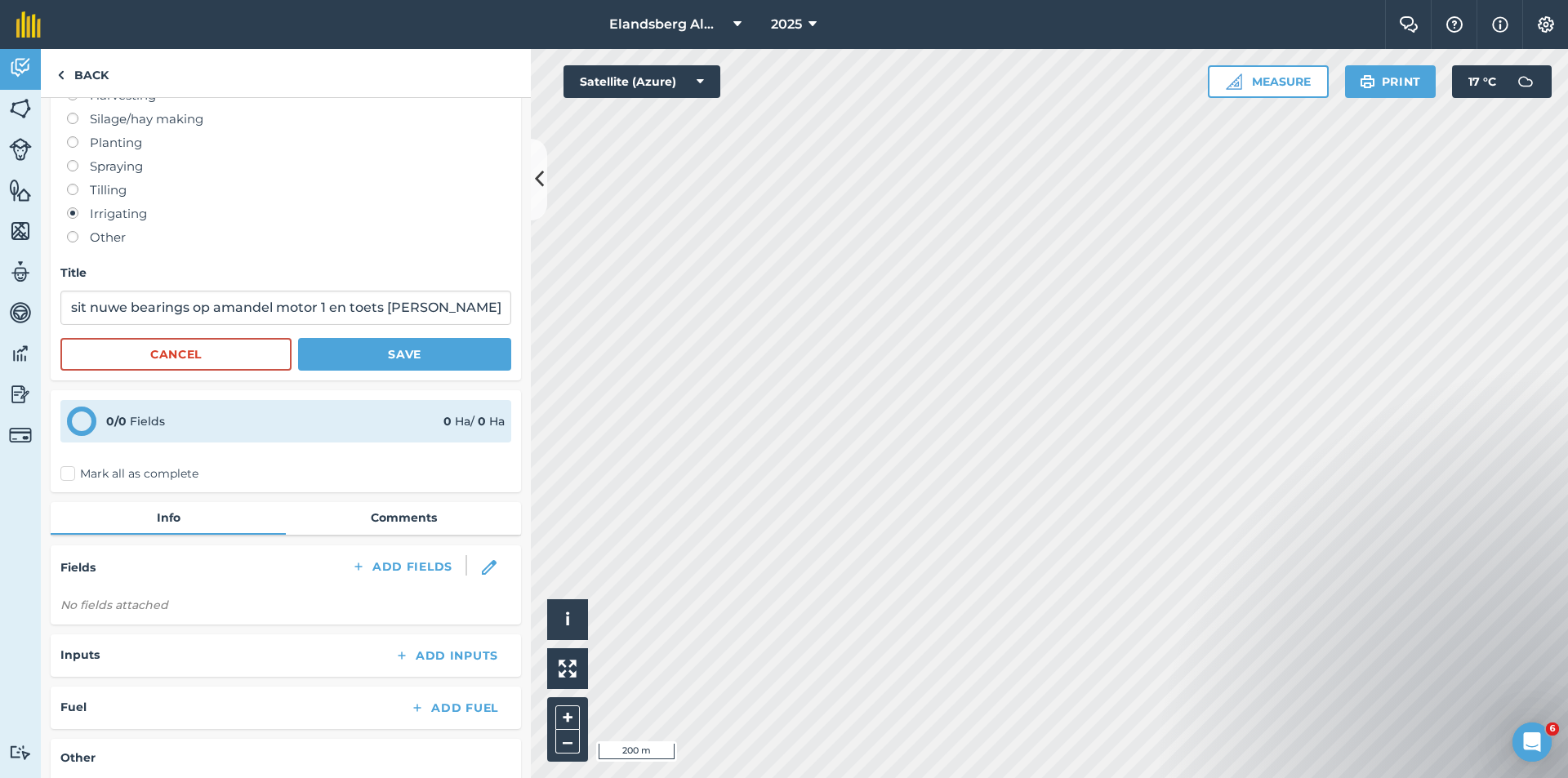
click at [70, 475] on label "Mark all as complete" at bounding box center [130, 474] width 138 height 17
click at [70, 547] on input "Mark all as complete" at bounding box center [66, 553] width 11 height 11
checkbox input "false"
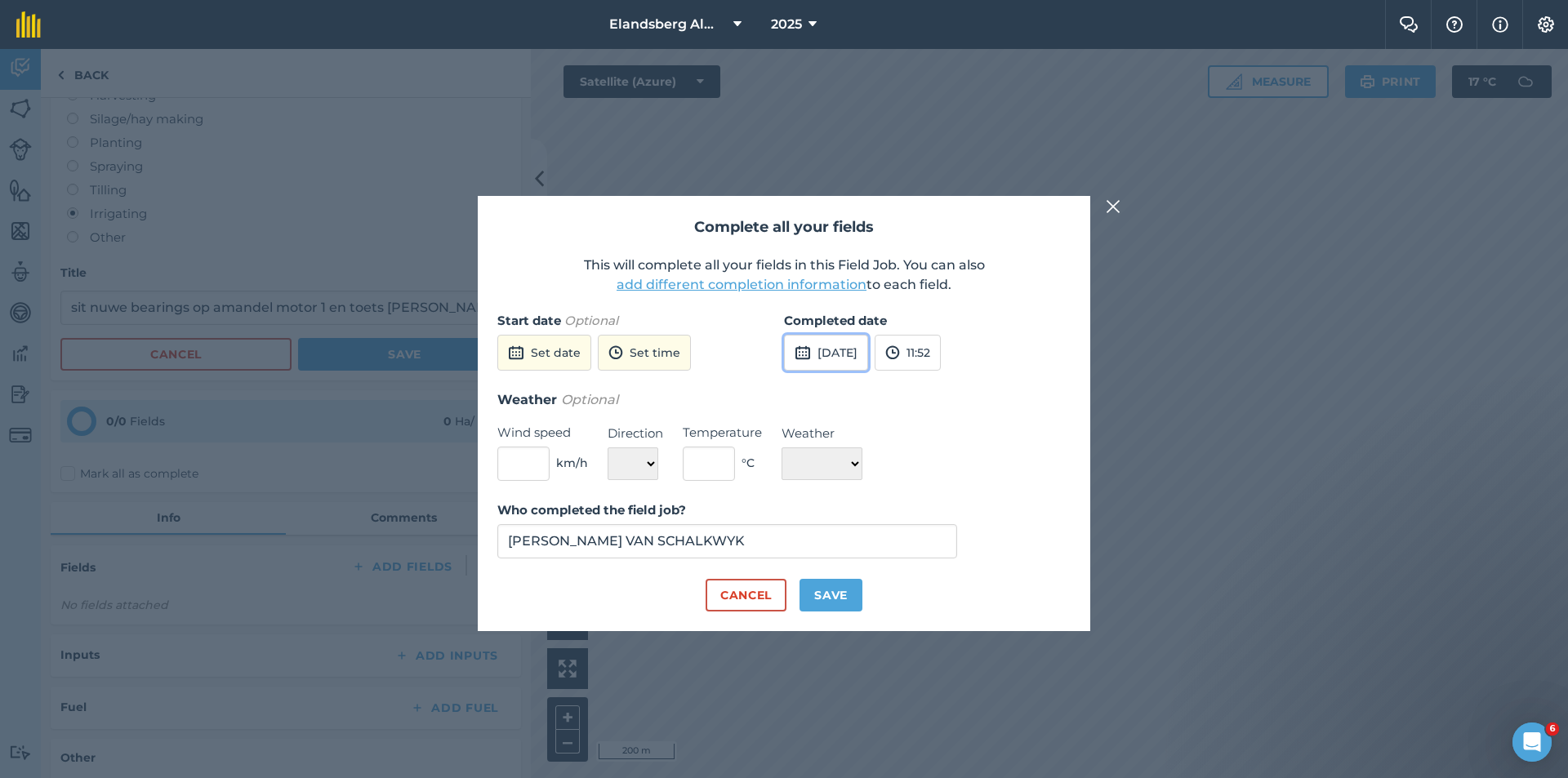
click at [841, 353] on button "[DATE]" at bounding box center [826, 352] width 84 height 36
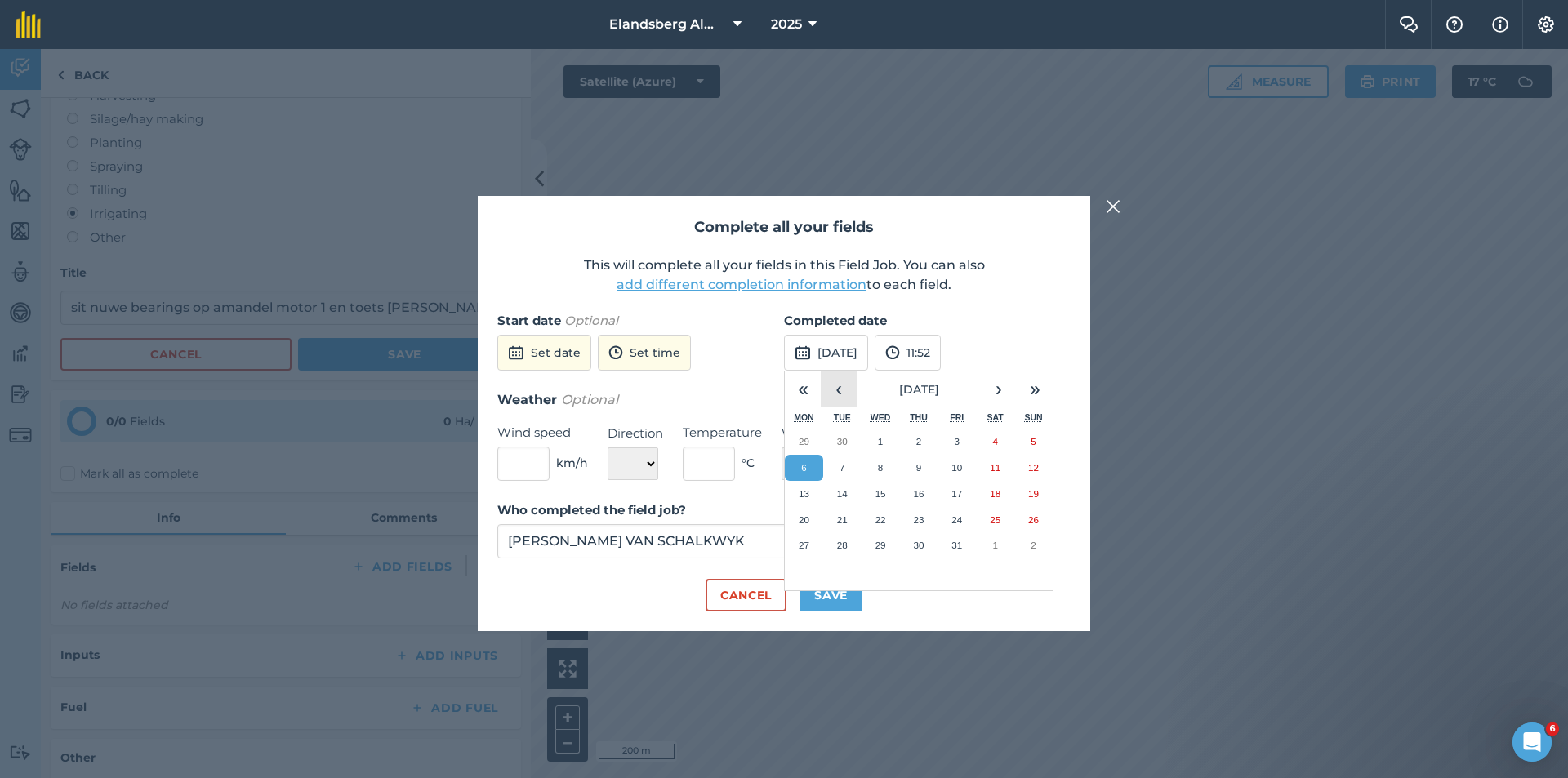
click at [837, 391] on button "‹" at bounding box center [839, 389] width 36 height 36
click at [918, 521] on abbr "25" at bounding box center [918, 520] width 11 height 11
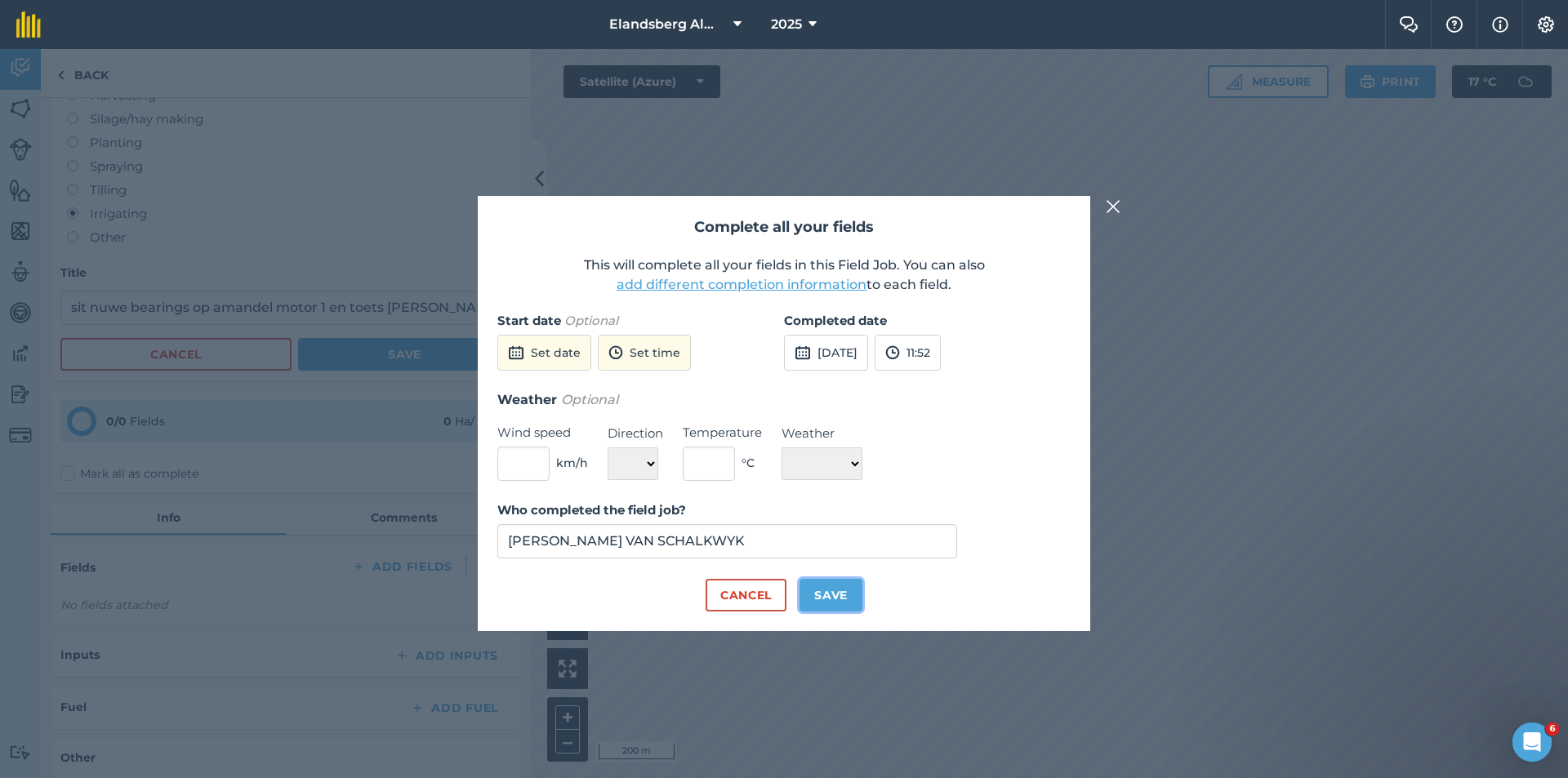
click at [837, 596] on button "Save" at bounding box center [831, 595] width 63 height 33
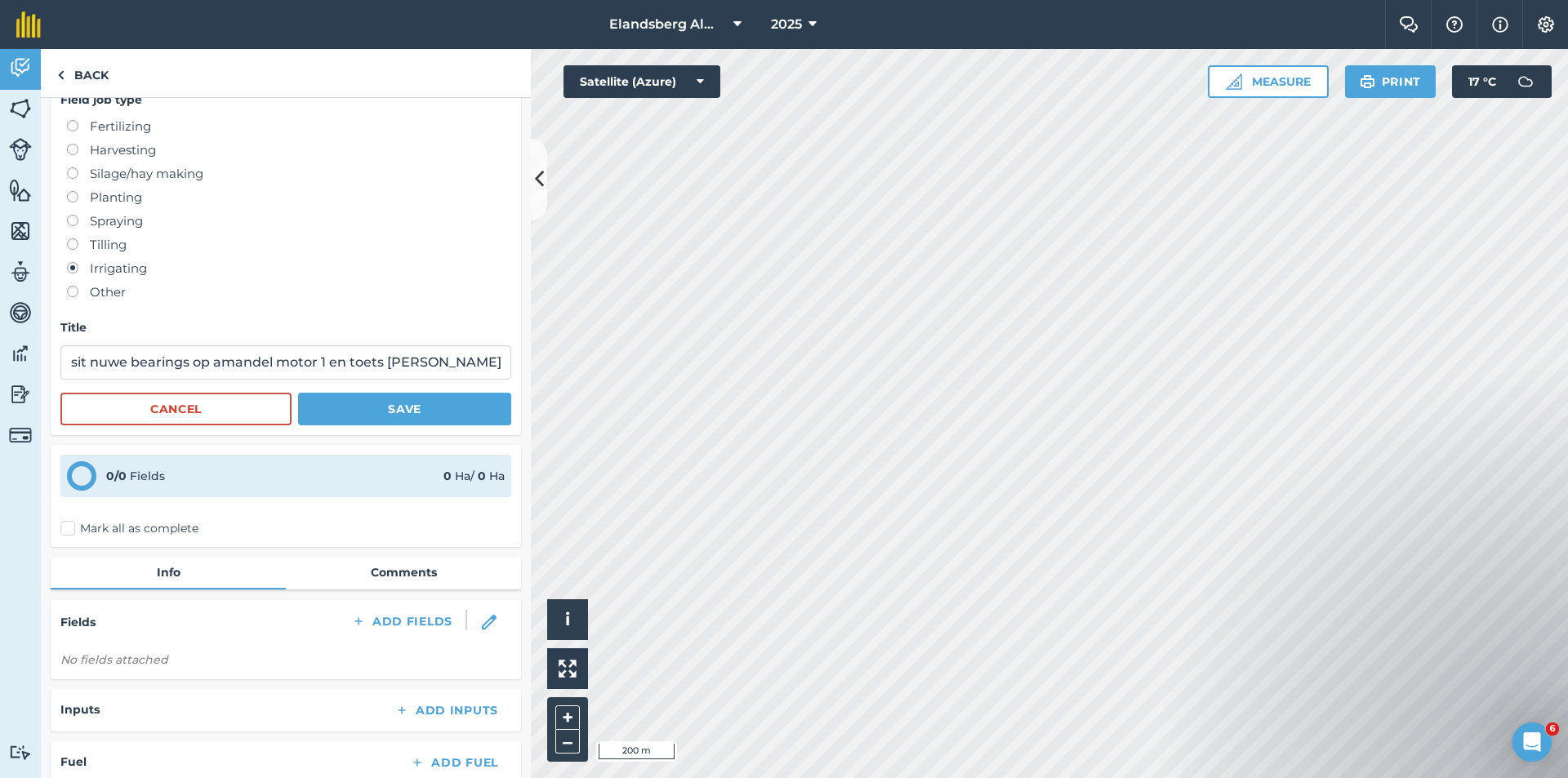
scroll to position [0, 0]
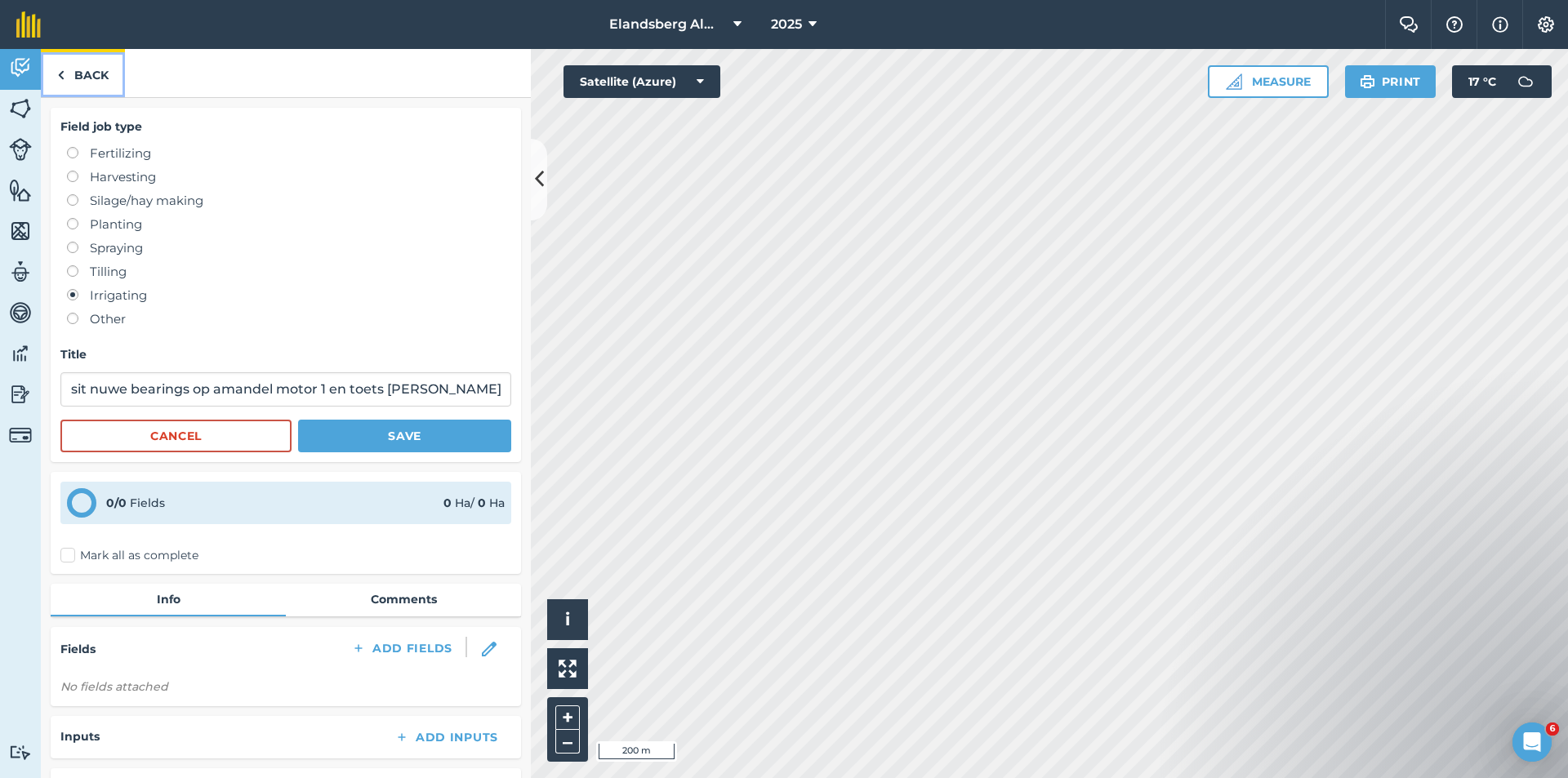
click at [88, 80] on link "Back" at bounding box center [83, 73] width 84 height 48
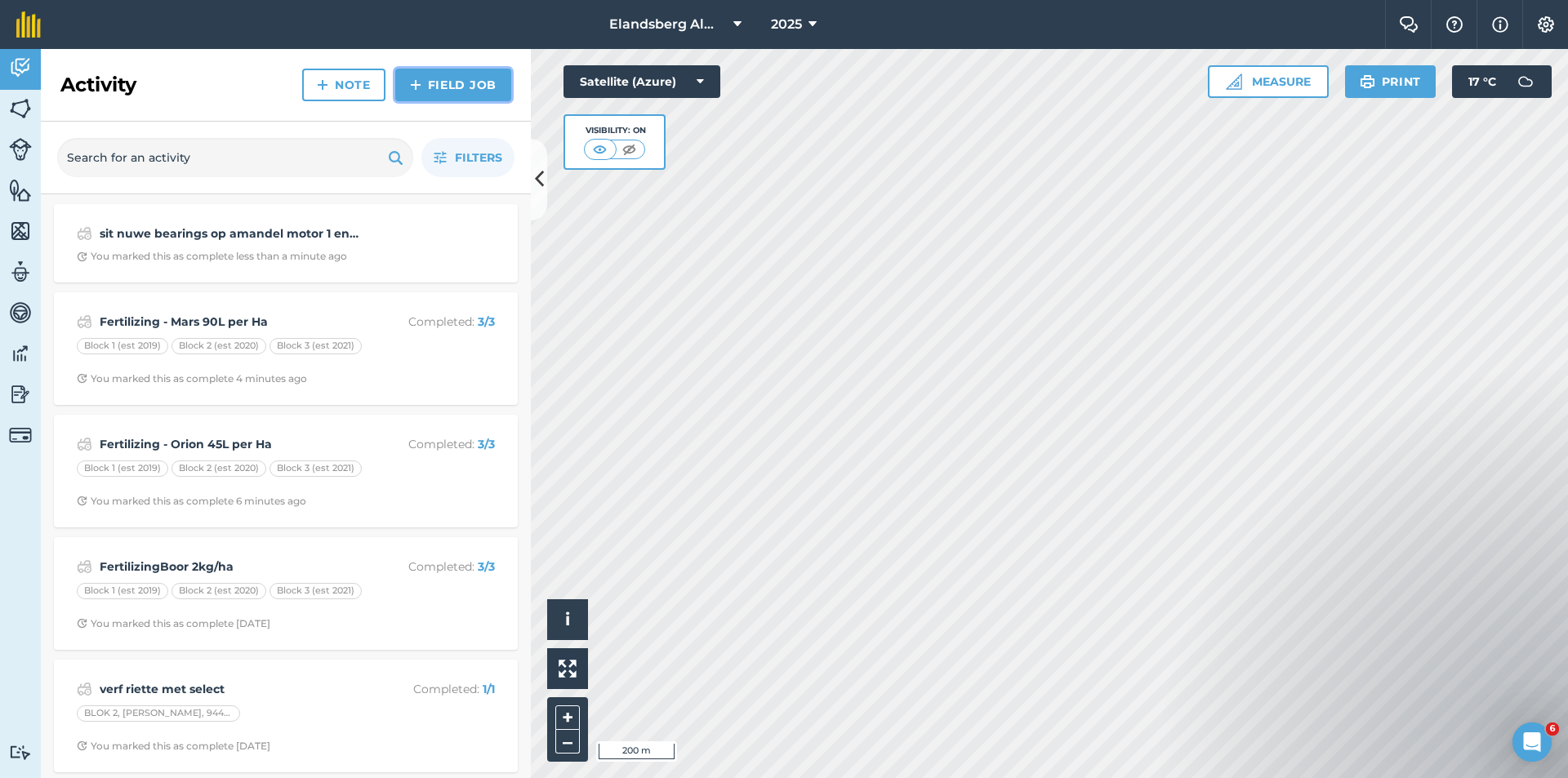
click at [454, 86] on link "Field Job" at bounding box center [453, 84] width 116 height 33
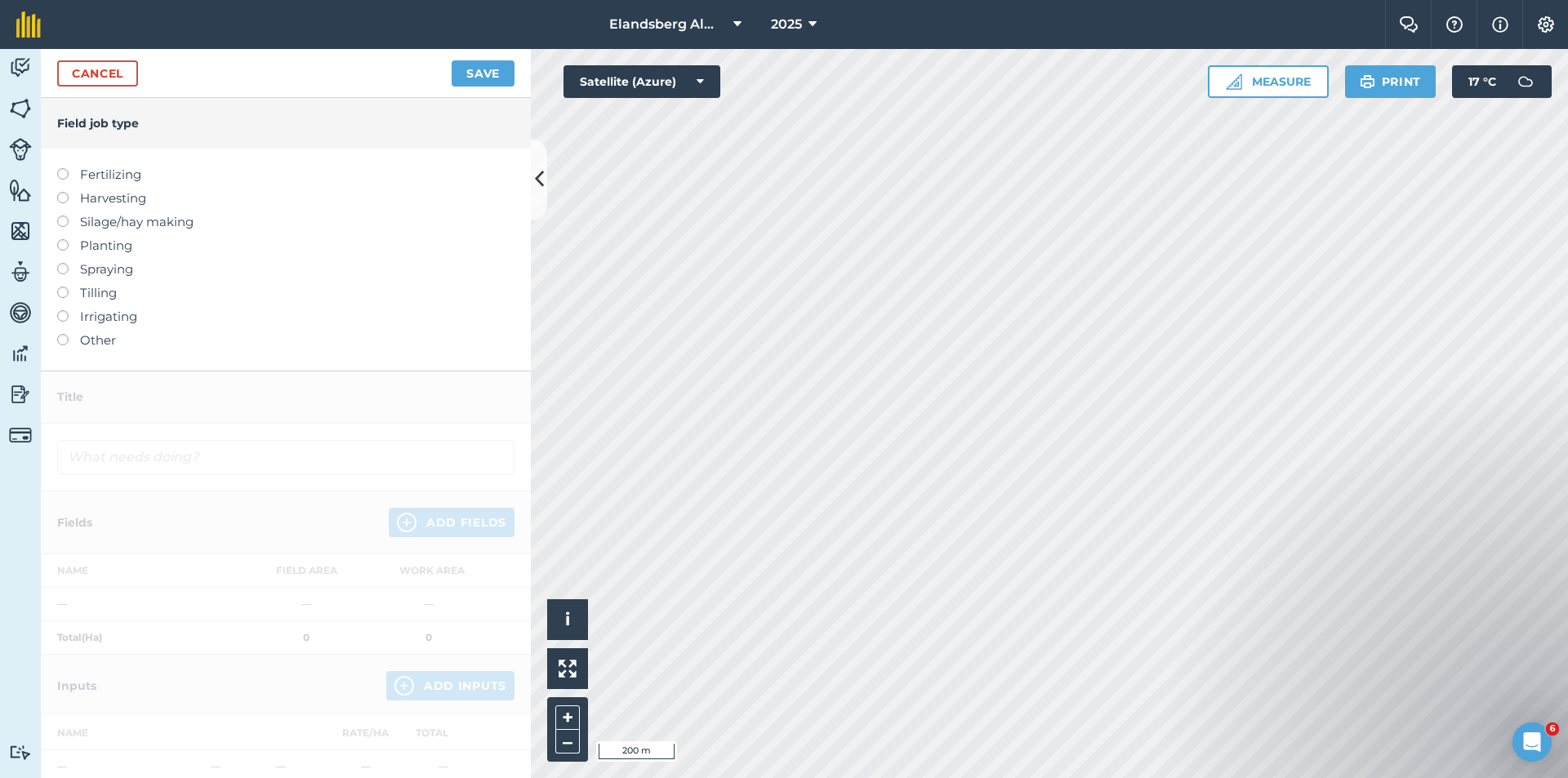
click at [64, 263] on label at bounding box center [68, 263] width 23 height 0
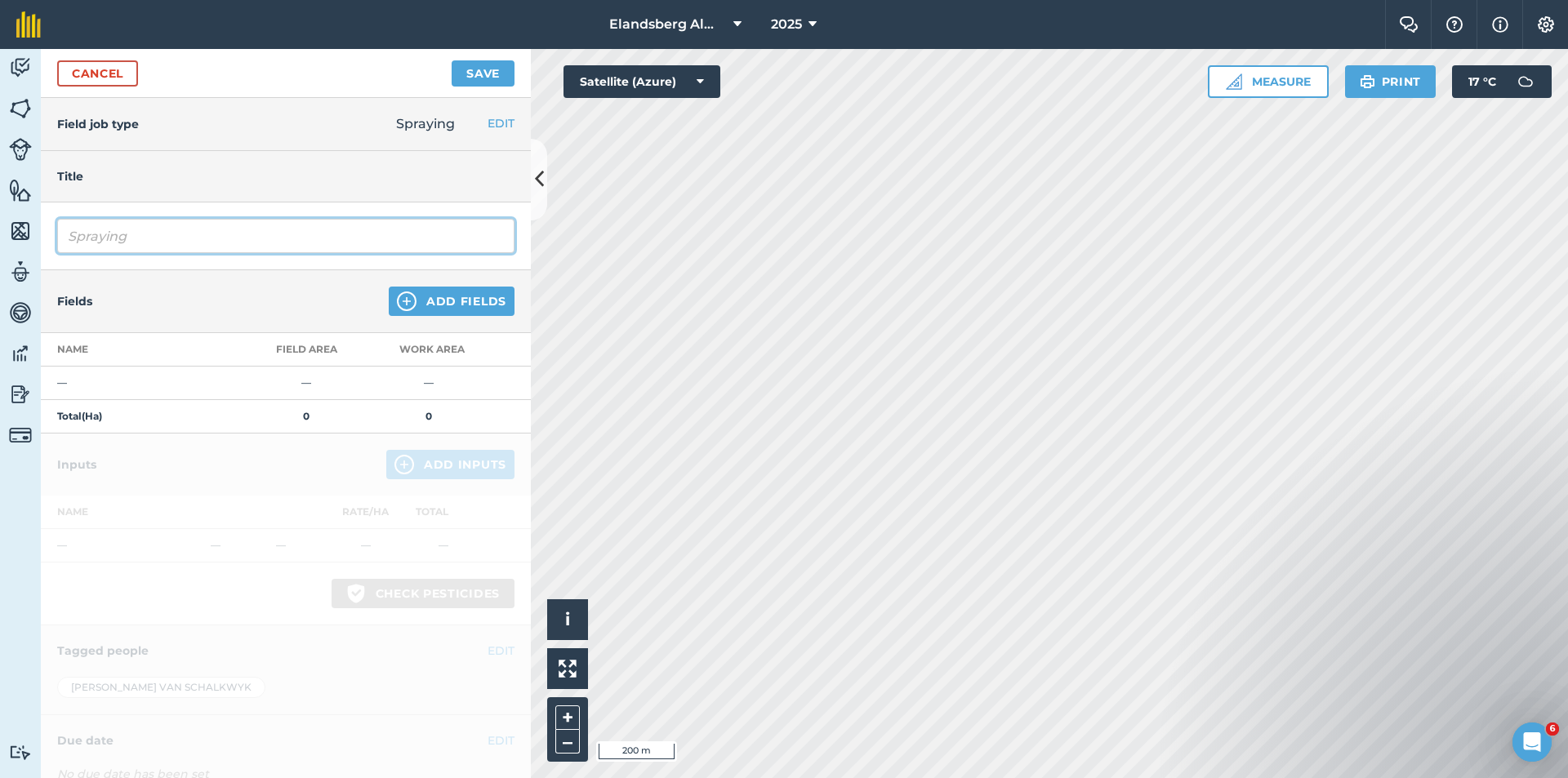
click at [133, 243] on input "Spraying" at bounding box center [285, 236] width 457 height 35
click at [127, 236] on input "Spraying Insecticide/Fungicide/Foliar" at bounding box center [285, 236] width 457 height 35
click at [335, 241] on input "Spraying - Insecticide/Fungicide/Foliar" at bounding box center [285, 236] width 457 height 35
type input "Spraying - Insecticide/Fungicide/Foliar"
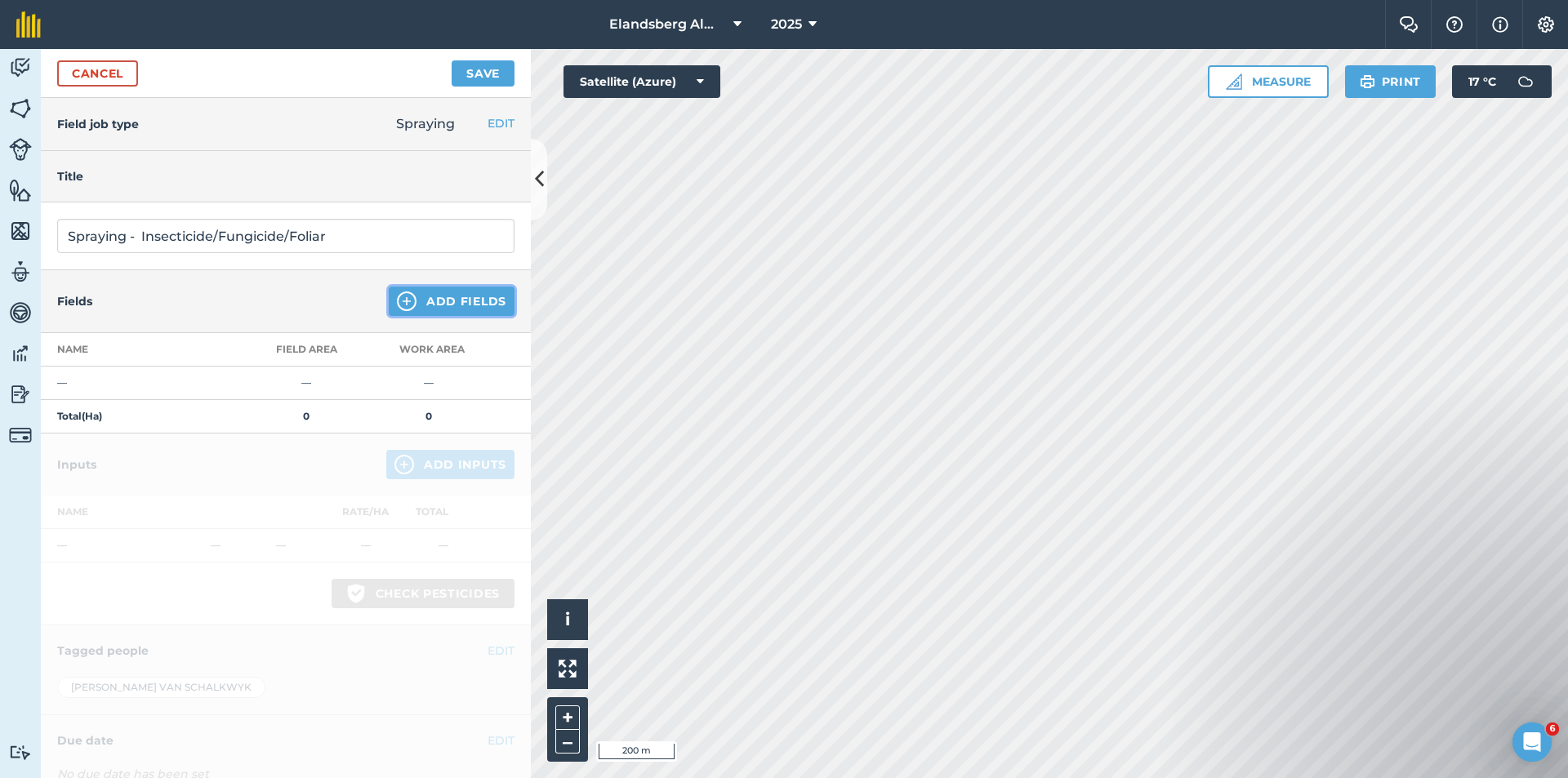
click at [437, 293] on button "Add Fields" at bounding box center [452, 301] width 126 height 29
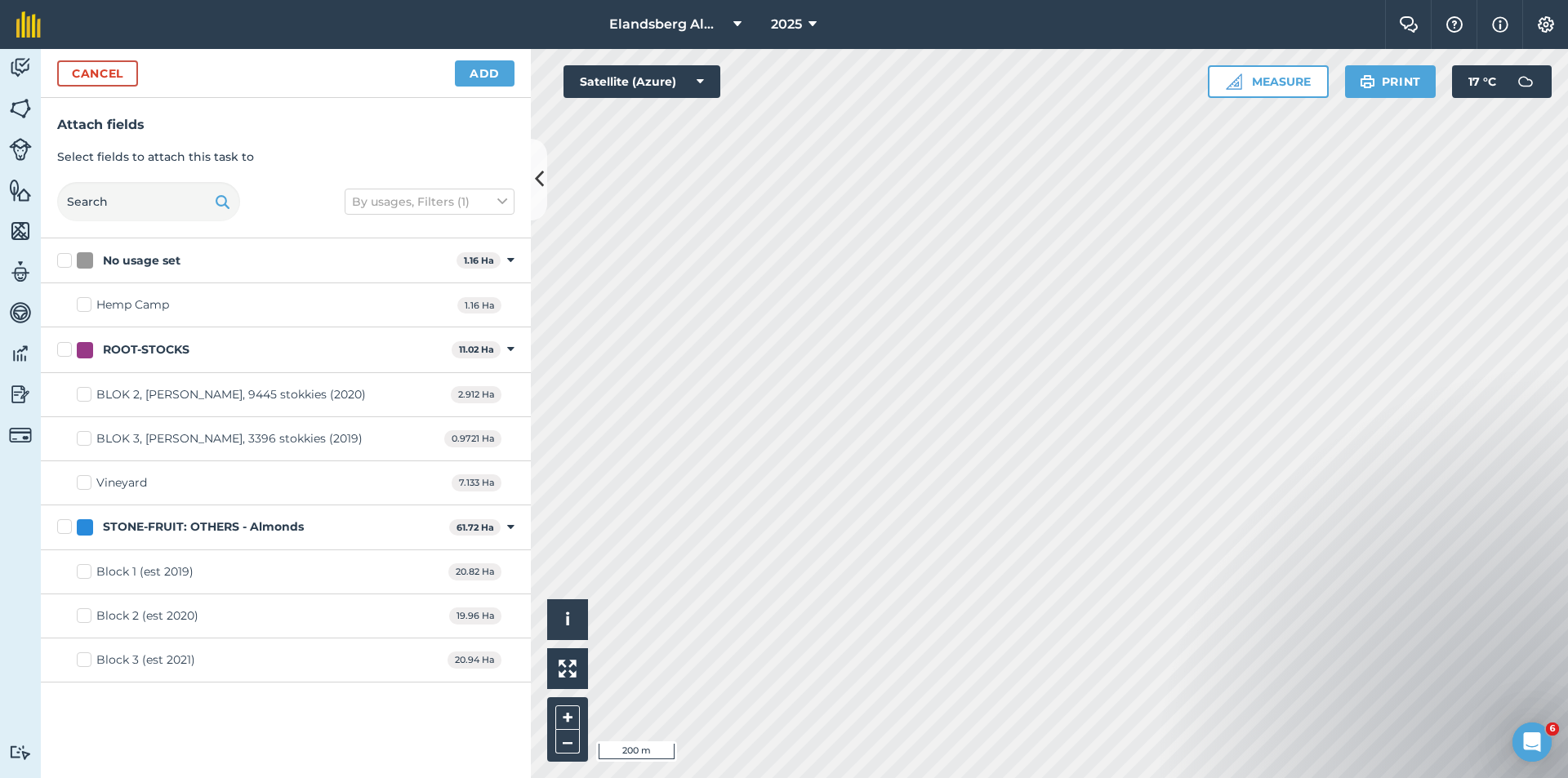
click at [79, 615] on label "Block 2 (est 2020)" at bounding box center [138, 616] width 122 height 17
click at [79, 615] on input "Block 2 (est 2020)" at bounding box center [83, 613] width 11 height 11
checkbox input "true"
click at [469, 75] on button "Add" at bounding box center [485, 73] width 59 height 26
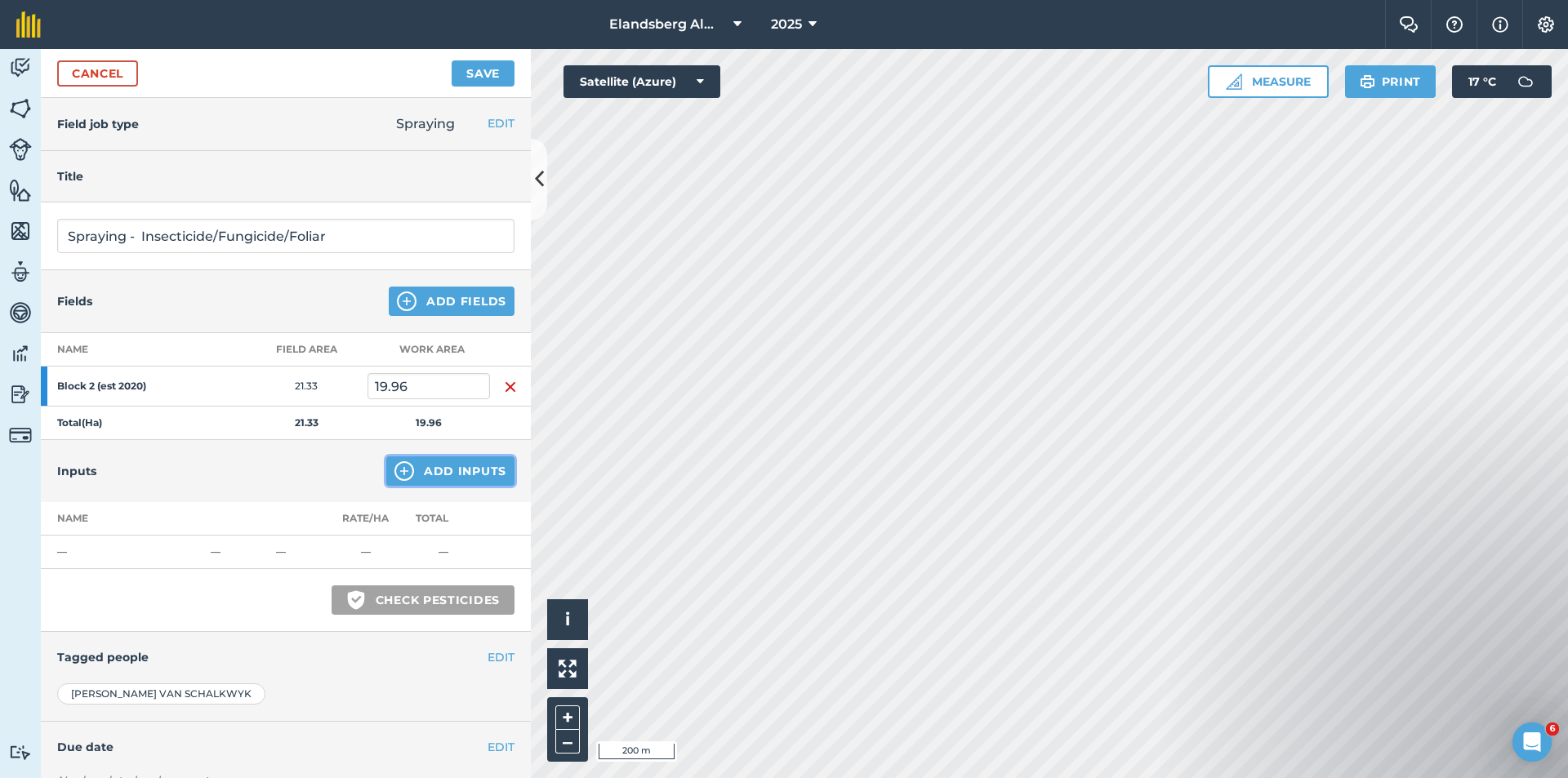
click at [431, 471] on button "Add Inputs" at bounding box center [450, 471] width 129 height 29
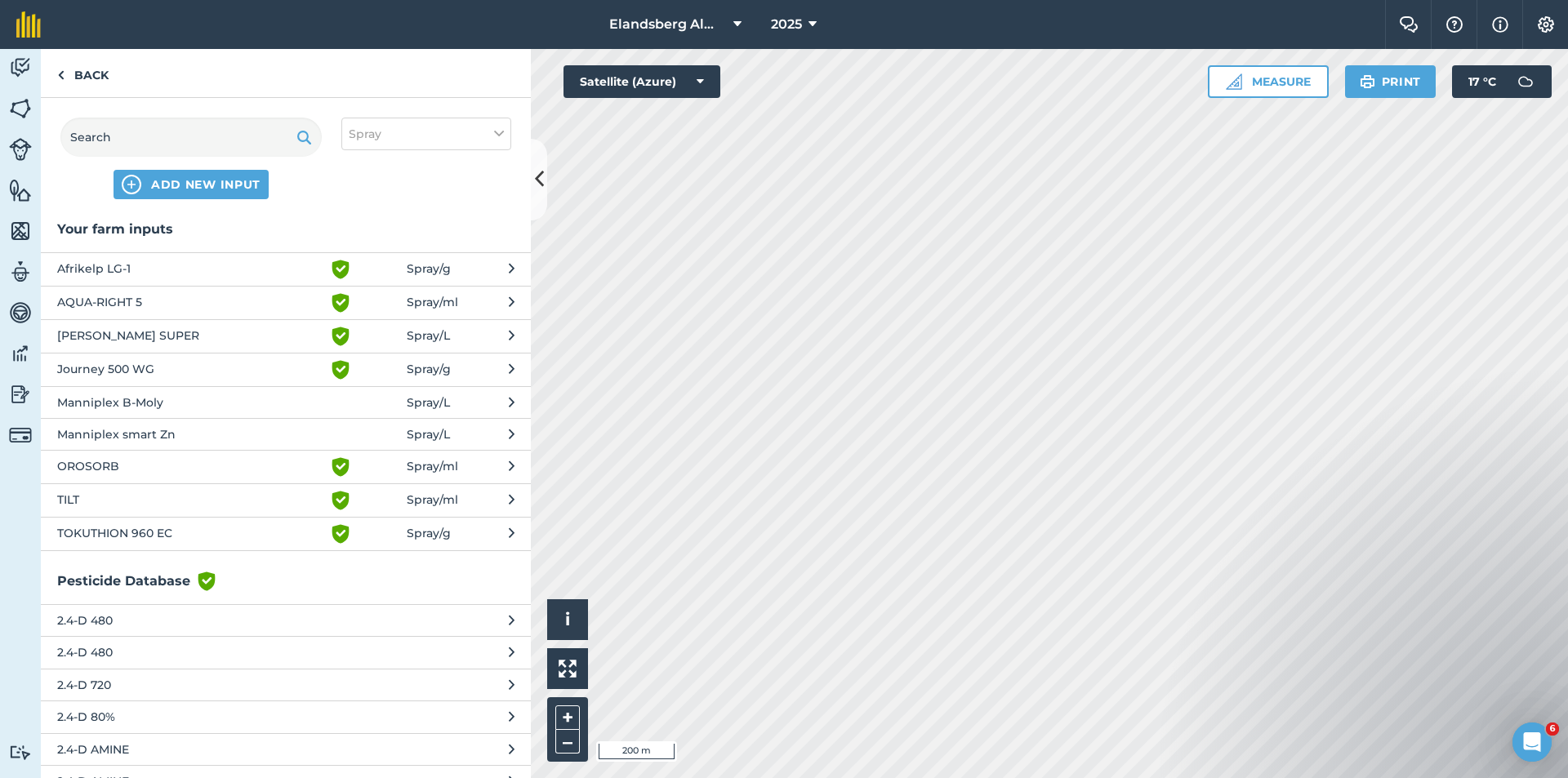
click at [122, 303] on span "AQUA-RIGHT 5" at bounding box center [190, 303] width 267 height 20
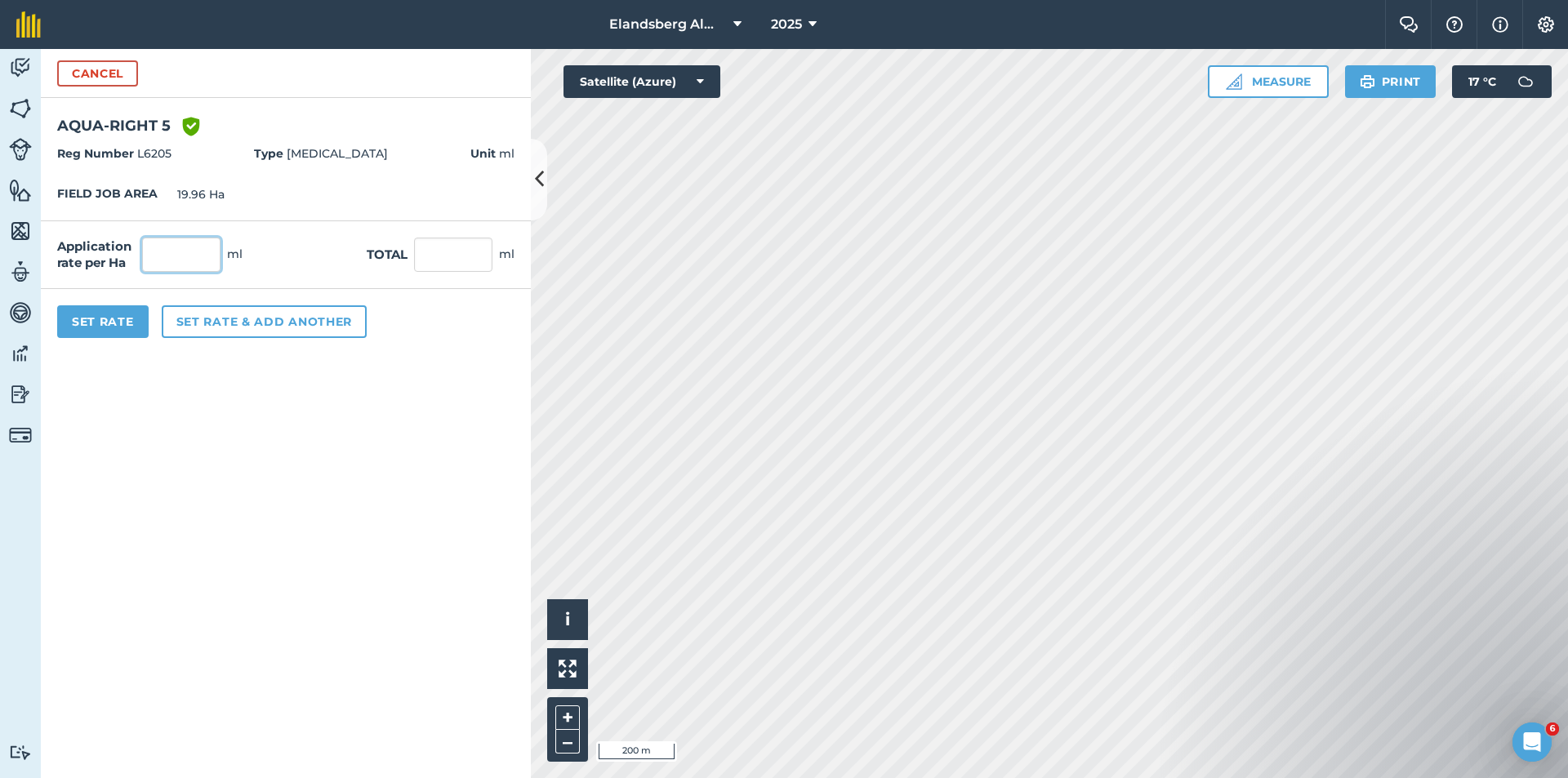
click at [162, 255] on input "text" at bounding box center [181, 255] width 78 height 35
type input "500"
type input "9,980"
click at [241, 326] on button "Set rate & add another" at bounding box center [264, 321] width 205 height 33
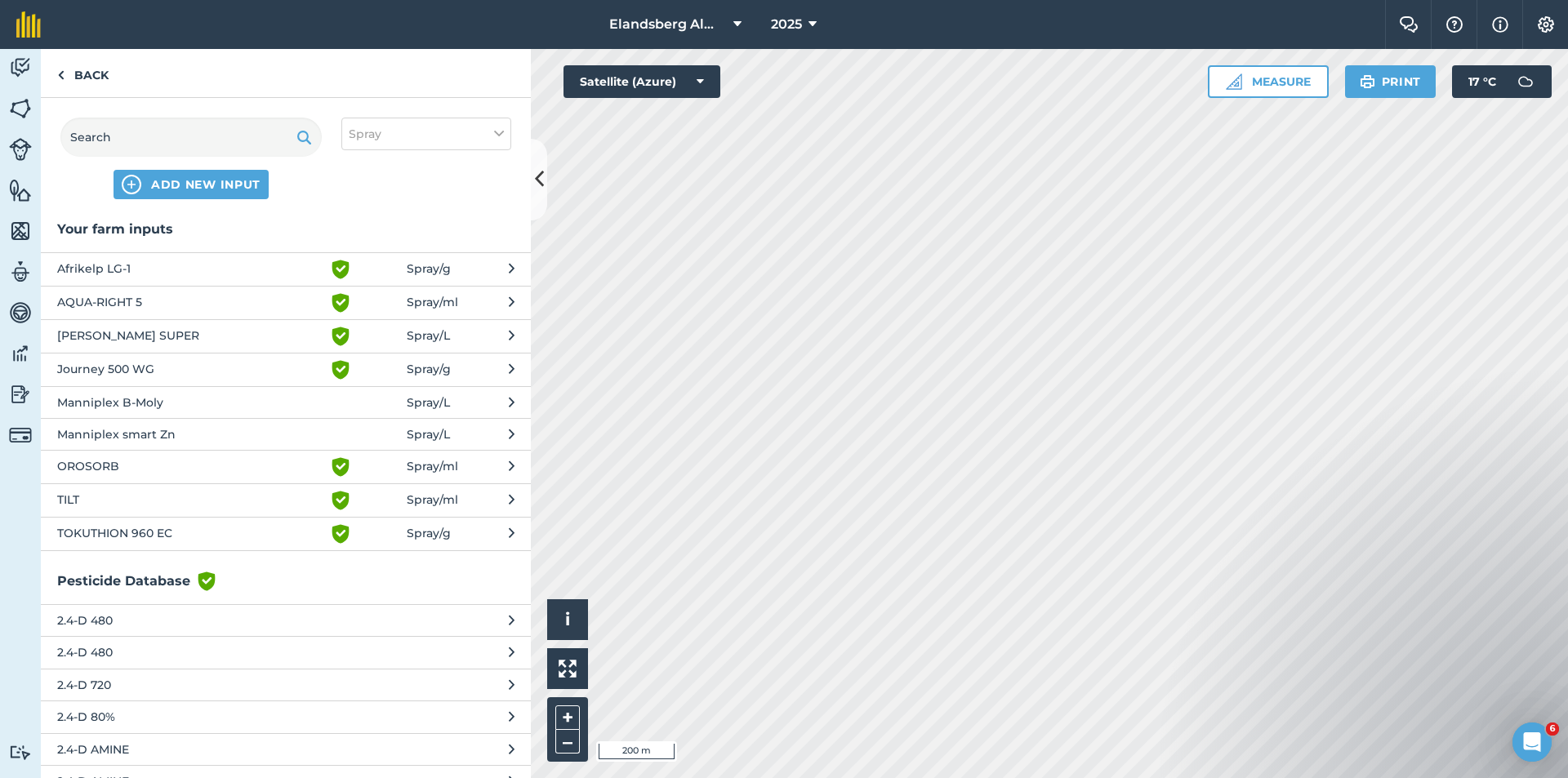
click at [114, 507] on span "TILT" at bounding box center [190, 500] width 267 height 20
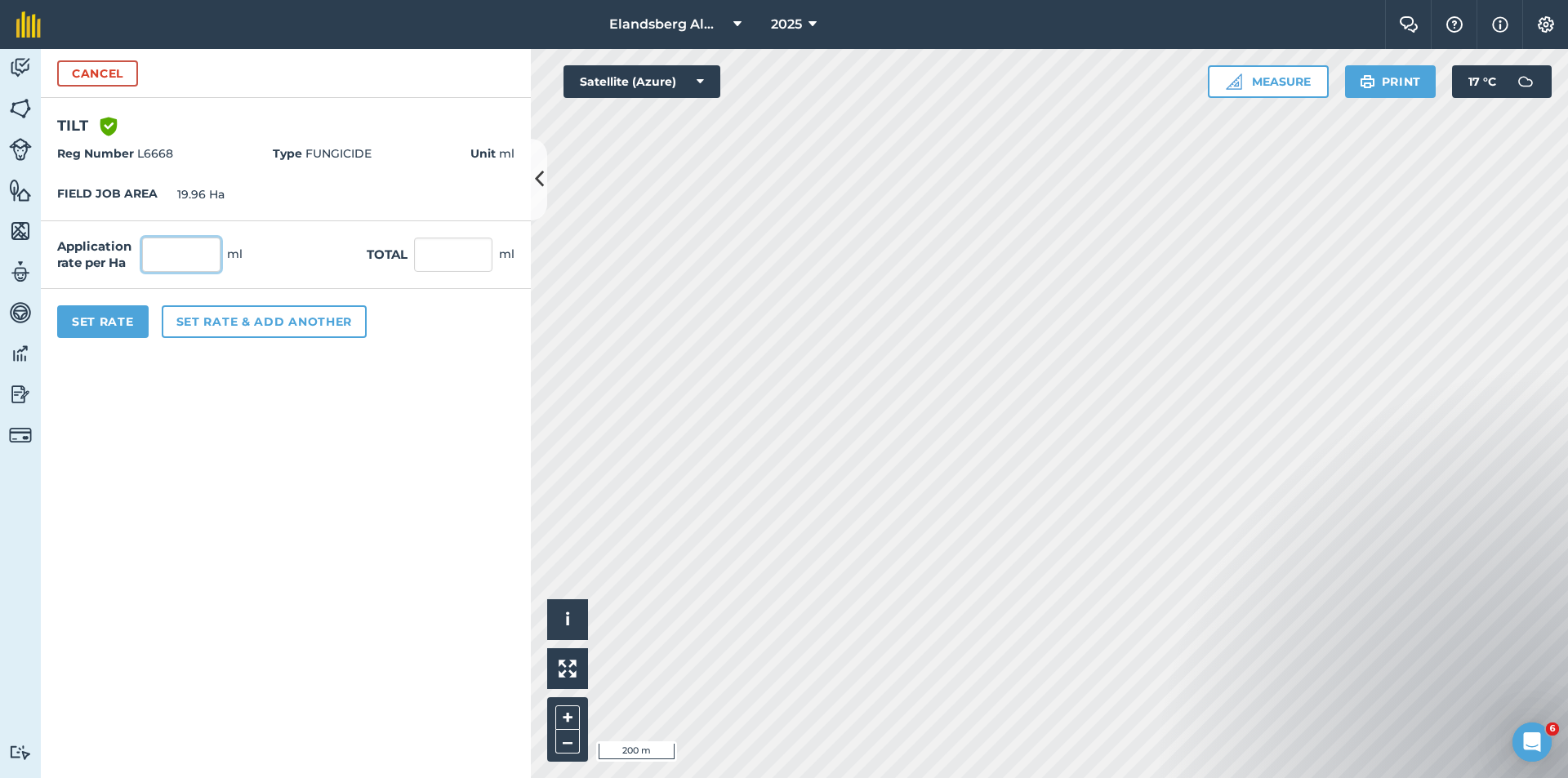
click at [174, 257] on input "text" at bounding box center [181, 255] width 78 height 35
type input "500"
type input "9,980"
click at [238, 324] on button "Set rate & add another" at bounding box center [264, 321] width 205 height 33
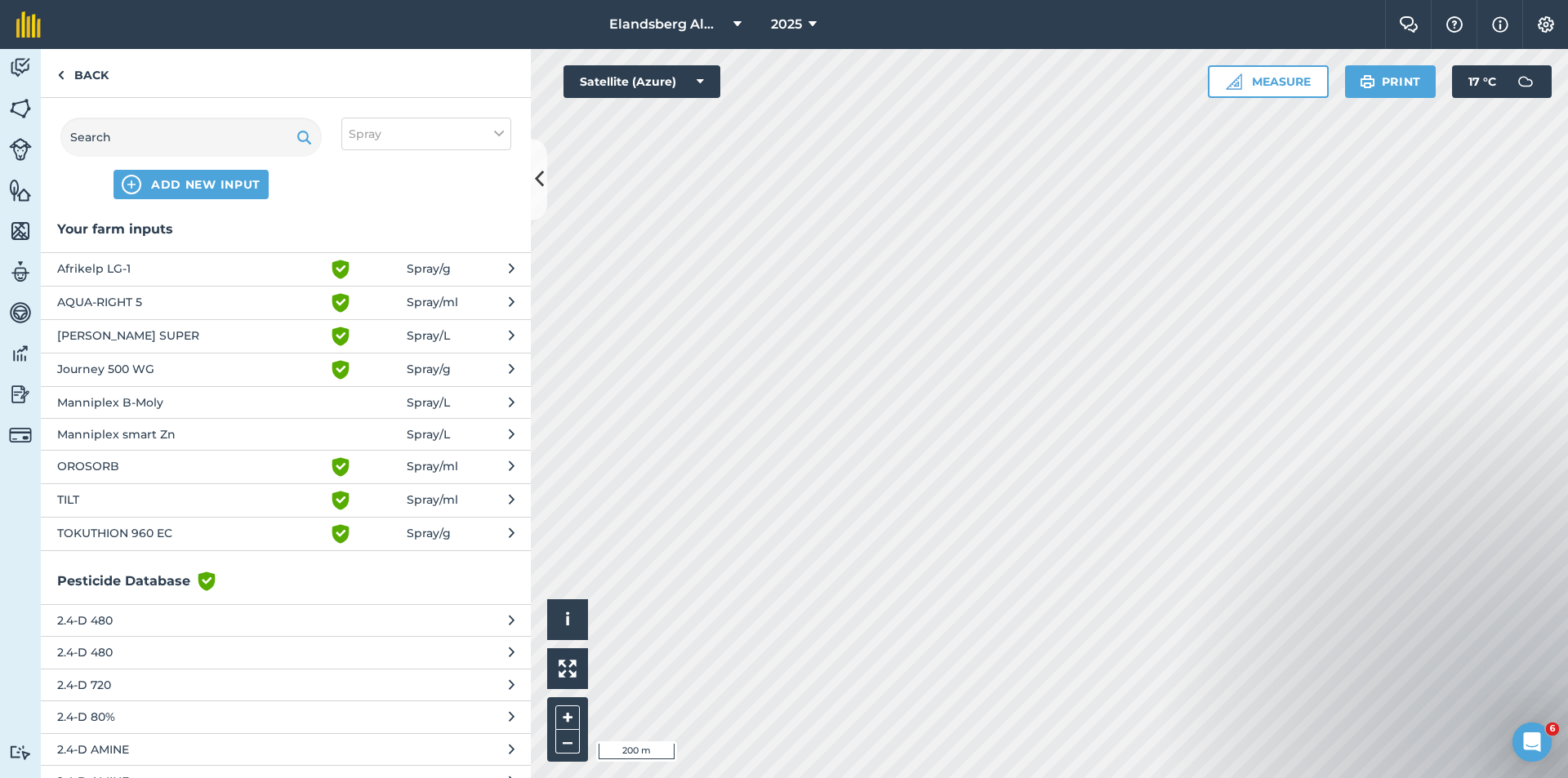
click at [136, 439] on span "Manniplex smart Zn" at bounding box center [190, 435] width 267 height 18
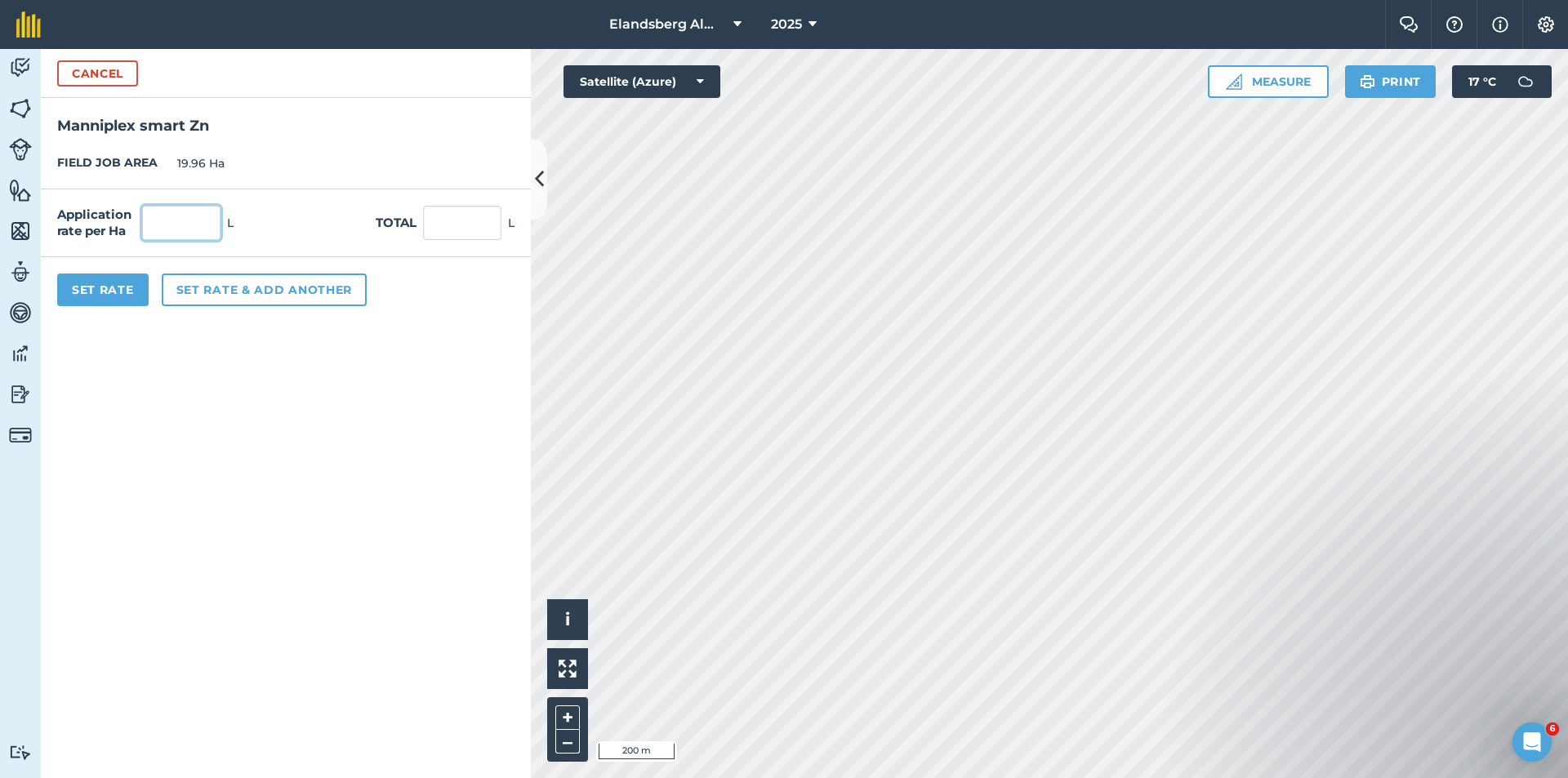
click at [180, 225] on input "text" at bounding box center [181, 223] width 78 height 35
type input "2"
type input "1.5"
type input "29.94"
click at [231, 294] on button "Set rate & add another" at bounding box center [264, 289] width 205 height 33
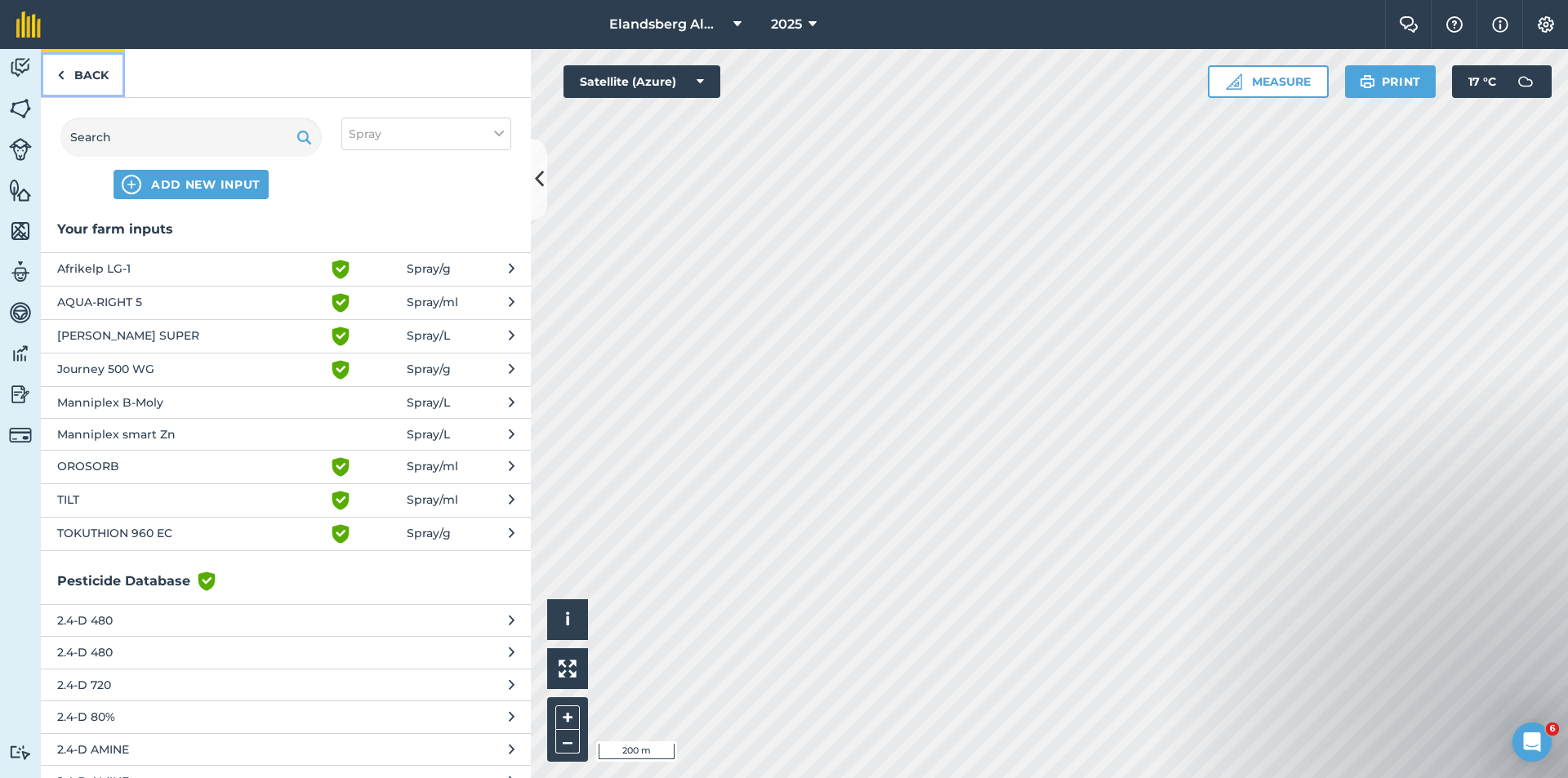
click at [87, 72] on link "Back" at bounding box center [83, 73] width 84 height 48
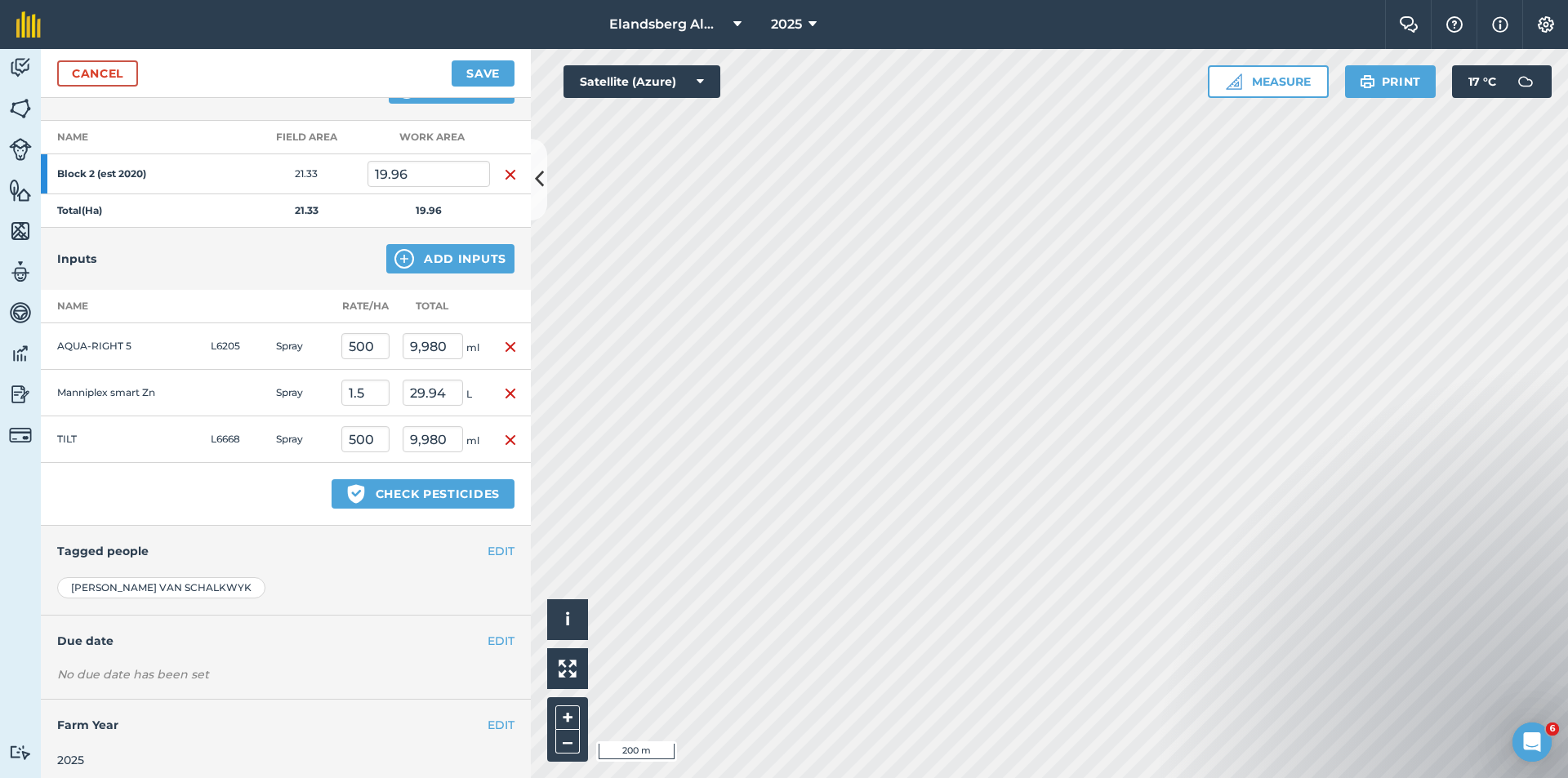
scroll to position [221, 0]
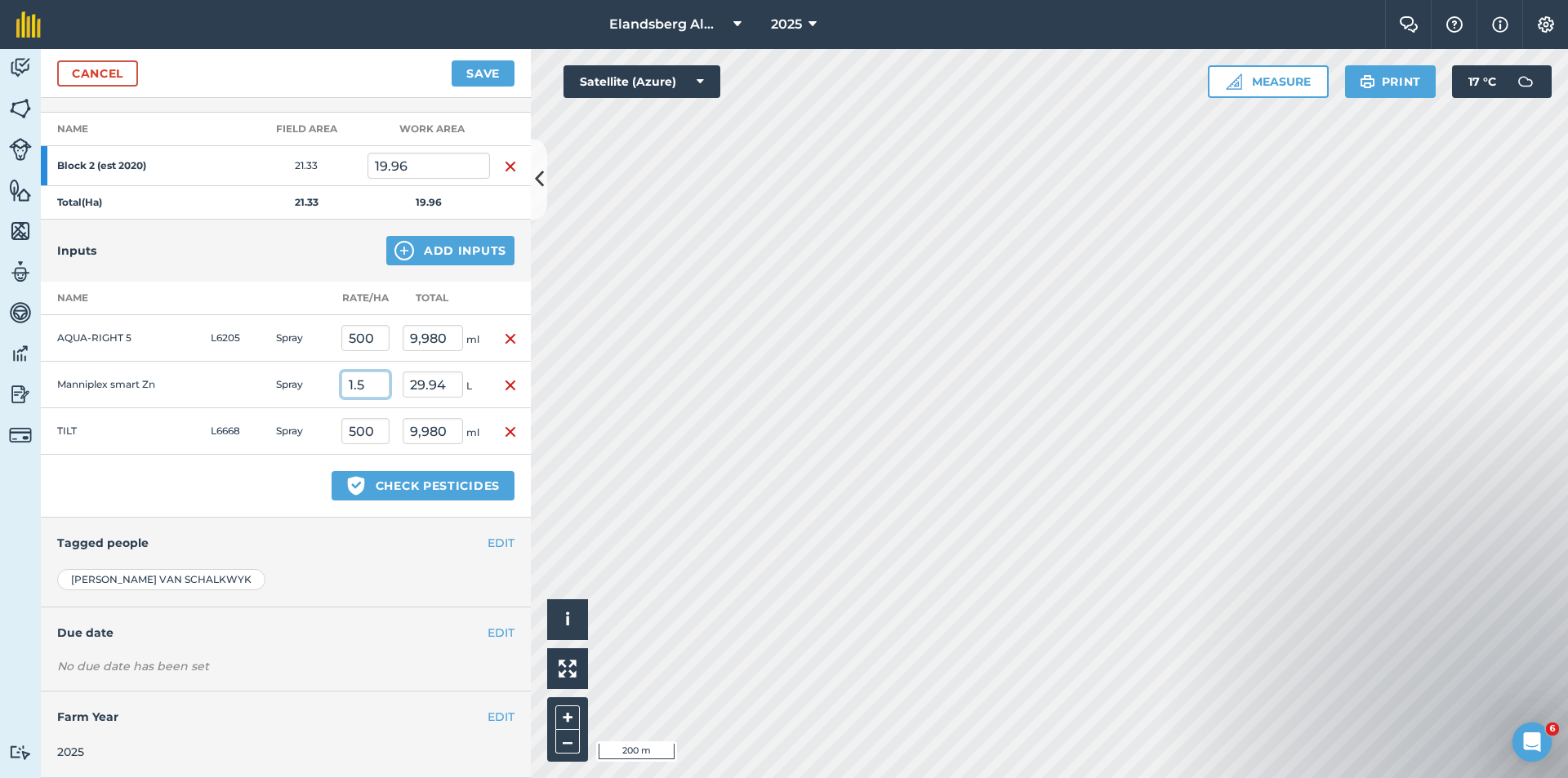
click at [366, 382] on input "1.5" at bounding box center [366, 384] width 48 height 26
type input "1"
type input "2.5"
type input "49.9"
click at [216, 387] on td at bounding box center [237, 385] width 66 height 46
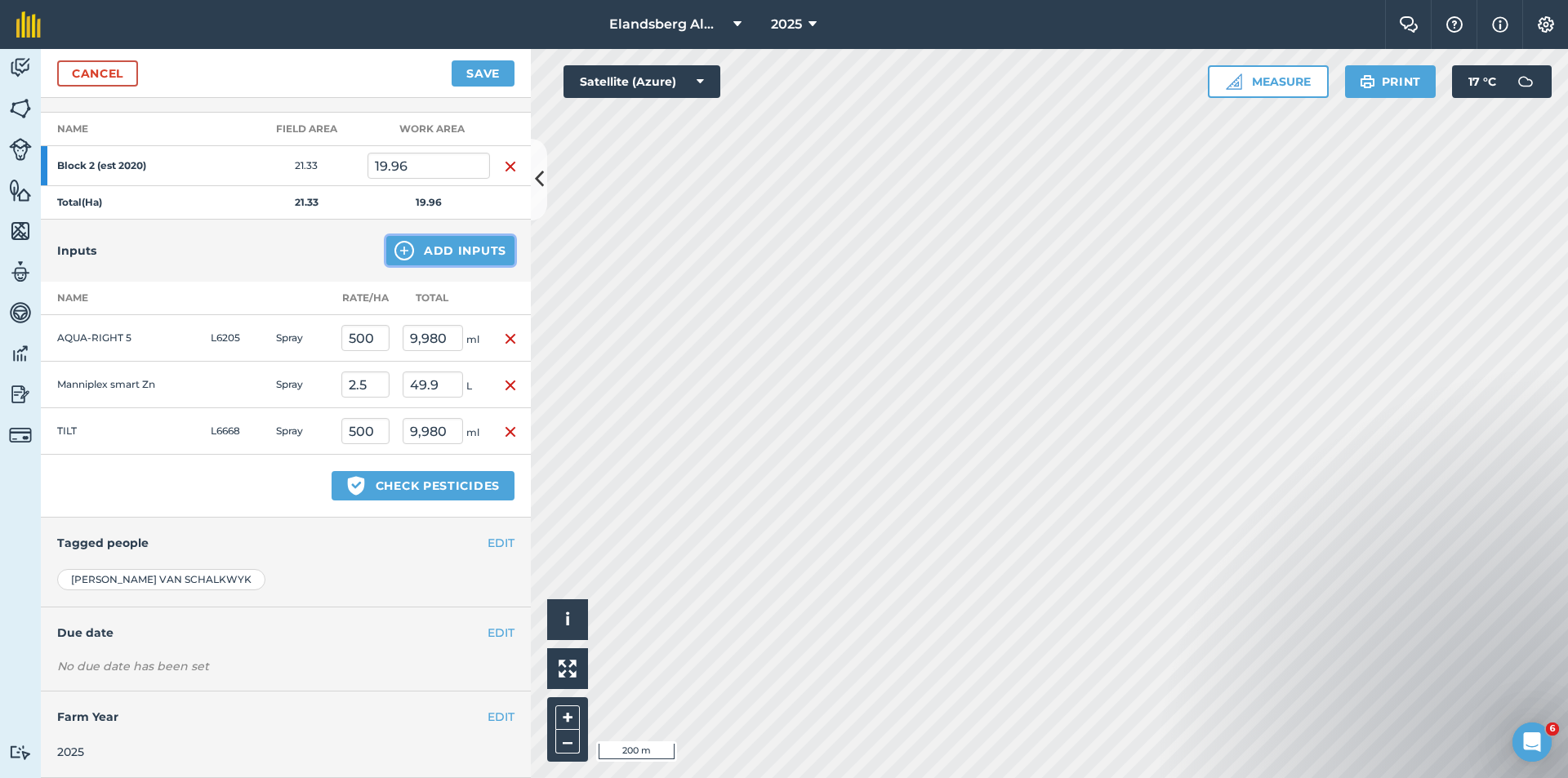
click at [445, 246] on button "Add Inputs" at bounding box center [450, 250] width 129 height 29
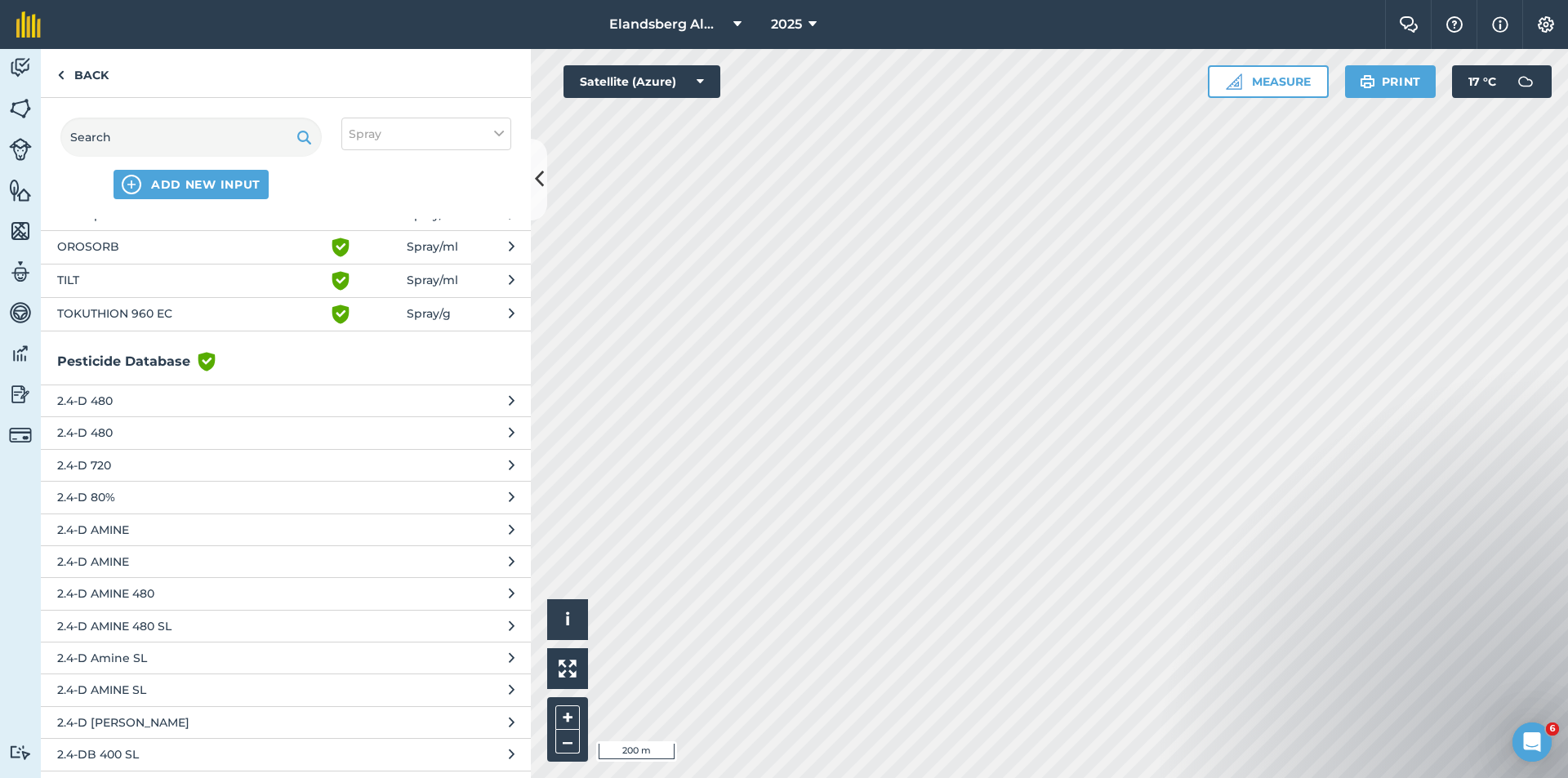
scroll to position [0, 0]
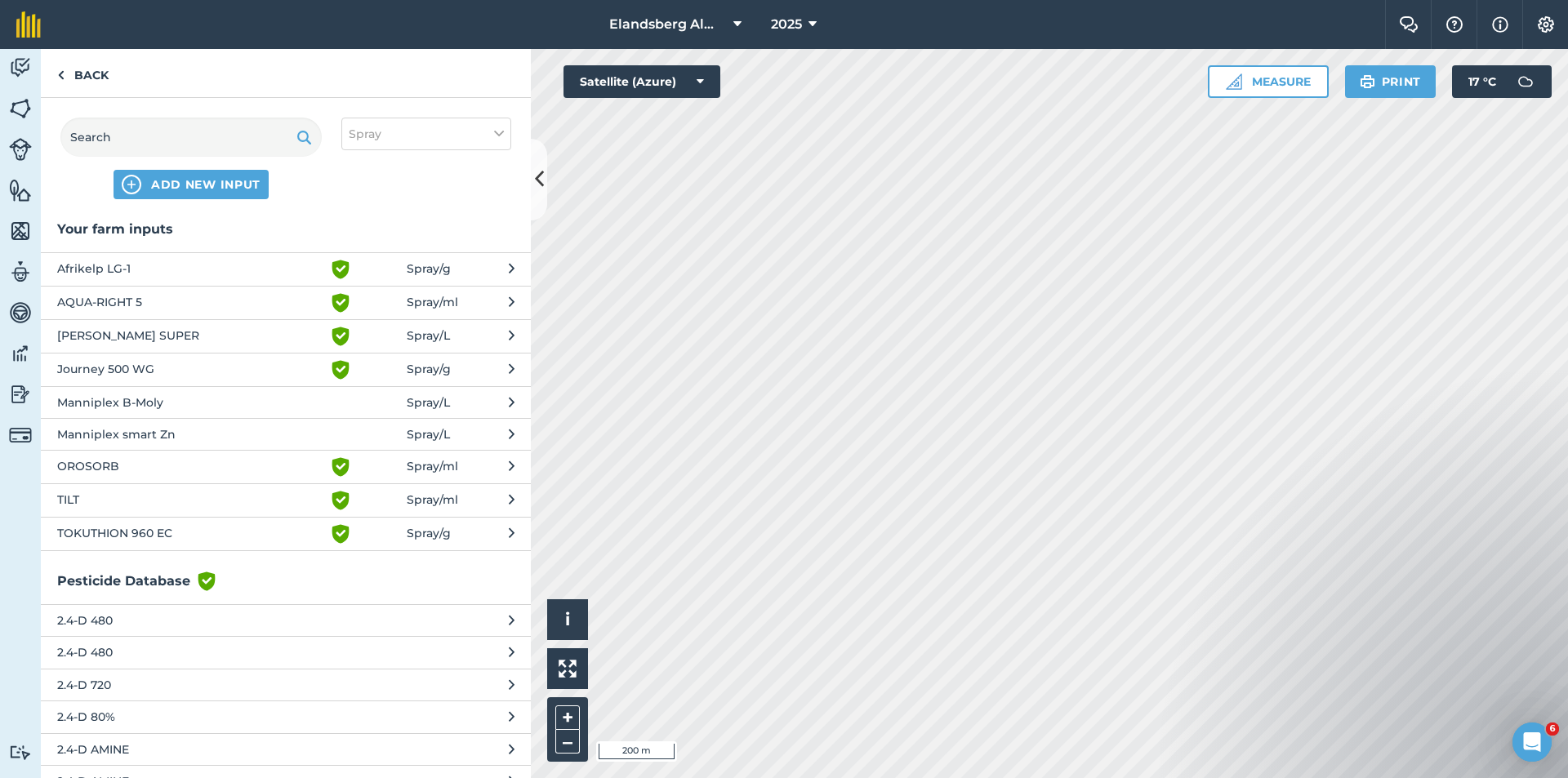
click at [144, 405] on span "Manniplex B-Moly" at bounding box center [190, 403] width 267 height 18
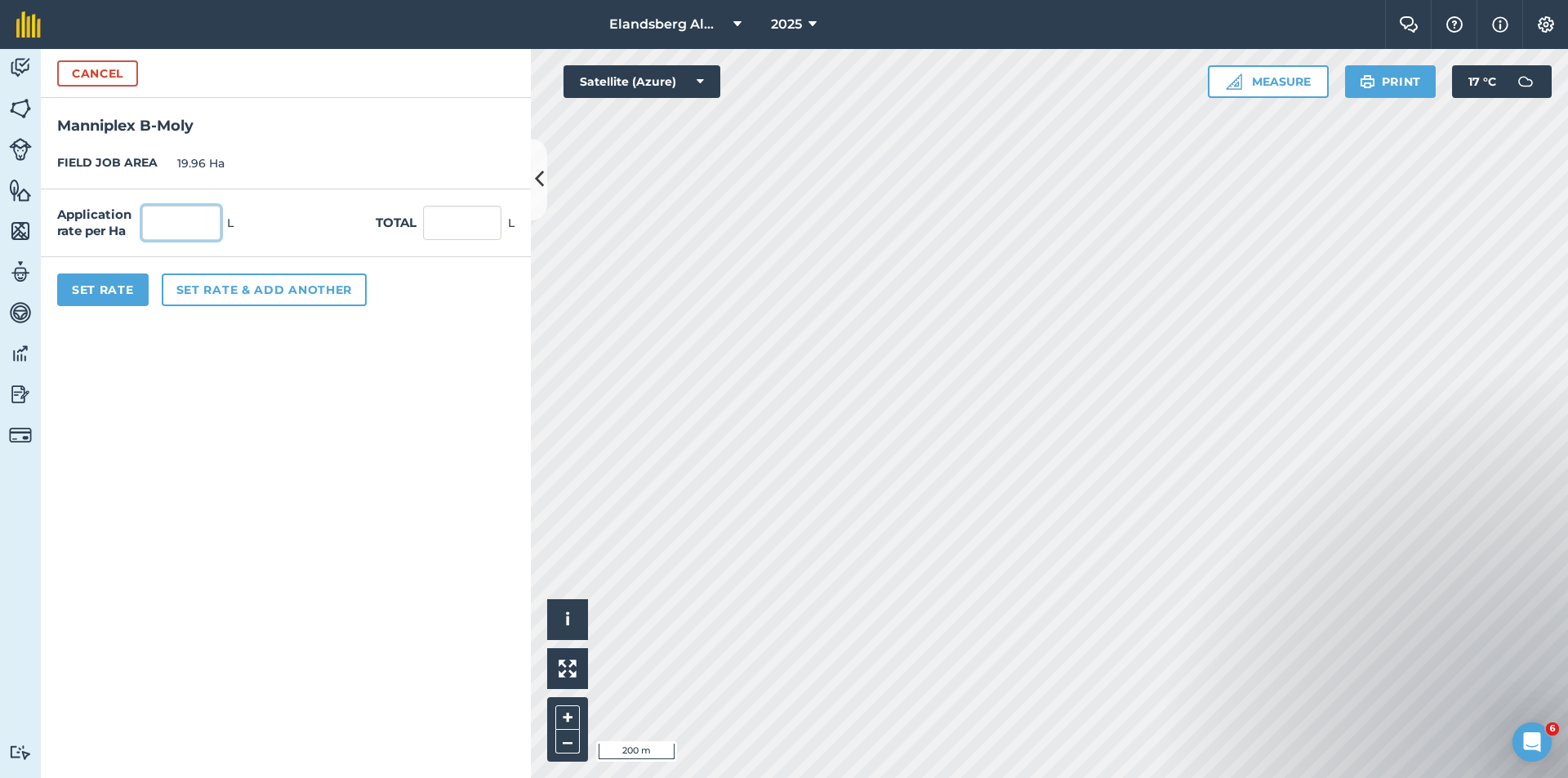
click at [175, 228] on input "text" at bounding box center [181, 223] width 78 height 35
type input "1.5"
type input "29.94"
click at [232, 292] on button "Set rate & add another" at bounding box center [264, 289] width 205 height 33
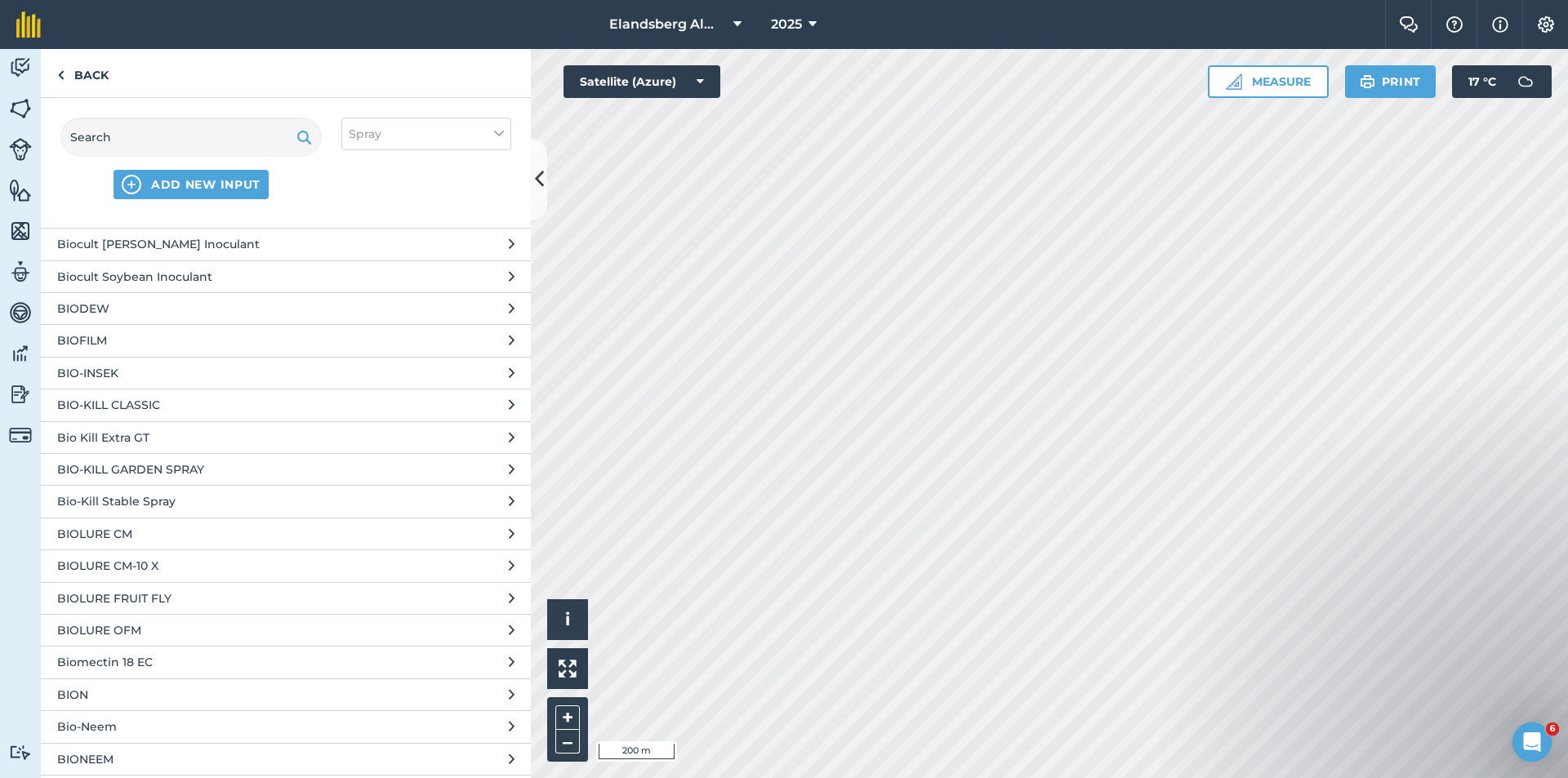
scroll to position [17756, 0]
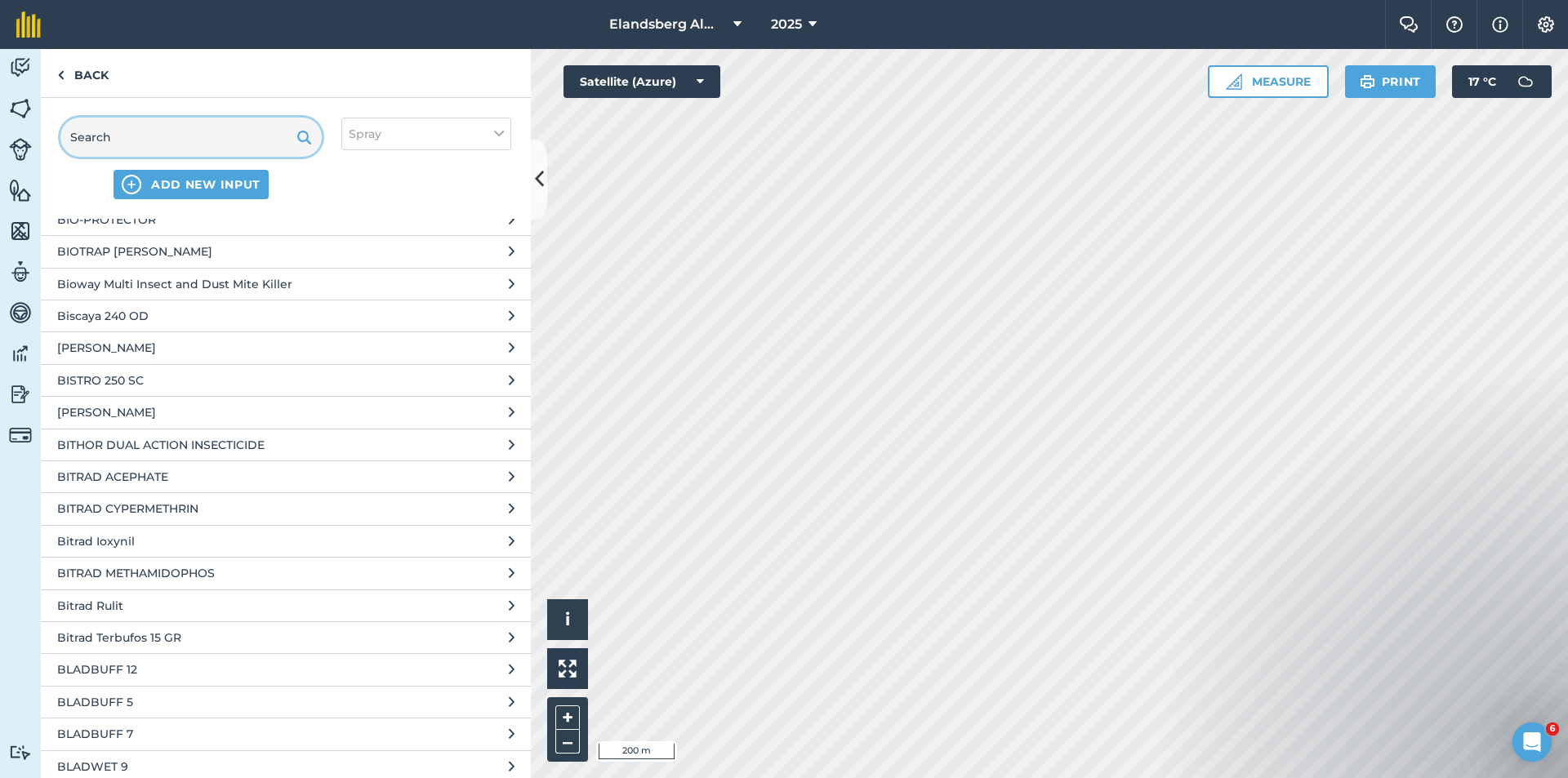
click at [142, 134] on input "text" at bounding box center [191, 138] width 262 height 39
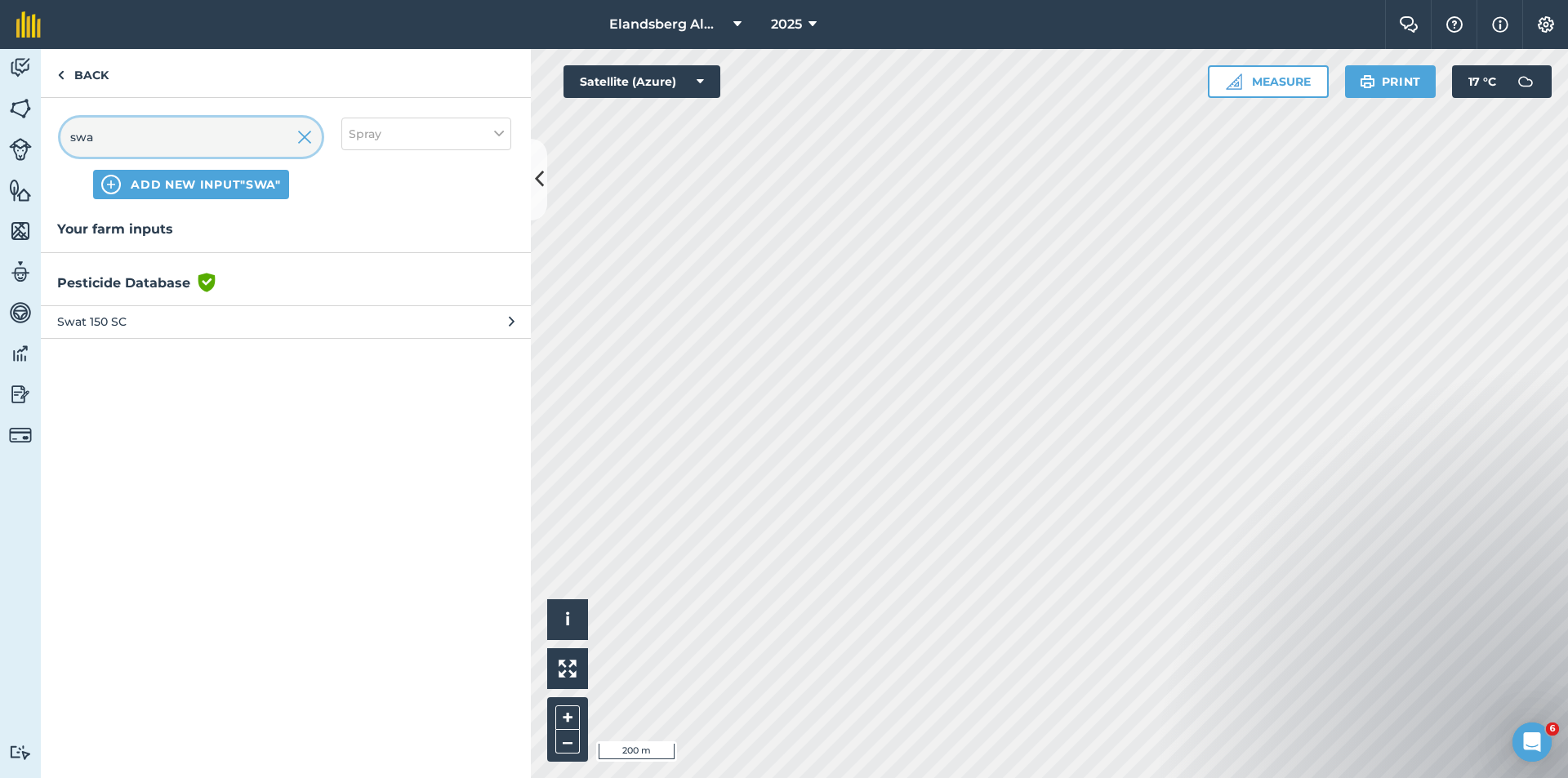
type input "swa"
click at [107, 324] on span "Swat 150 SC" at bounding box center [190, 322] width 267 height 18
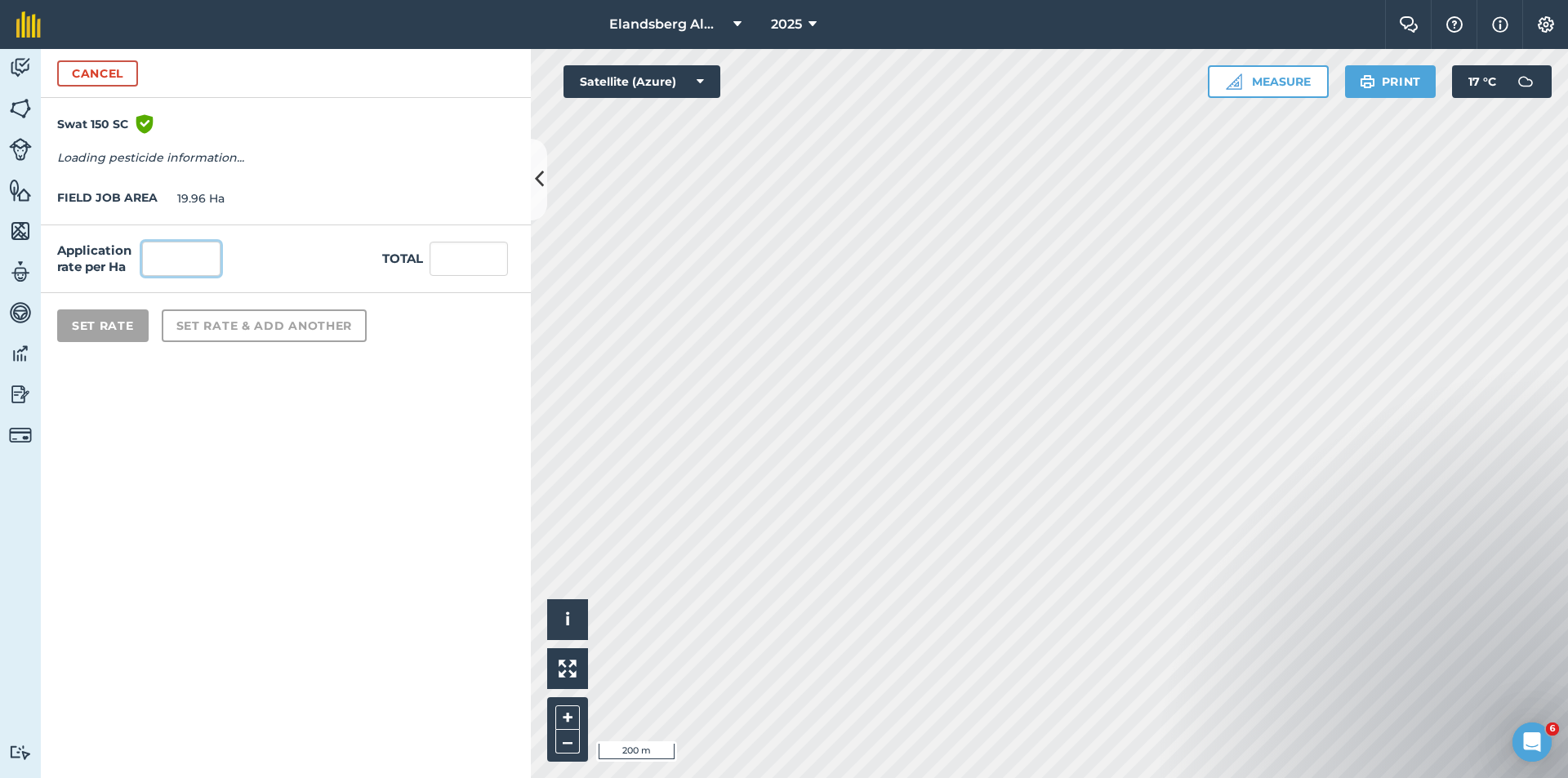
click at [154, 259] on input "text" at bounding box center [181, 258] width 78 height 35
type input "300"
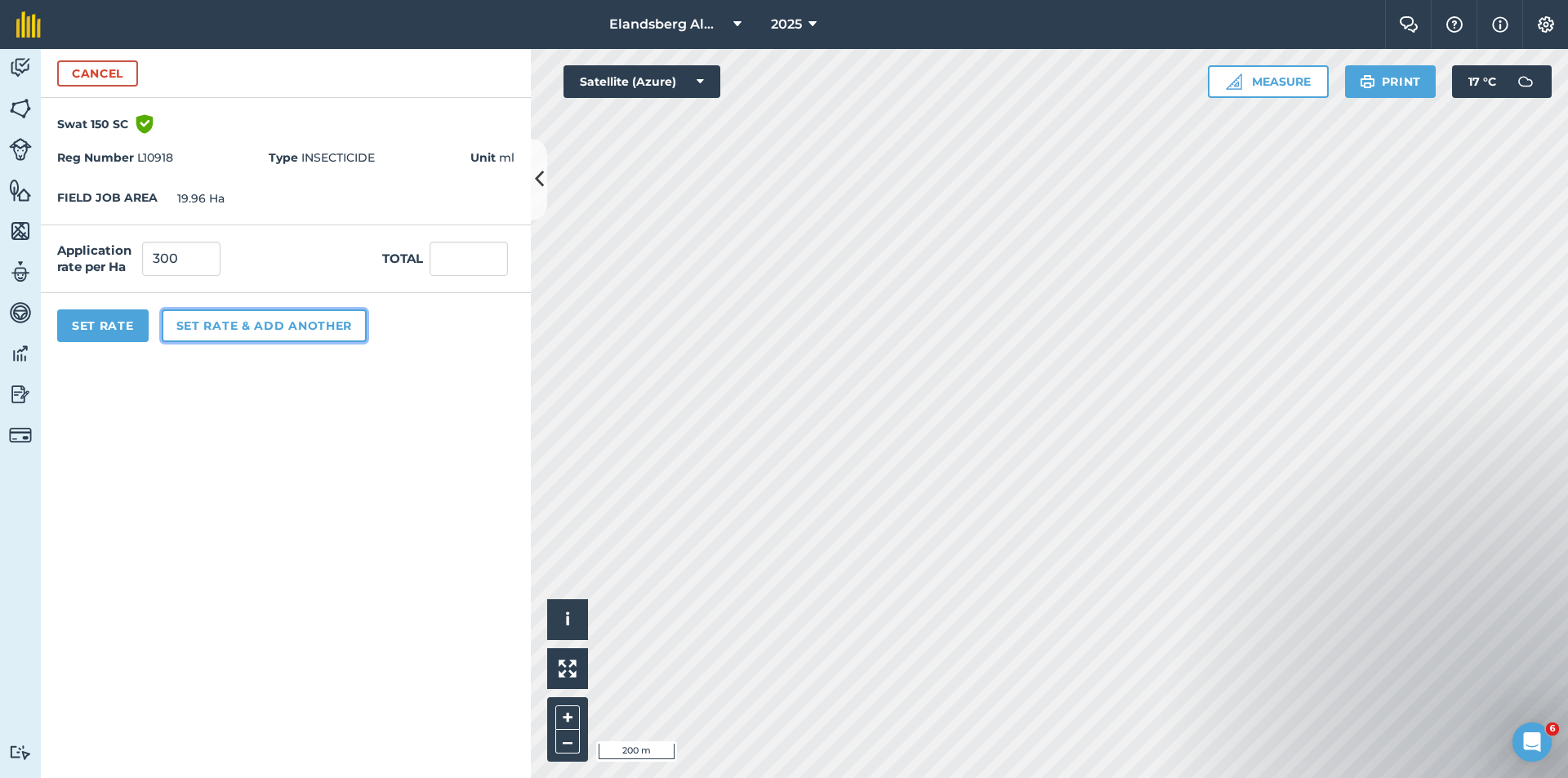
type input "5,988"
click at [238, 330] on button "Set rate & add another" at bounding box center [264, 326] width 205 height 33
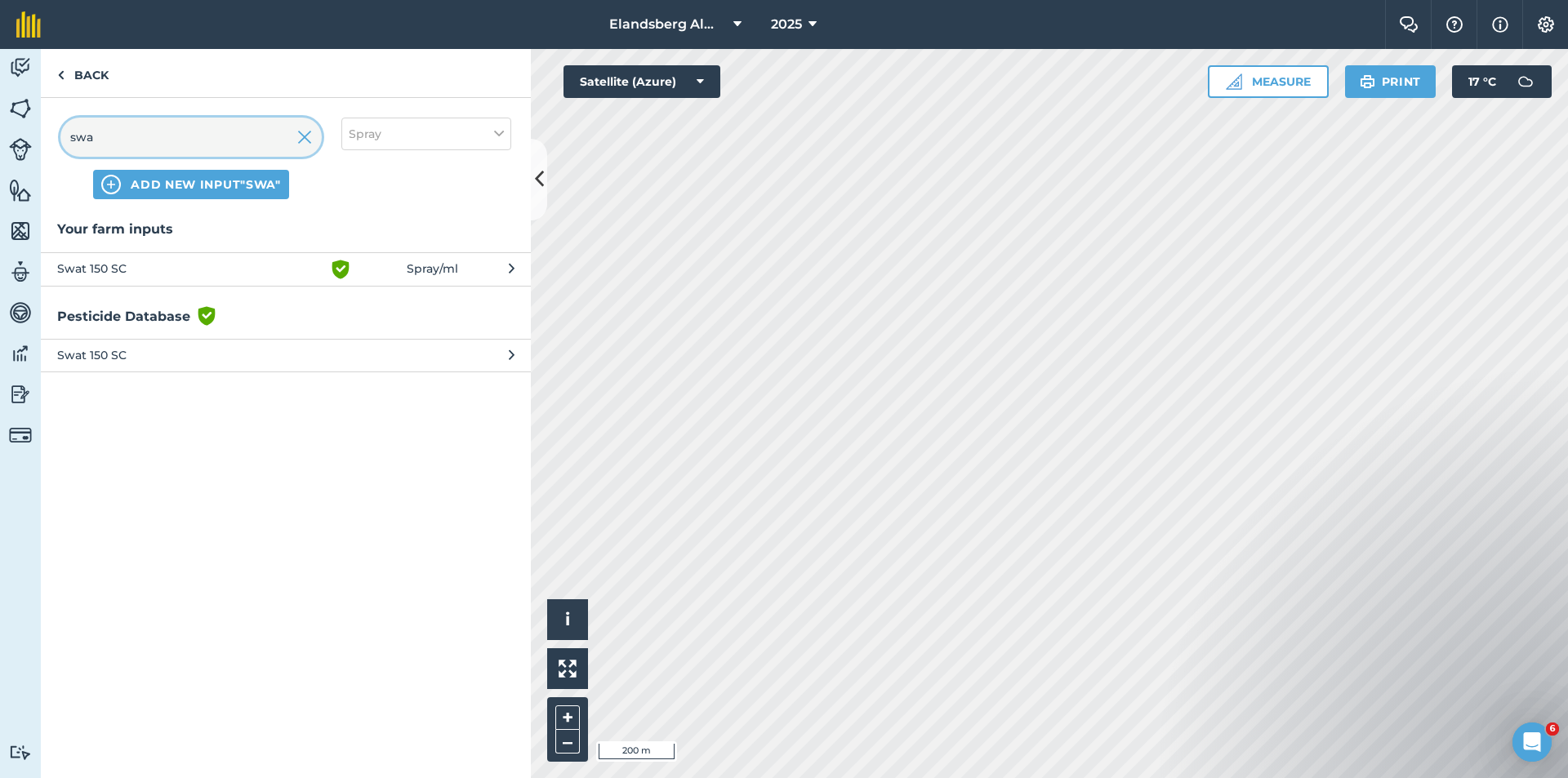
click at [113, 137] on input "swa" at bounding box center [191, 138] width 262 height 39
type input "s"
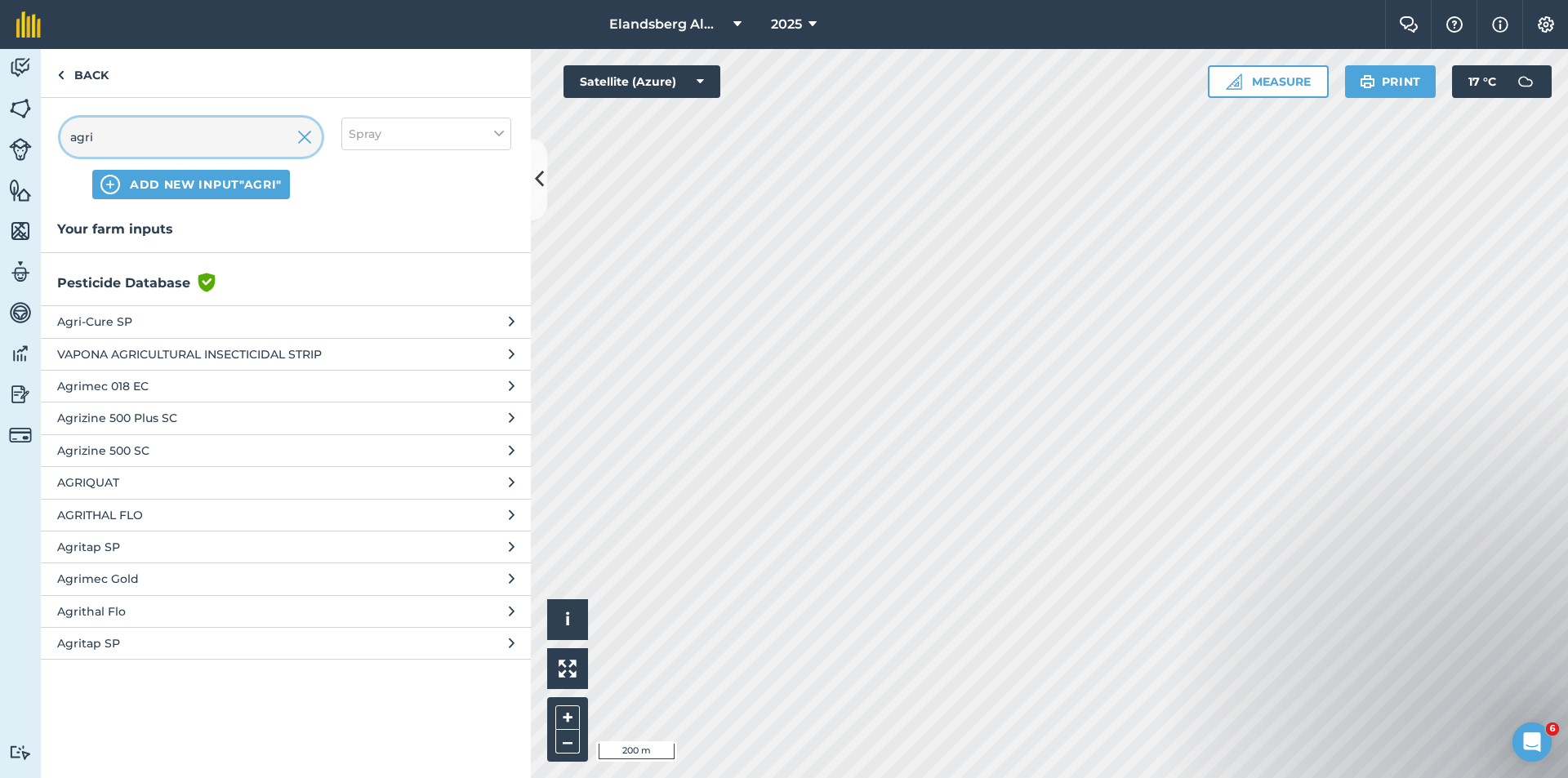
type input "agri"
click at [114, 588] on span "Agrimec Gold" at bounding box center [190, 578] width 267 height 18
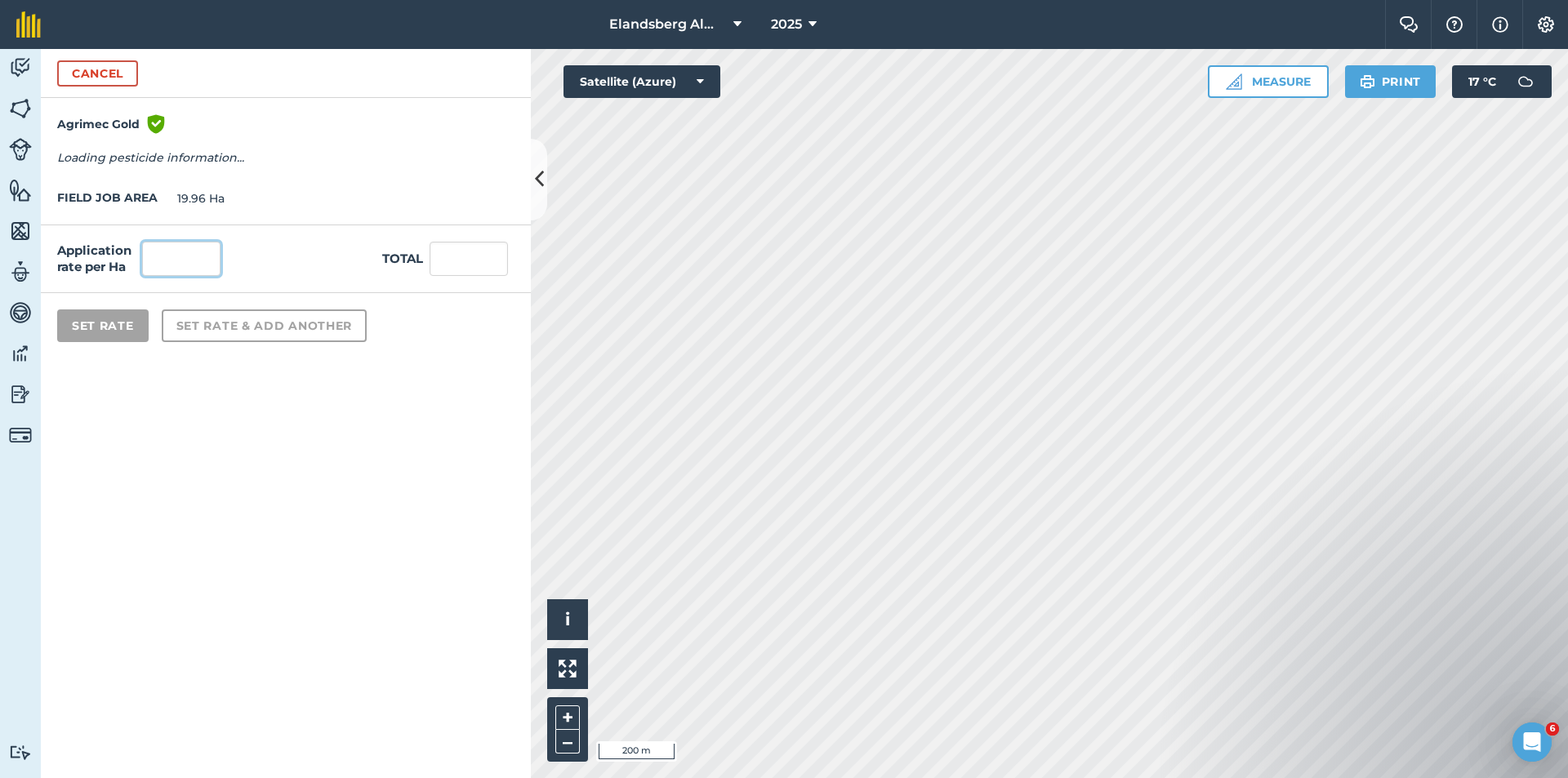
click at [181, 258] on input "text" at bounding box center [181, 258] width 78 height 35
type input "200"
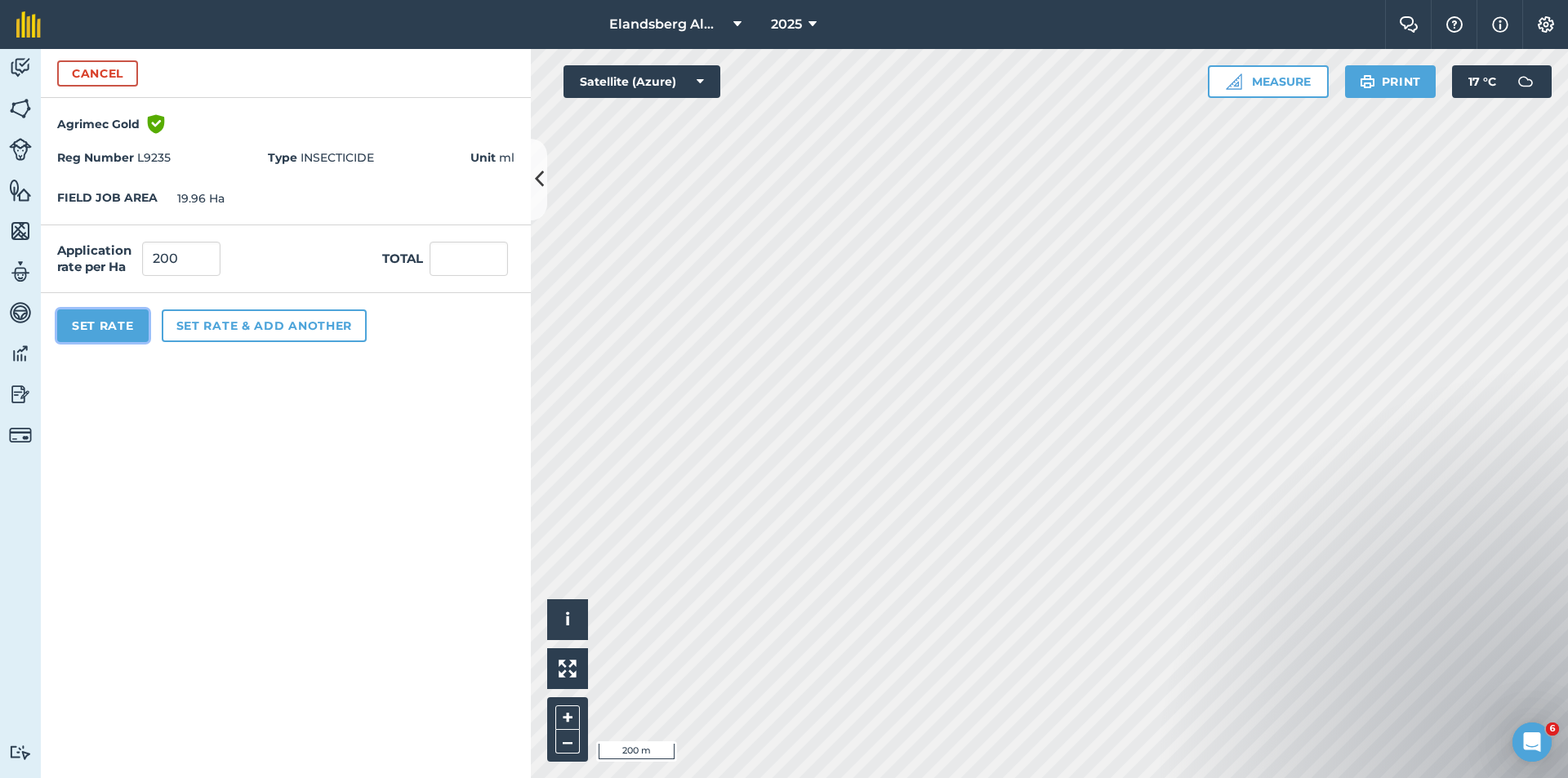
type input "3,992"
click at [114, 328] on button "Set Rate" at bounding box center [102, 326] width 91 height 33
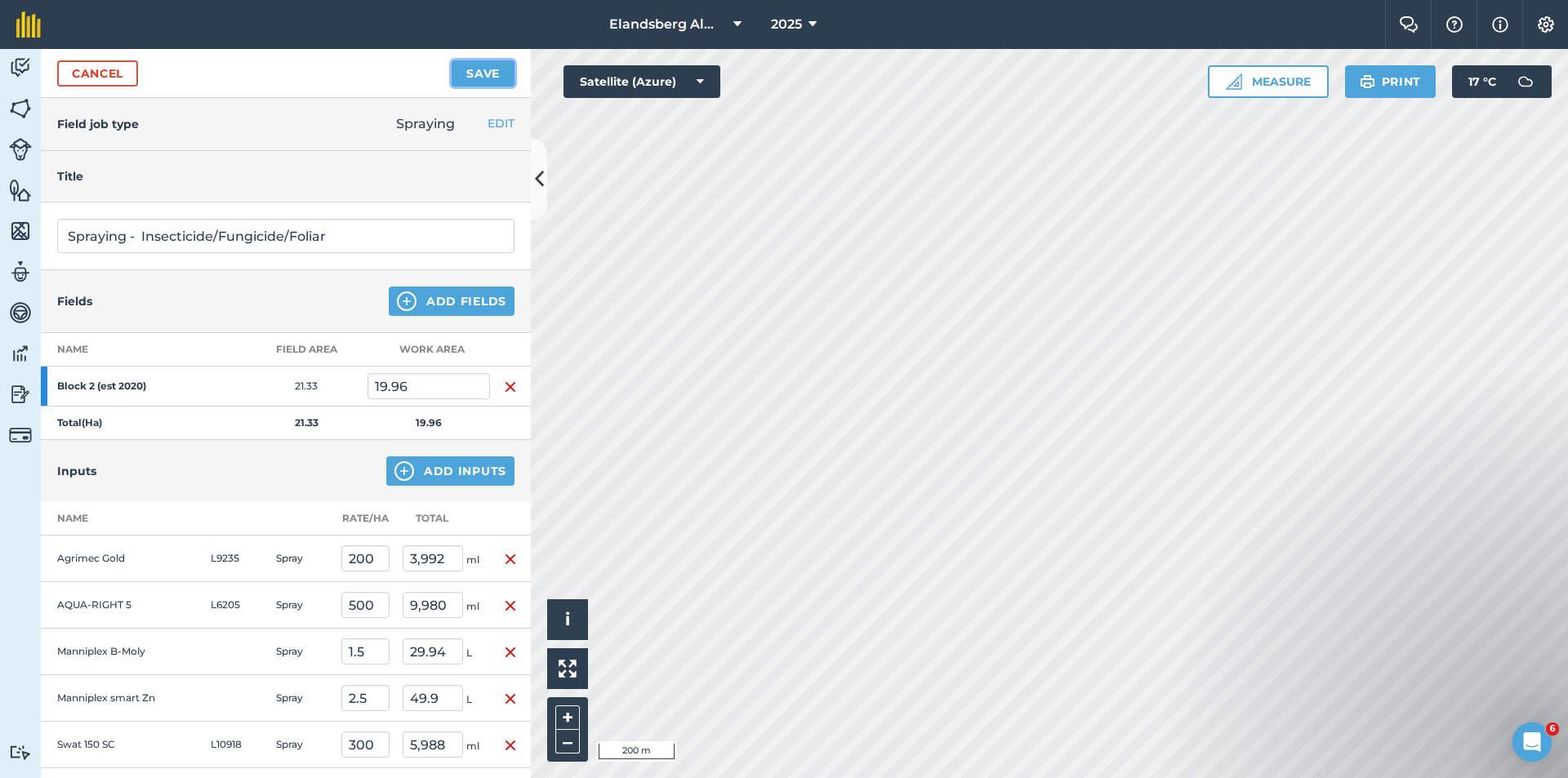
click at [476, 73] on button "Save" at bounding box center [483, 73] width 63 height 26
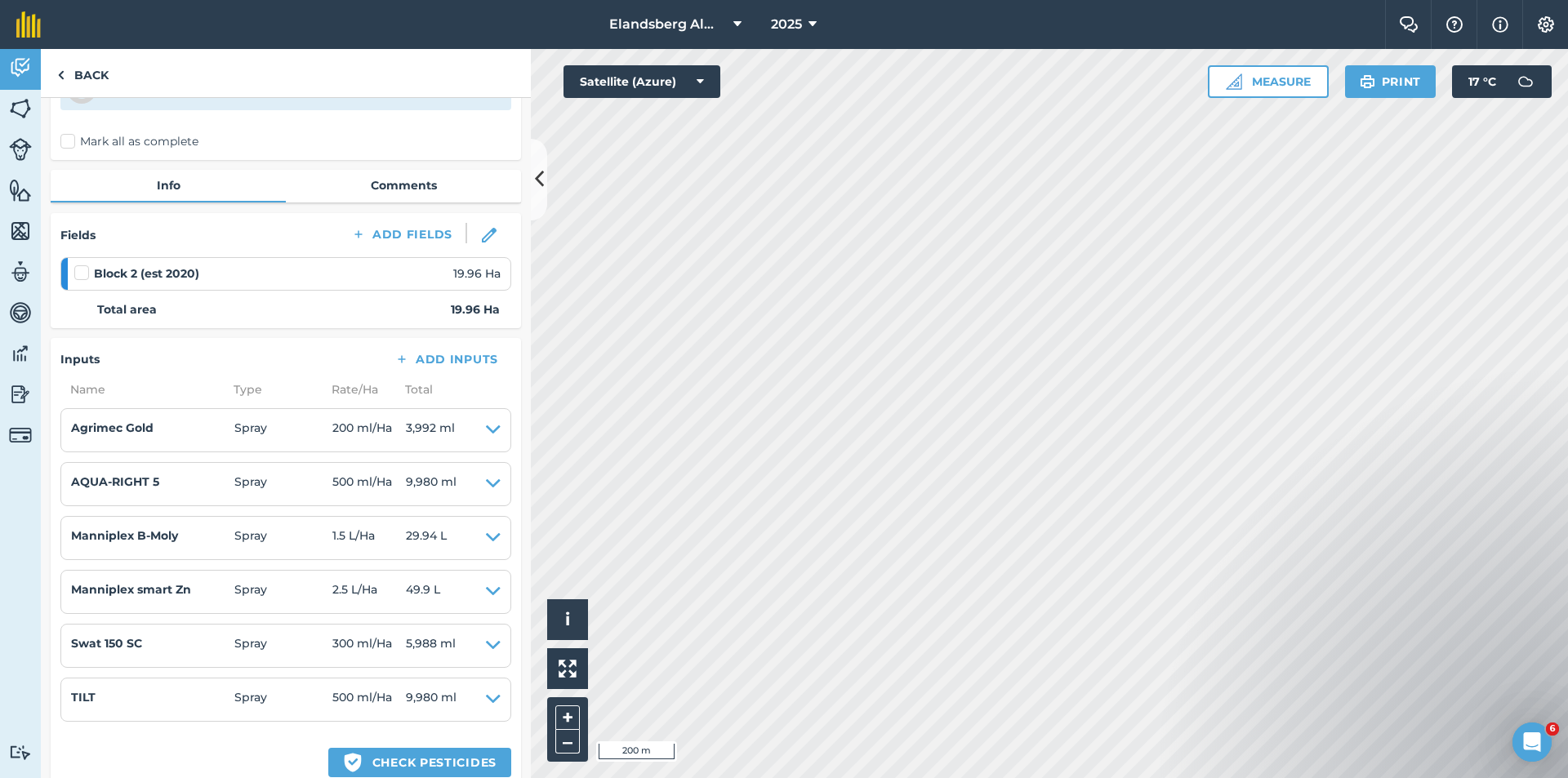
scroll to position [82, 0]
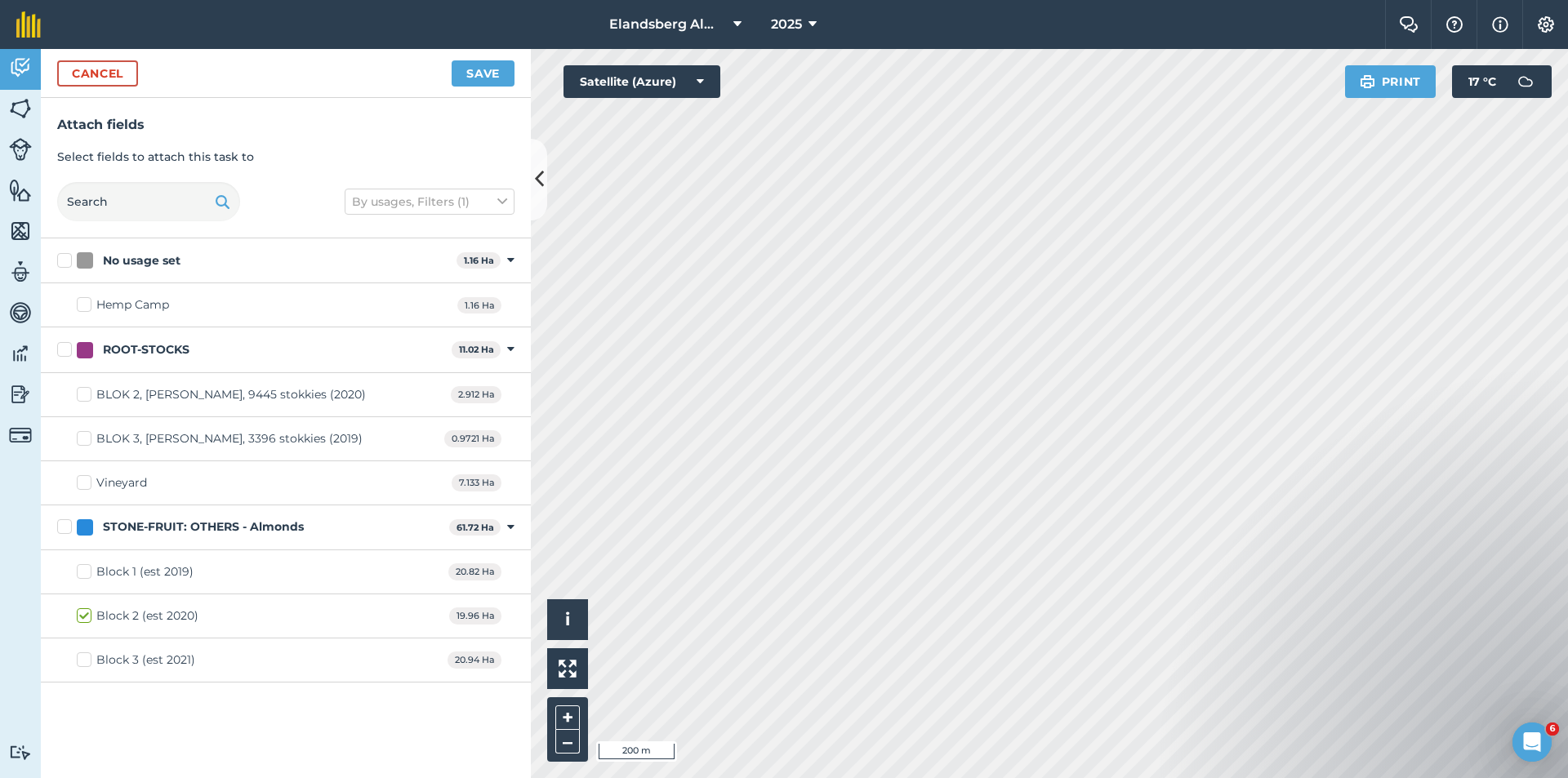
click at [82, 662] on label "Block 3 (est 2021)" at bounding box center [136, 660] width 118 height 17
click at [82, 662] on input "Block 3 (est 2021)" at bounding box center [83, 657] width 11 height 11
checkbox input "true"
click at [480, 77] on button "Save" at bounding box center [483, 73] width 63 height 26
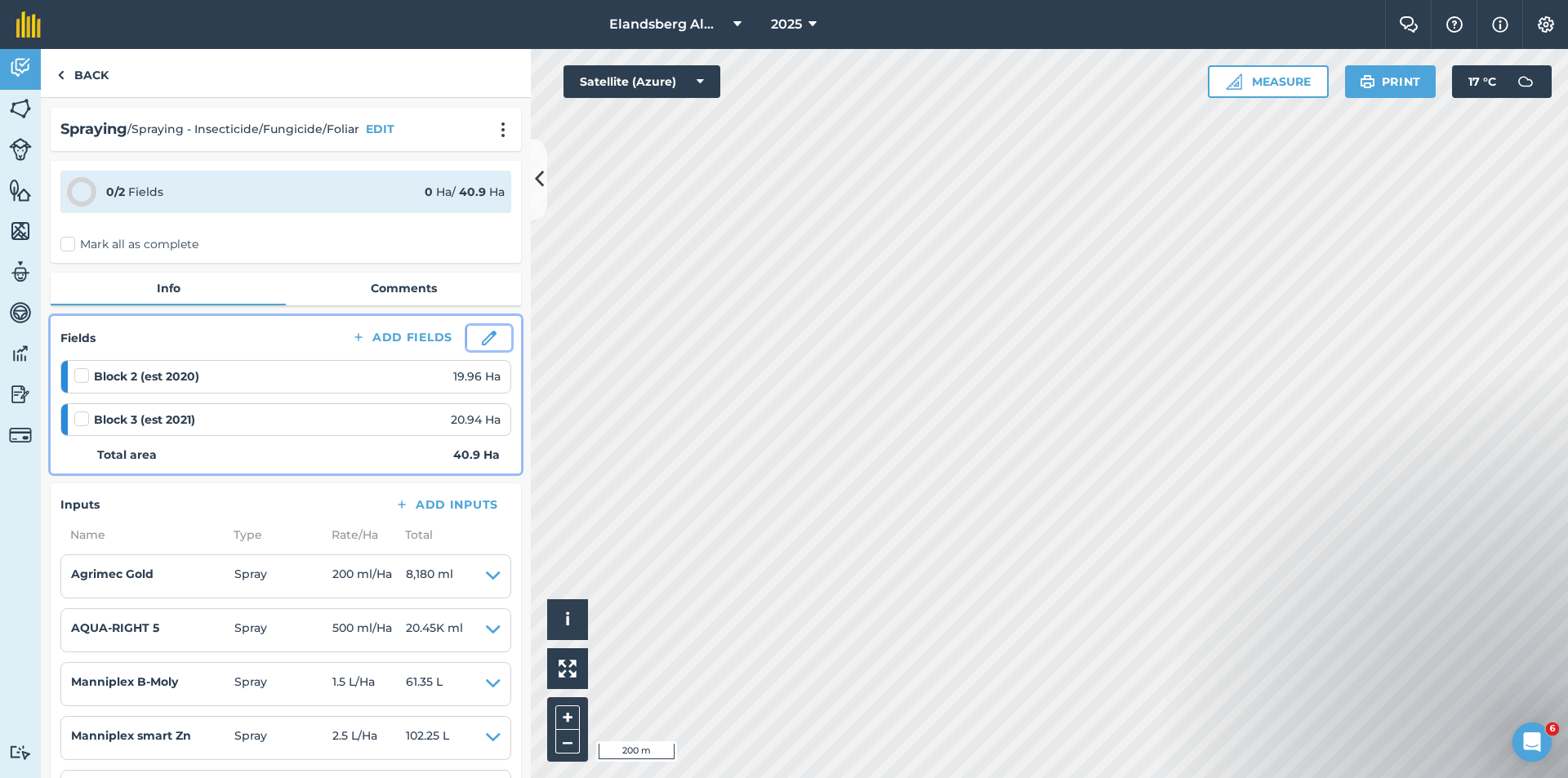
click at [482, 338] on img at bounding box center [489, 338] width 15 height 15
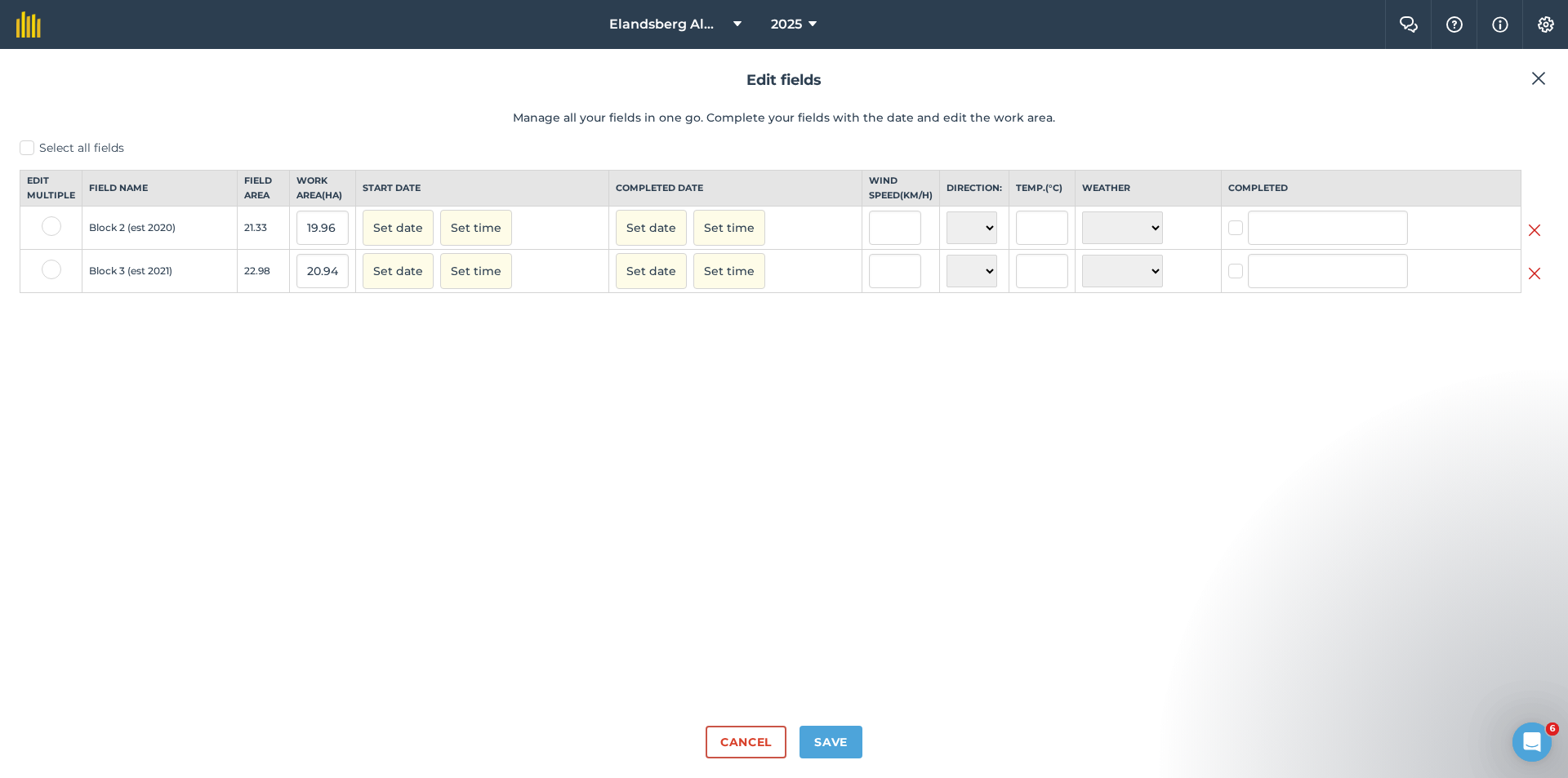
click at [49, 236] on label at bounding box center [51, 226] width 20 height 20
click at [49, 227] on input "checkbox" at bounding box center [47, 222] width 11 height 11
checkbox input "true"
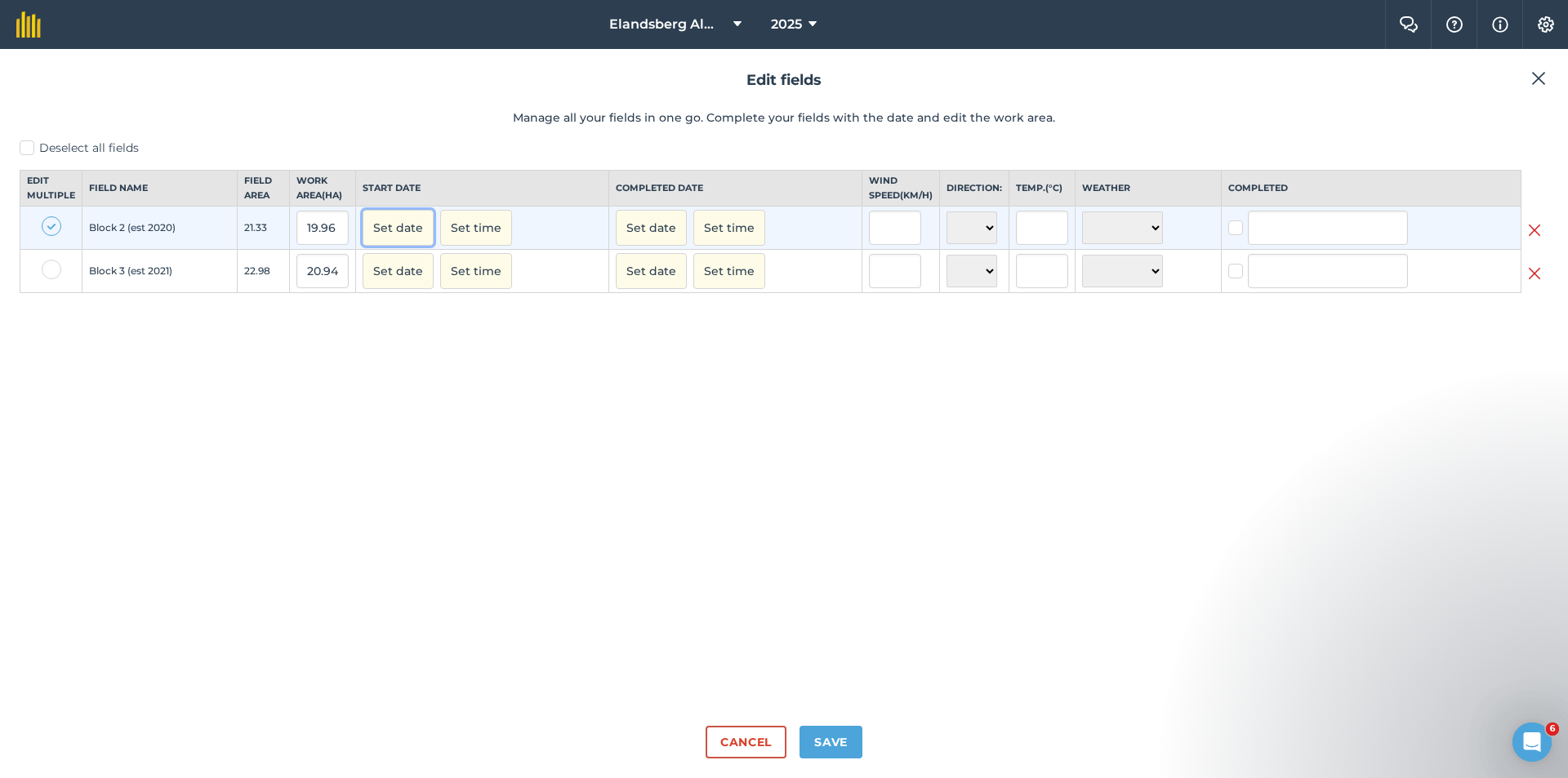
click at [396, 246] on button "Set date" at bounding box center [398, 228] width 71 height 36
click at [467, 325] on button "1" at bounding box center [459, 314] width 38 height 25
click at [658, 246] on button "Set date" at bounding box center [651, 228] width 71 height 36
click at [698, 325] on button "1" at bounding box center [712, 314] width 38 height 25
checkbox input "true"
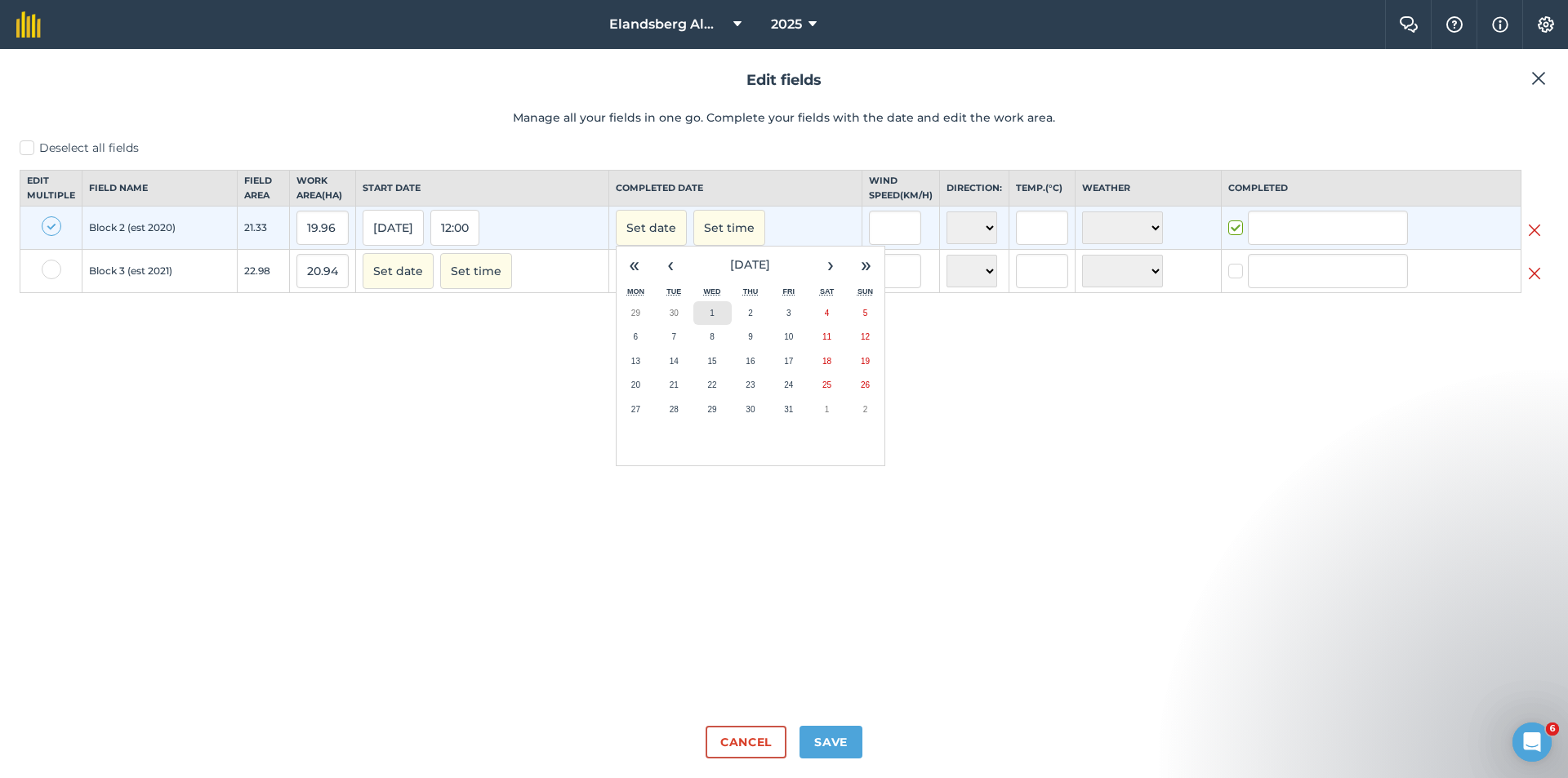
type input "[PERSON_NAME] VAN SCHALKWYK"
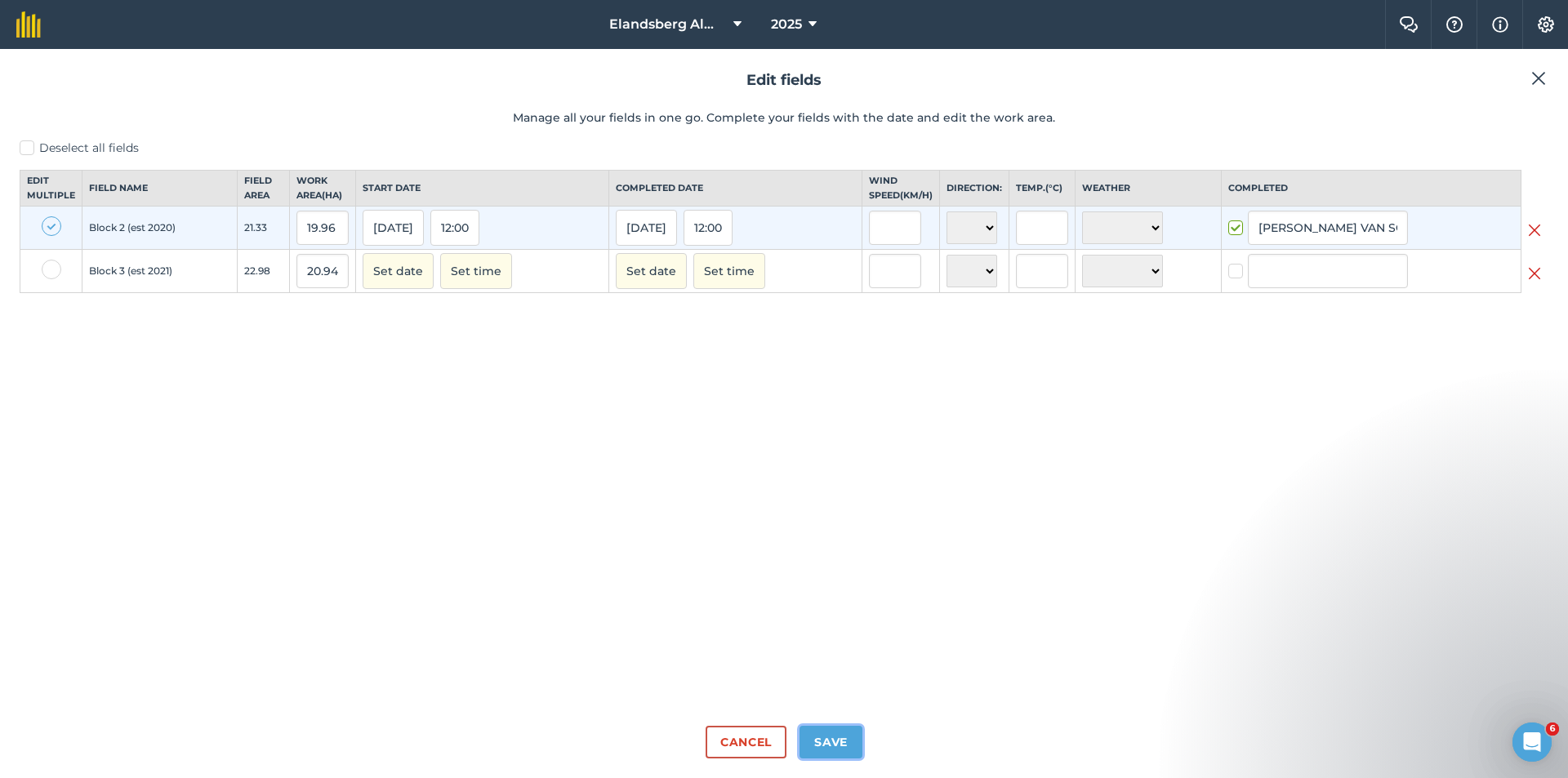
click at [837, 743] on button "Save" at bounding box center [831, 742] width 63 height 33
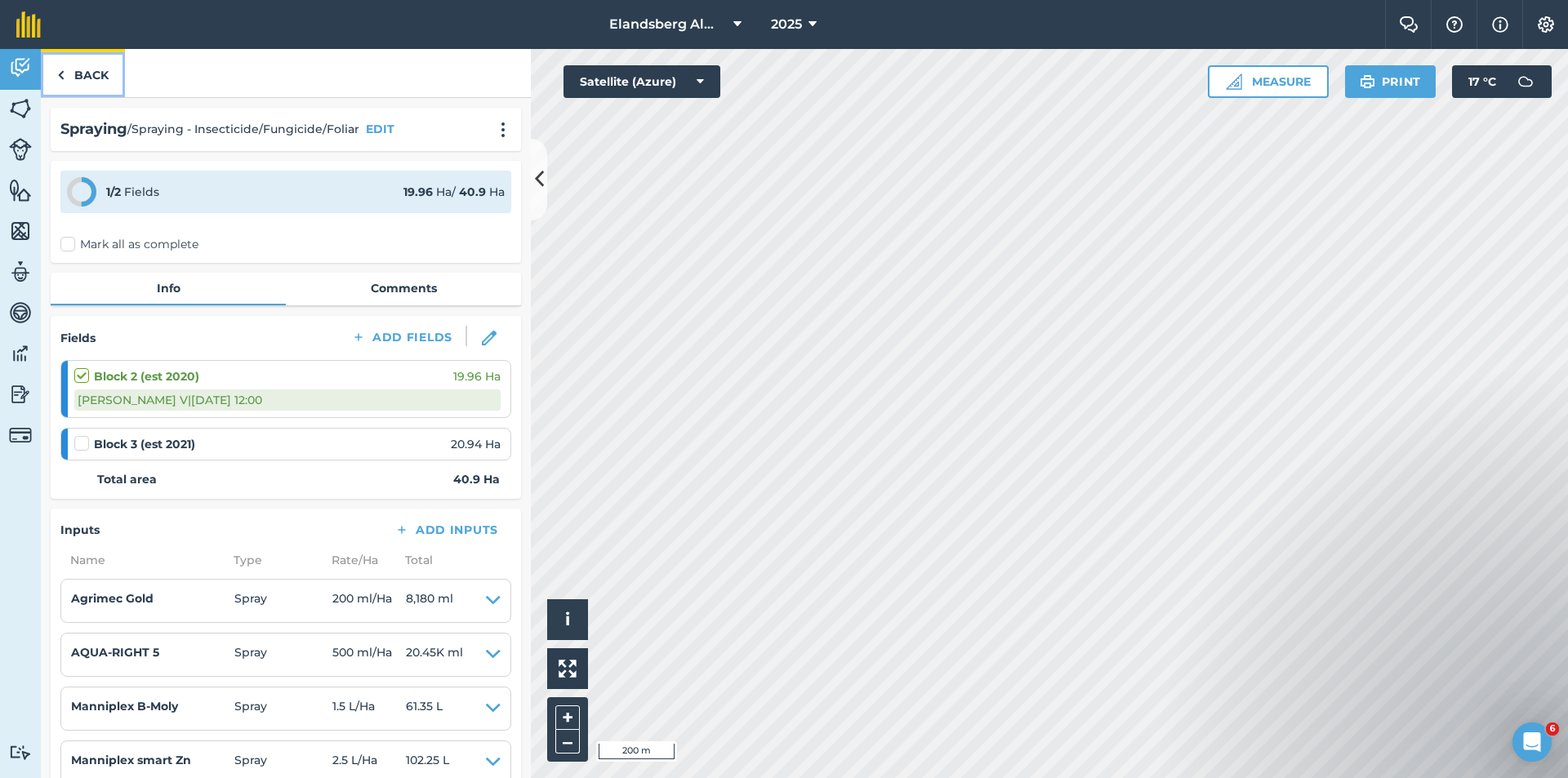
click at [94, 75] on link "Back" at bounding box center [83, 73] width 84 height 48
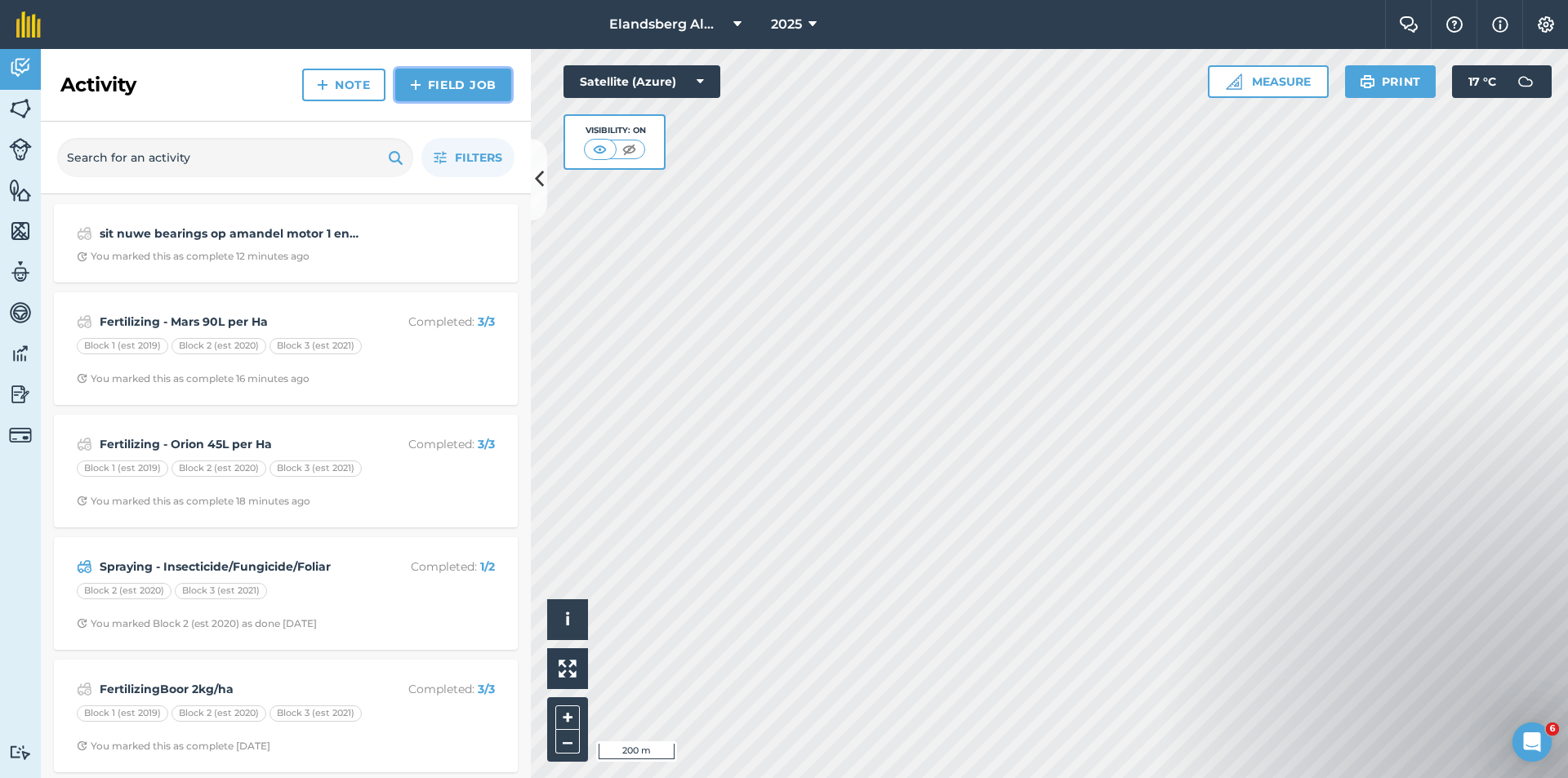
click at [448, 83] on link "Field Job" at bounding box center [453, 84] width 116 height 33
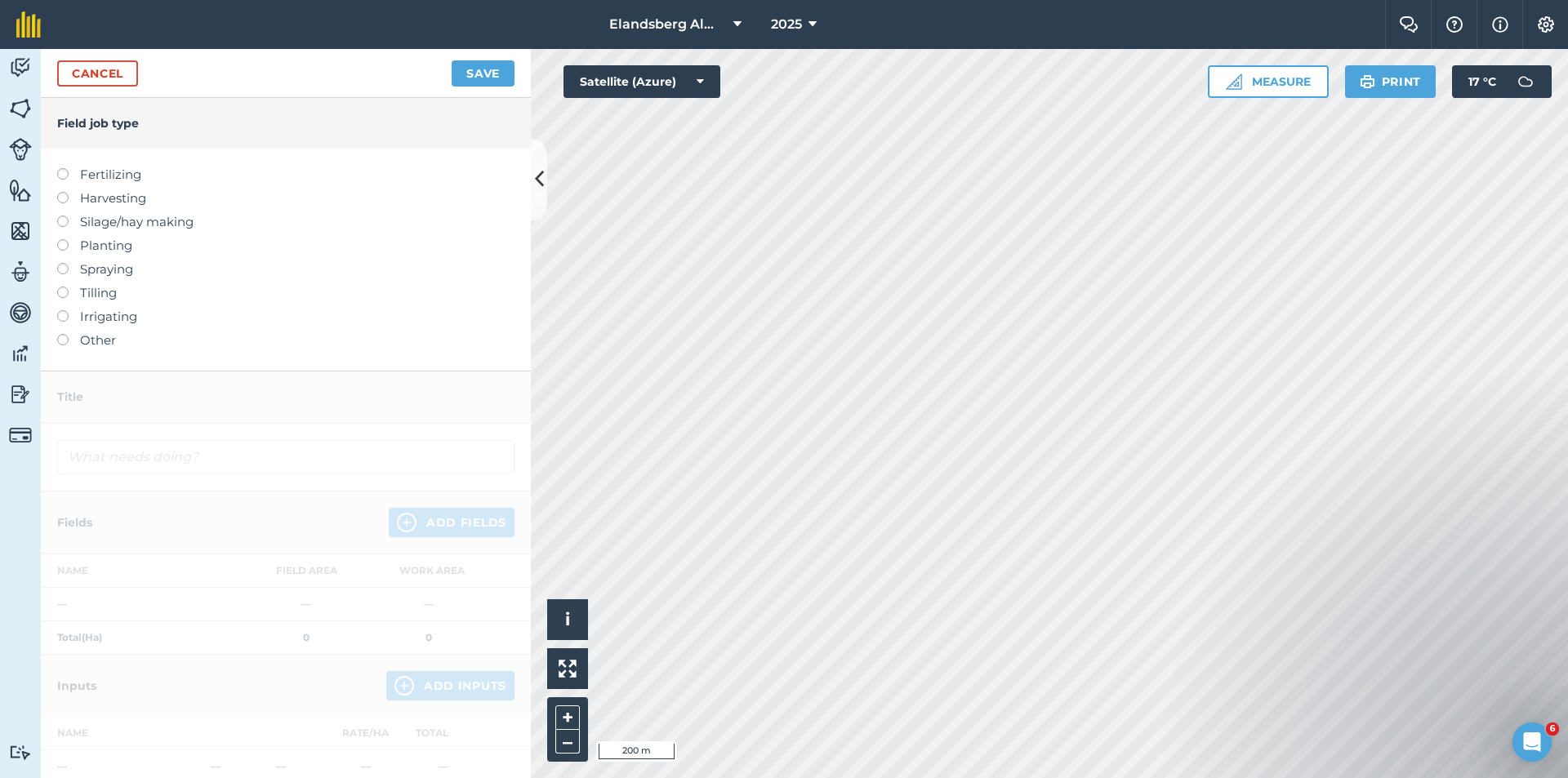
click at [67, 263] on label at bounding box center [68, 263] width 23 height 0
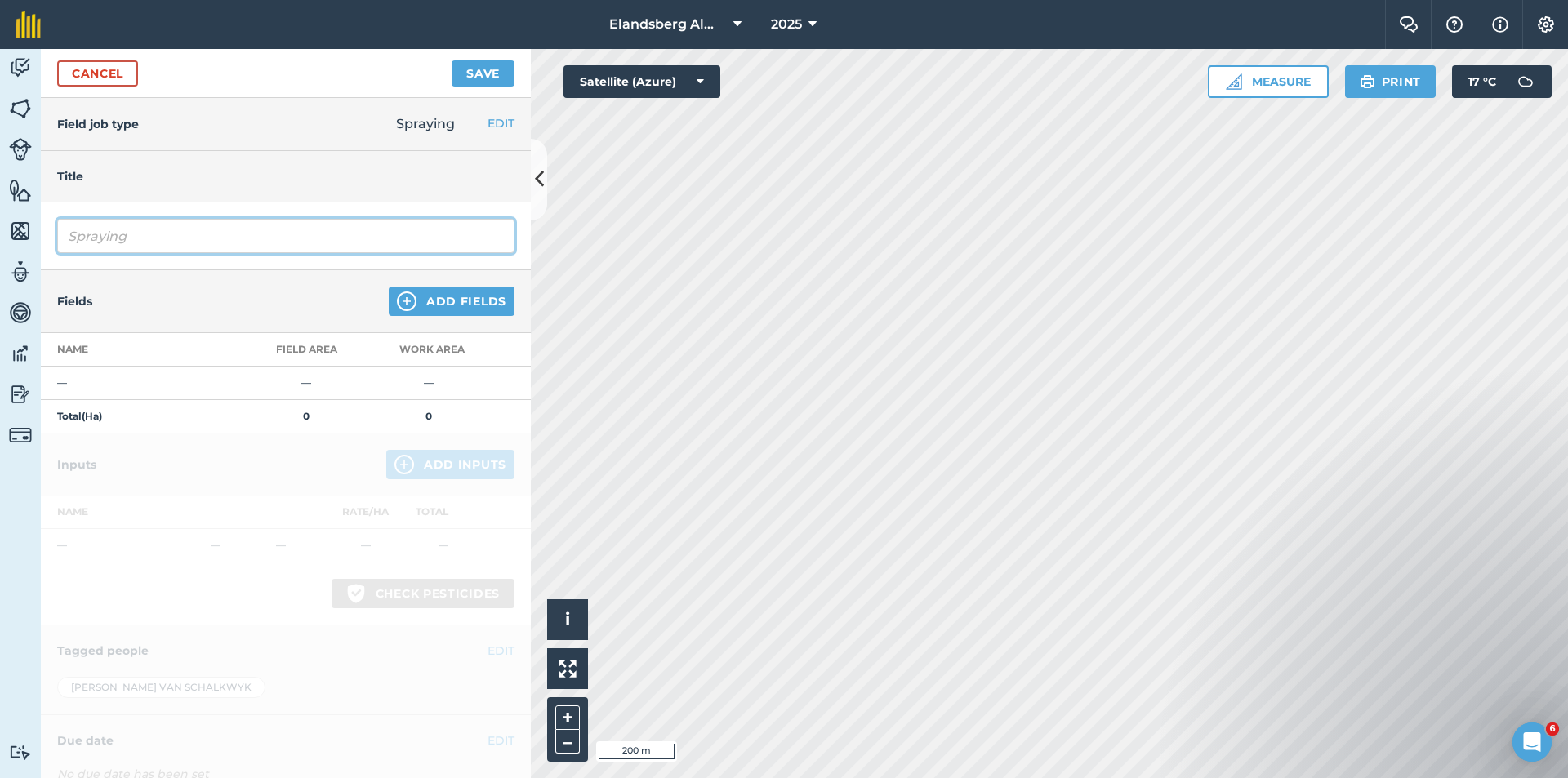
click at [114, 238] on input "Spraying" at bounding box center [285, 236] width 457 height 35
click at [169, 229] on input "Spraying" at bounding box center [285, 236] width 457 height 35
type input "Spraying"
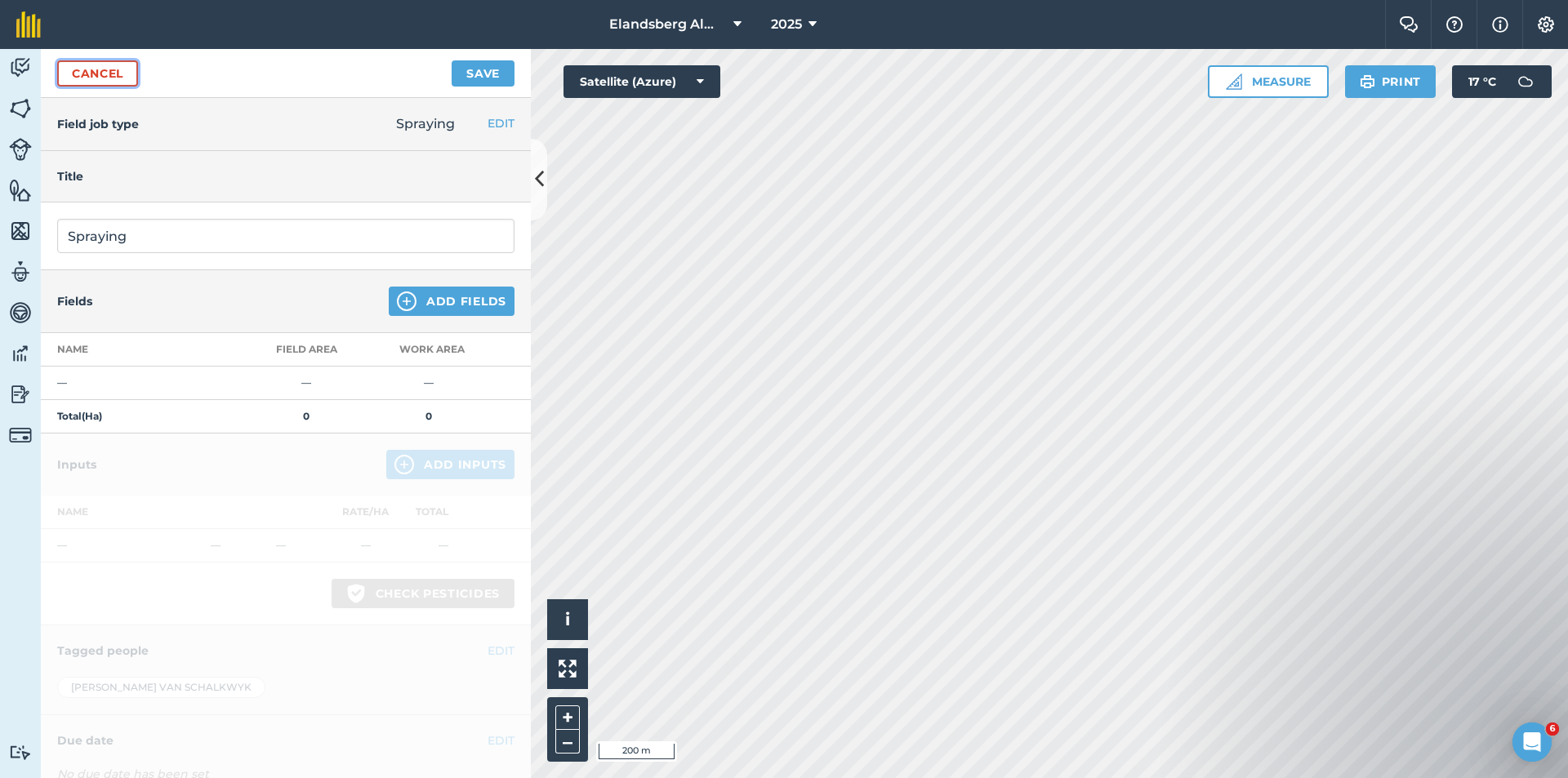
click at [109, 68] on link "Cancel" at bounding box center [97, 73] width 81 height 26
